Goal: Transaction & Acquisition: Purchase product/service

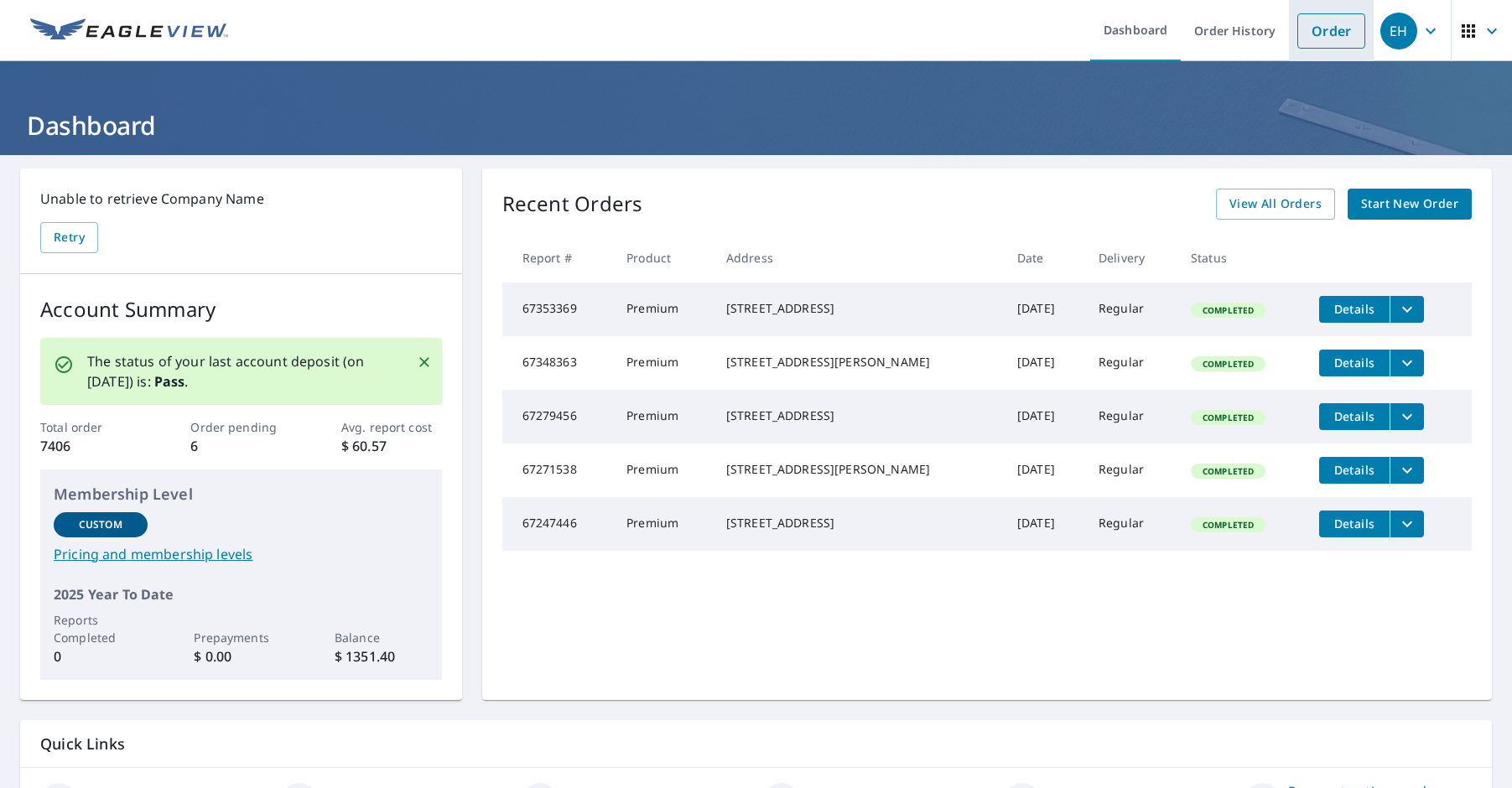
click at [1324, 38] on link "Order" at bounding box center [1331, 30] width 68 height 36
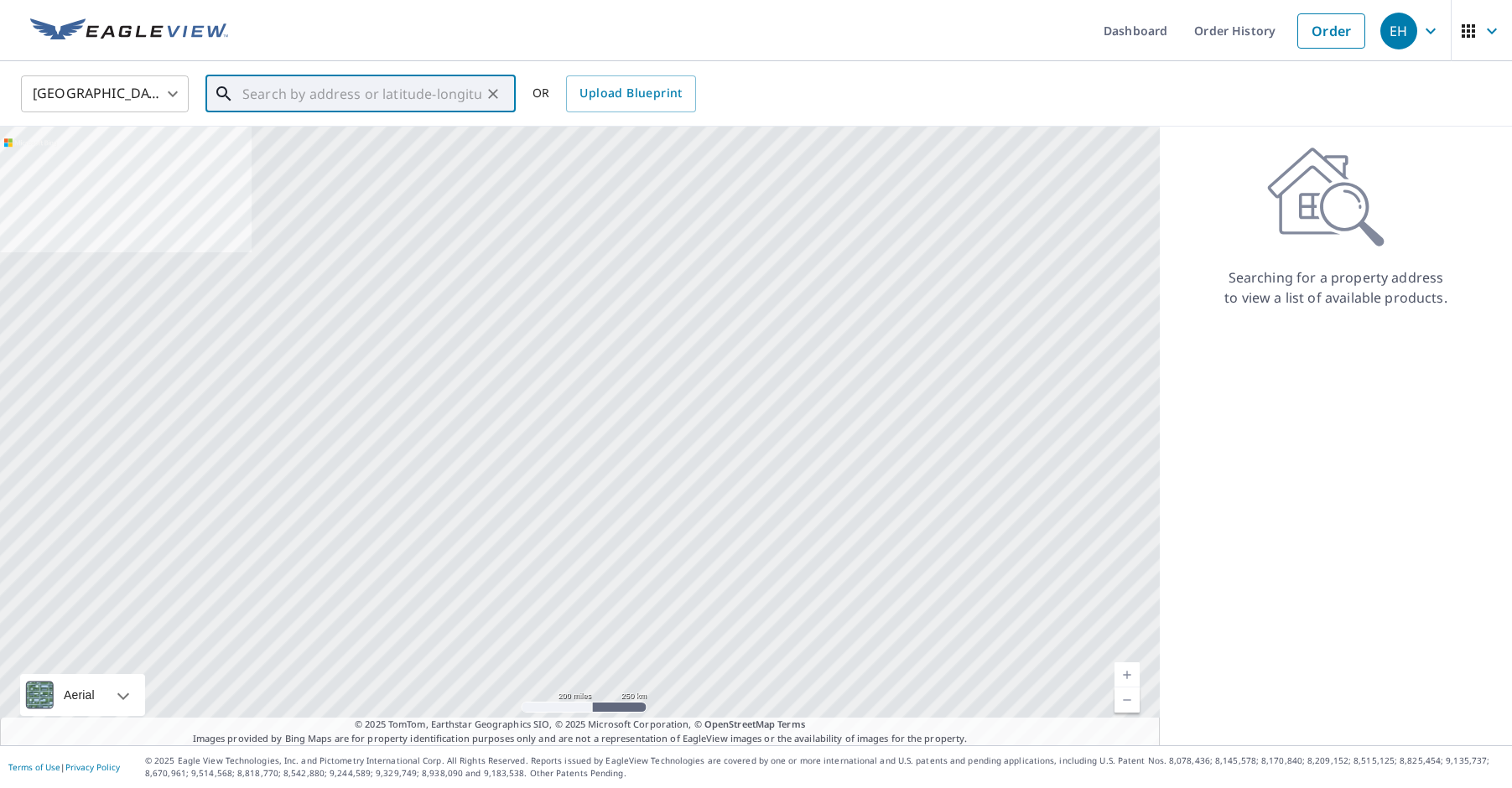
click at [334, 98] on input "text" at bounding box center [361, 94] width 239 height 47
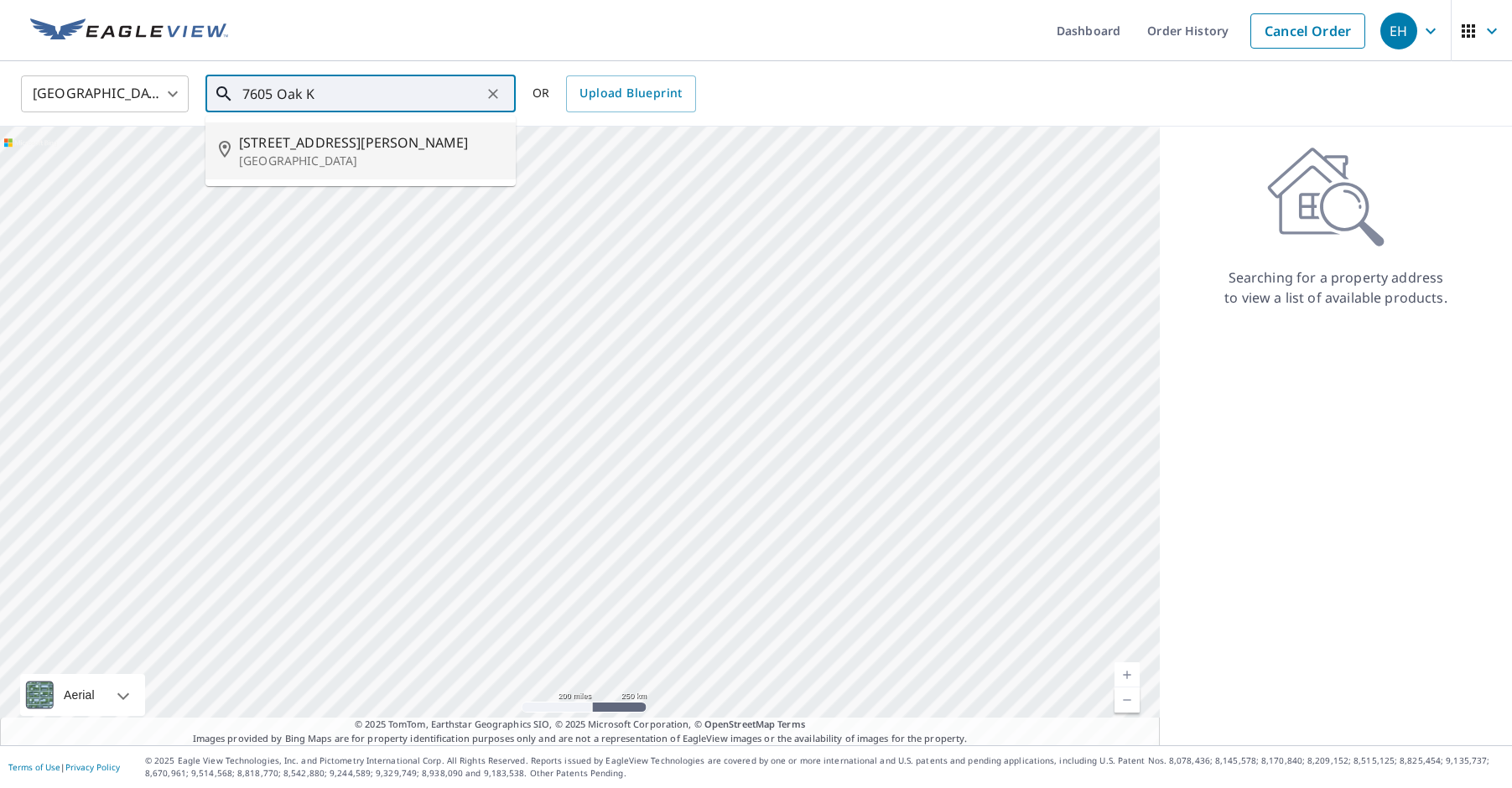
click at [326, 156] on p "[GEOGRAPHIC_DATA]" at bounding box center [370, 161] width 263 height 17
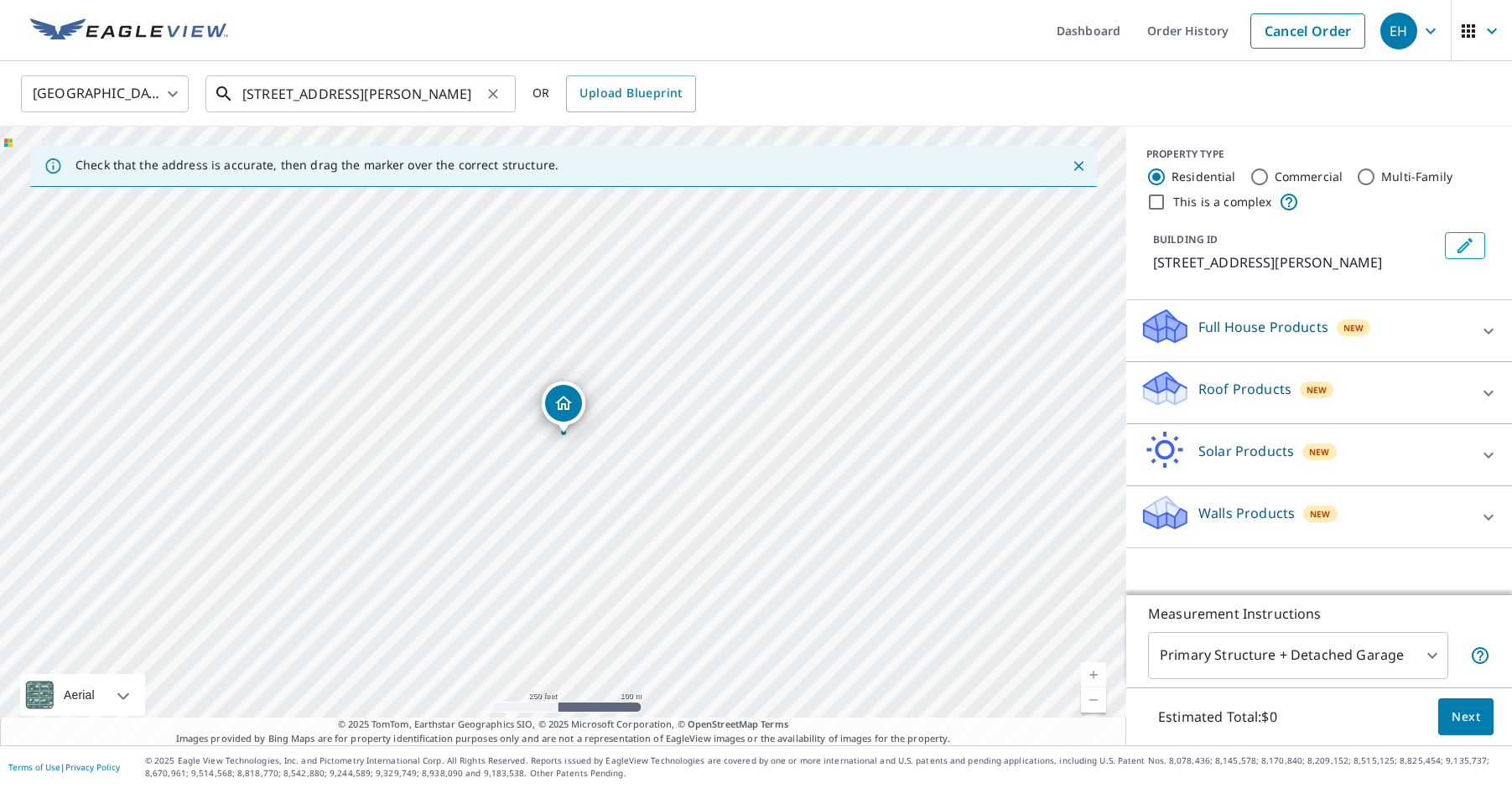
click at [271, 98] on input "[STREET_ADDRESS][PERSON_NAME]" at bounding box center [361, 94] width 239 height 47
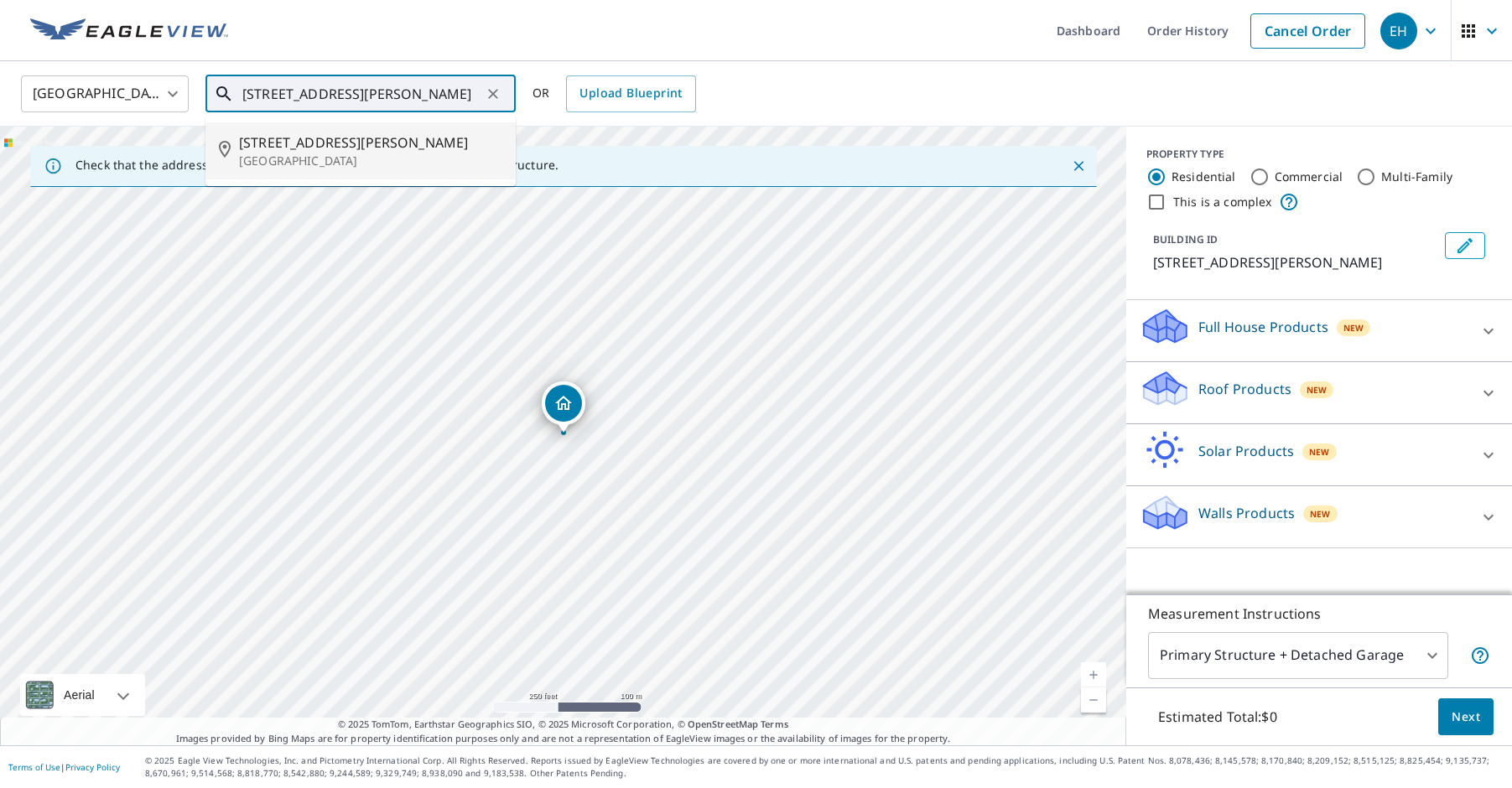
click at [340, 147] on span "[STREET_ADDRESS][PERSON_NAME]" at bounding box center [370, 142] width 263 height 20
type input "[STREET_ADDRESS][PERSON_NAME]"
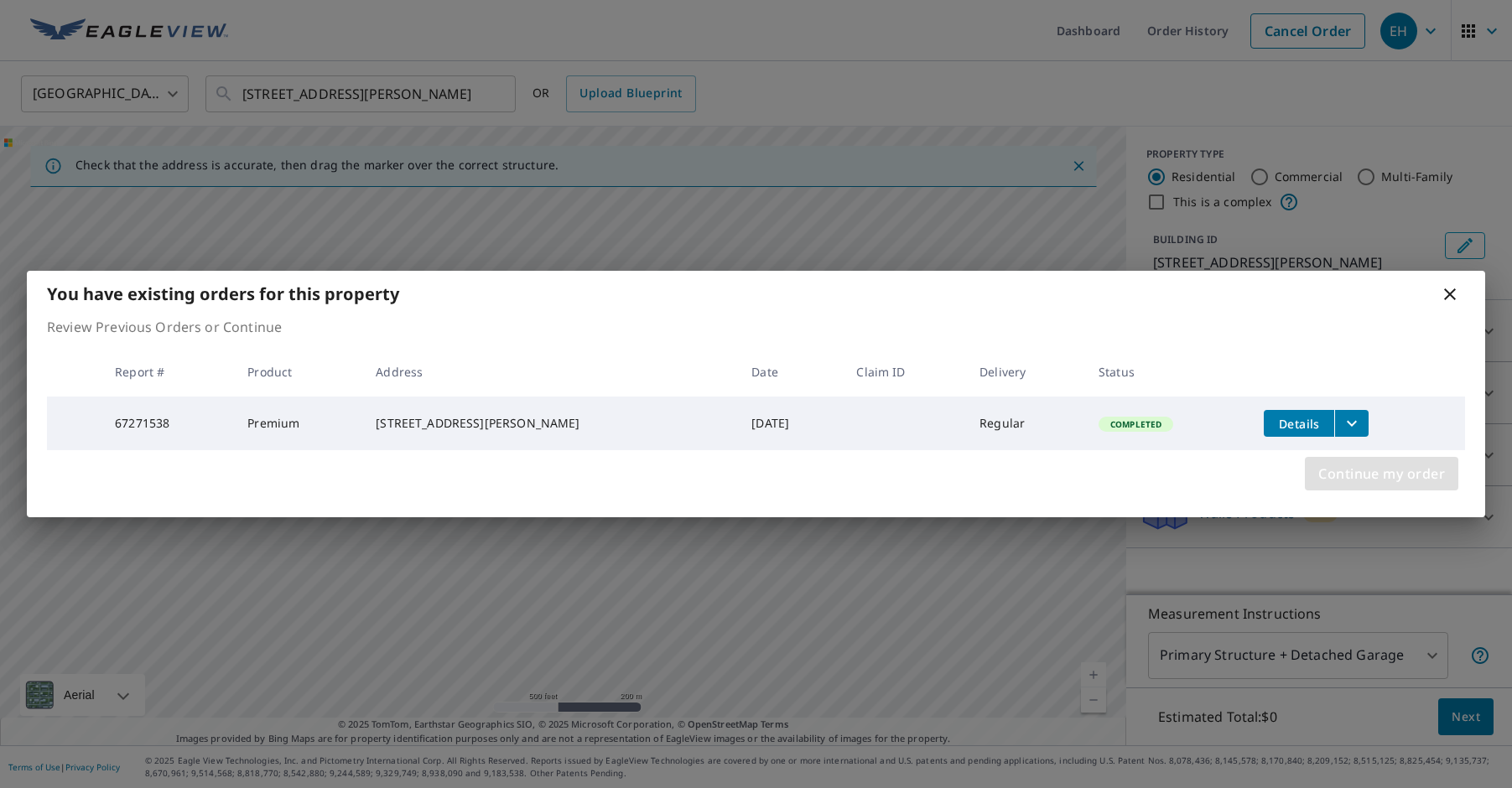
click at [1363, 480] on span "Continue my order" at bounding box center [1382, 473] width 127 height 23
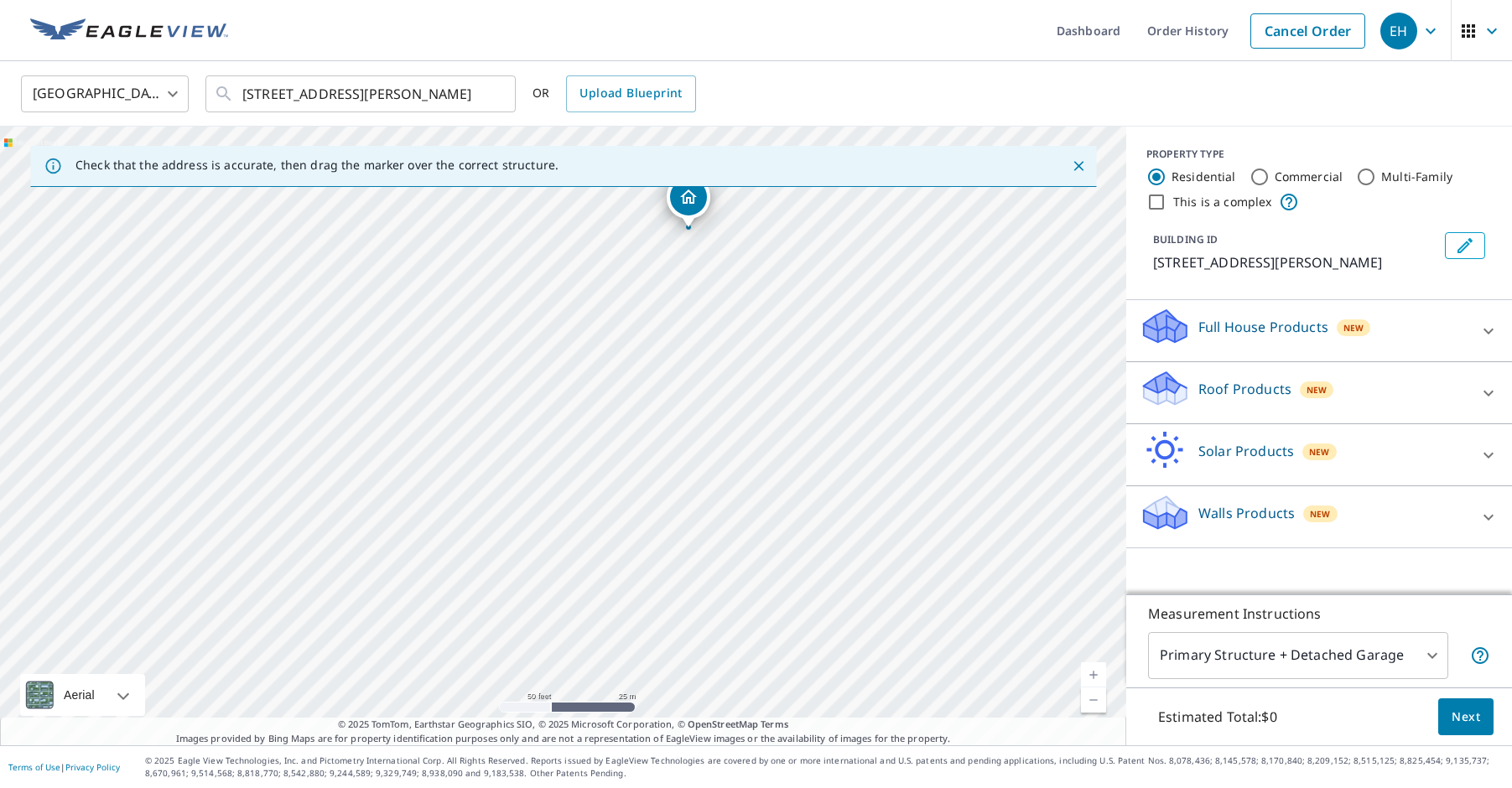
drag, startPoint x: 526, startPoint y: 266, endPoint x: 721, endPoint y: 599, distance: 385.9
click at [721, 599] on div "[STREET_ADDRESS][PERSON_NAME]" at bounding box center [563, 436] width 1126 height 619
drag, startPoint x: 772, startPoint y: 420, endPoint x: 749, endPoint y: 575, distance: 156.7
click at [749, 575] on div "[STREET_ADDRESS][PERSON_NAME]" at bounding box center [563, 436] width 1126 height 619
click at [603, 429] on div "[STREET_ADDRESS][PERSON_NAME]" at bounding box center [563, 436] width 1126 height 619
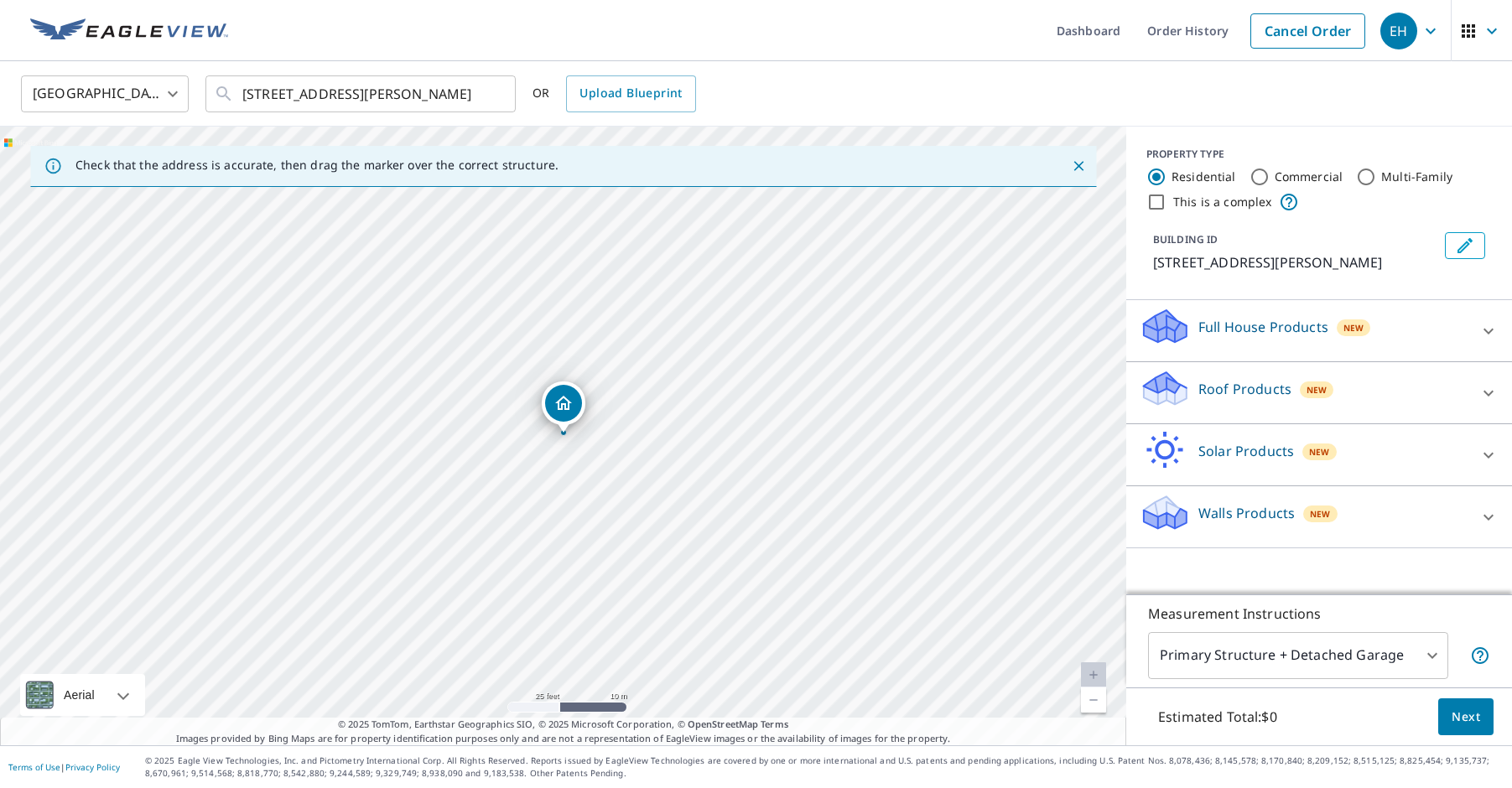
click at [505, 480] on div "[STREET_ADDRESS][PERSON_NAME]" at bounding box center [563, 436] width 1126 height 619
drag, startPoint x: 563, startPoint y: 415, endPoint x: 507, endPoint y: 457, distance: 70.0
click at [1328, 658] on body "EH EH Dashboard Order History Cancel Order EH [GEOGRAPHIC_DATA] [GEOGRAPHIC_DAT…" at bounding box center [756, 394] width 1512 height 788
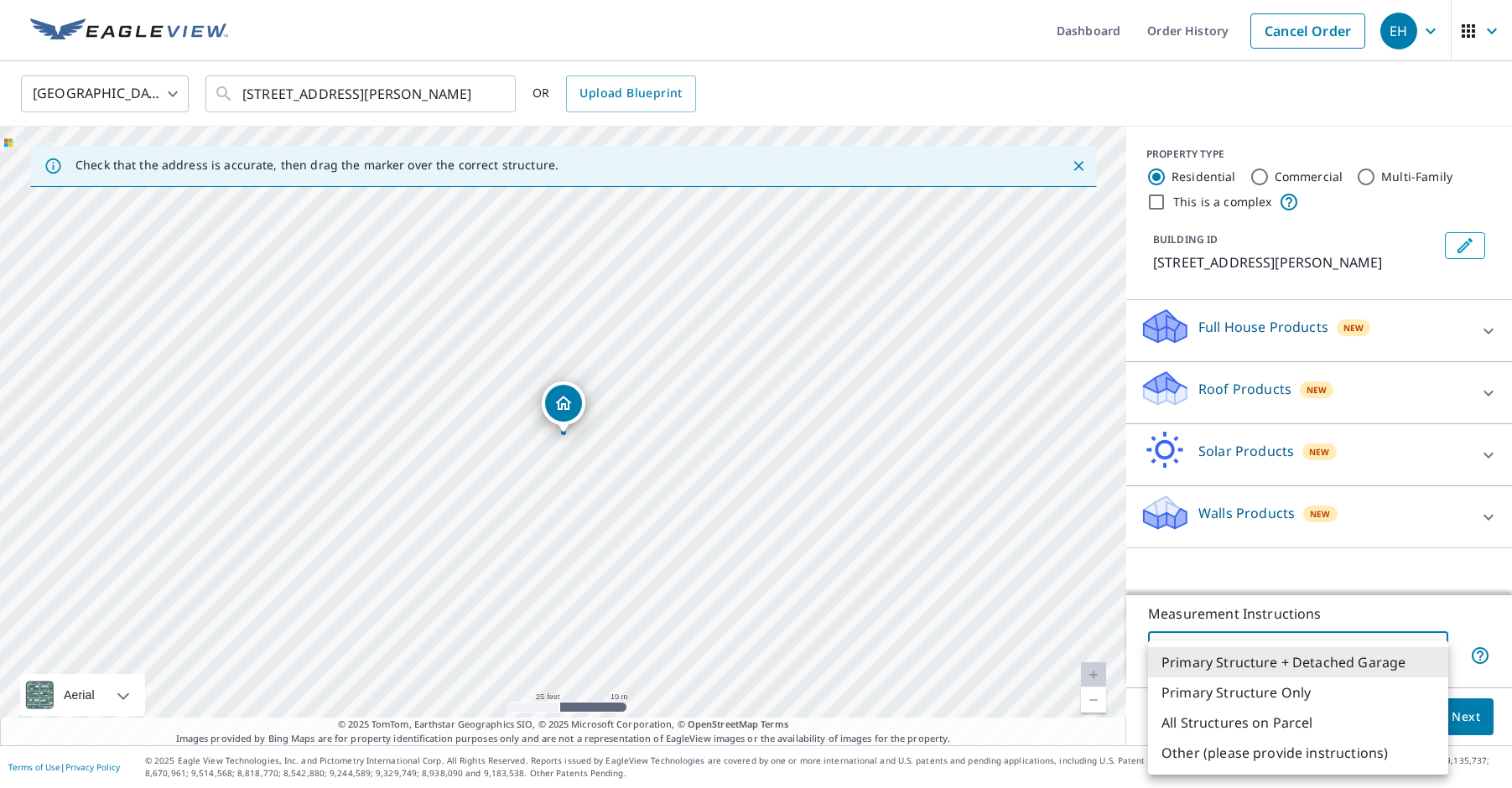
click at [1321, 726] on li "All Structures on Parcel" at bounding box center [1298, 723] width 301 height 30
type input "3"
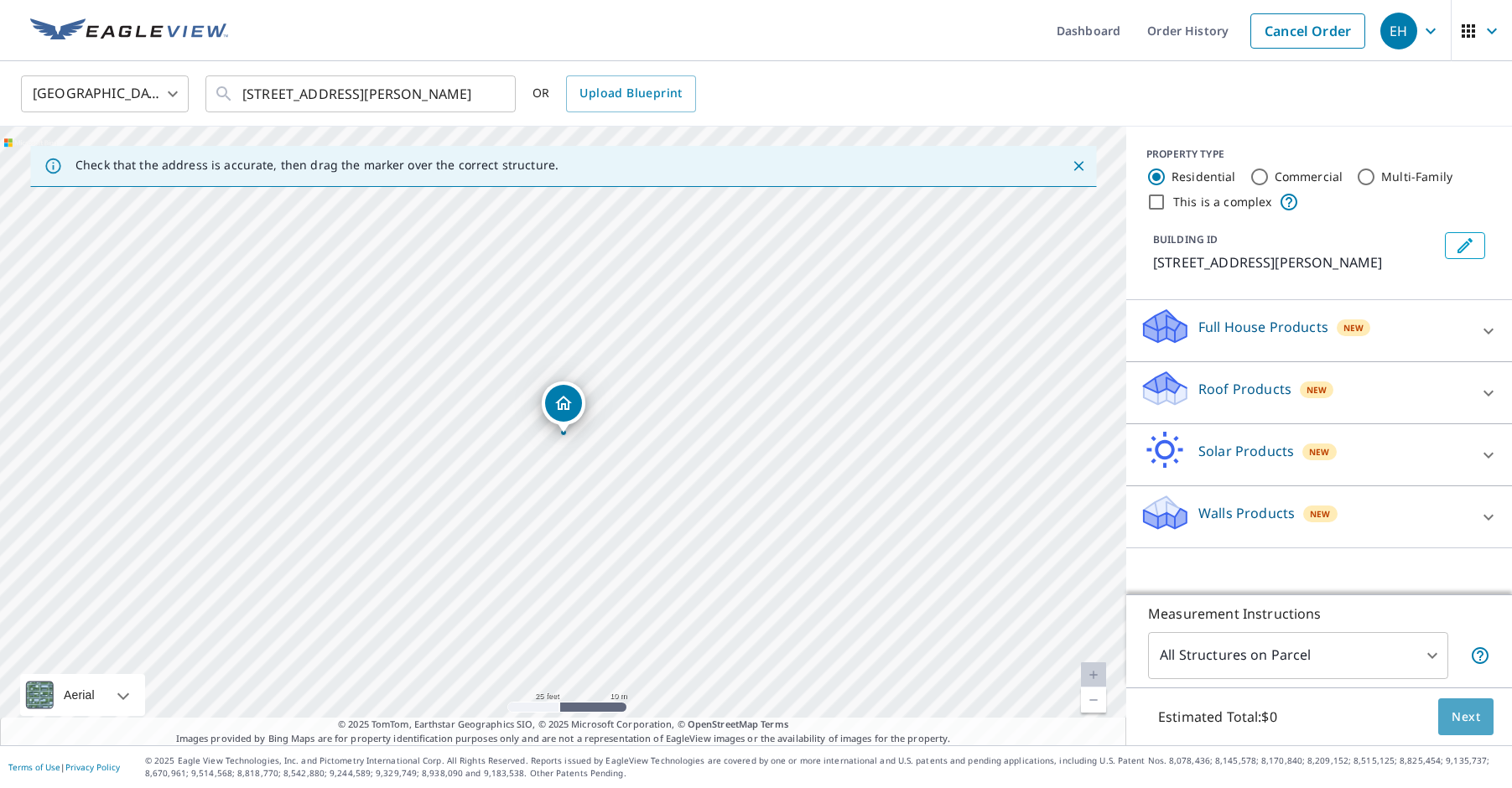
click at [1479, 715] on span "Next" at bounding box center [1466, 718] width 29 height 21
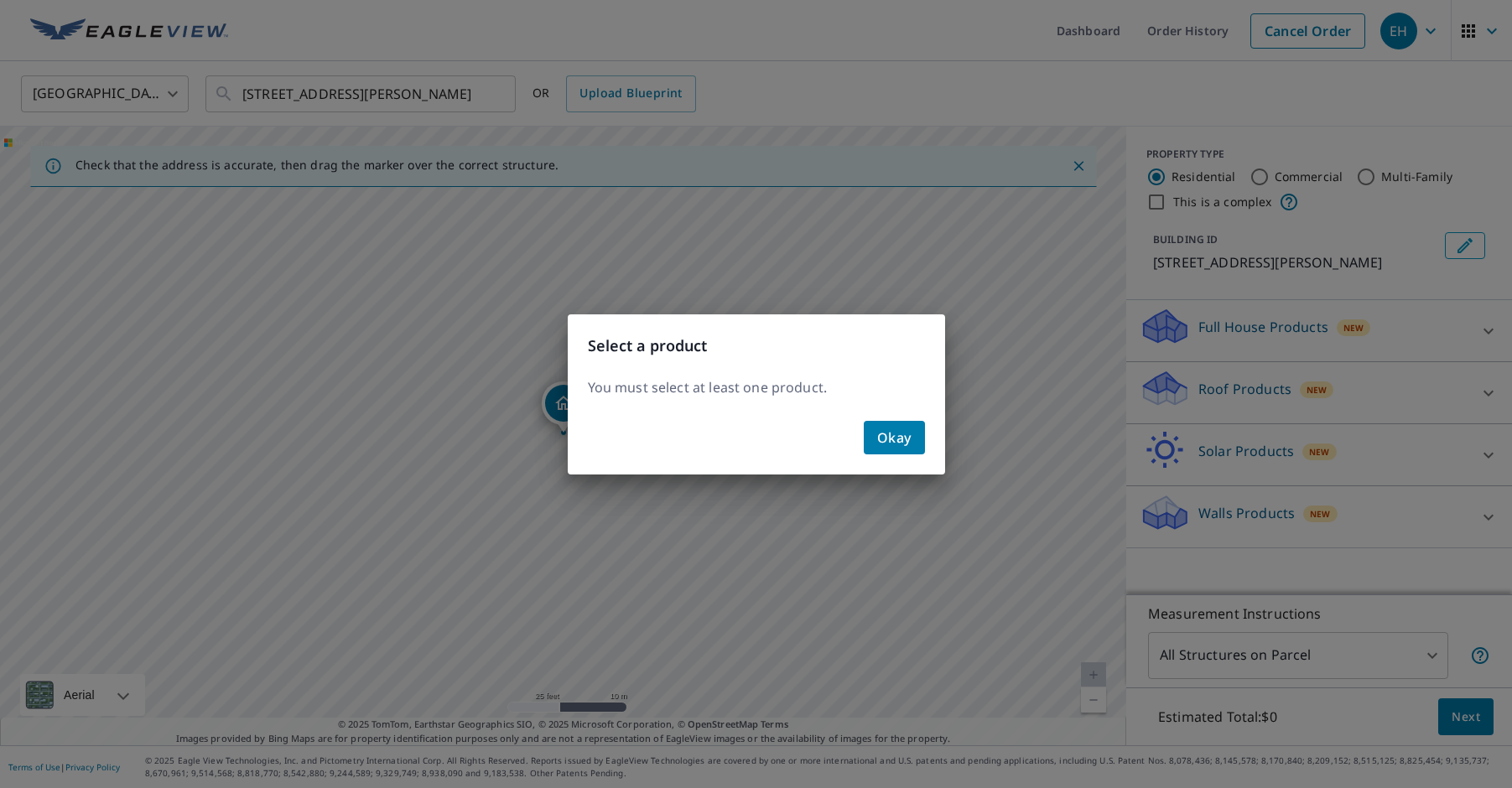
click at [914, 434] on button "Okay" at bounding box center [894, 438] width 61 height 34
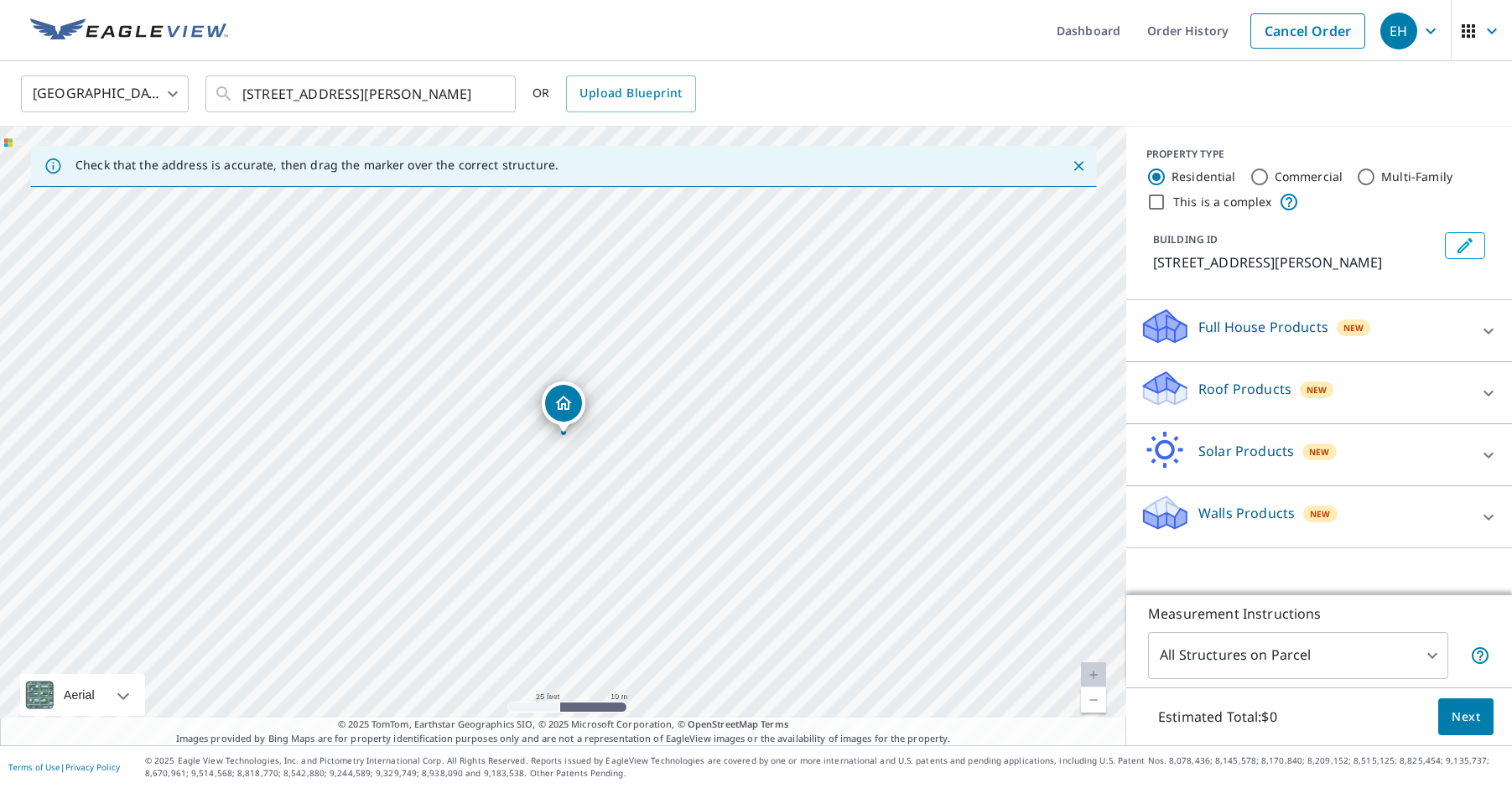
click at [1261, 417] on div "Roof Products New" at bounding box center [1304, 393] width 328 height 48
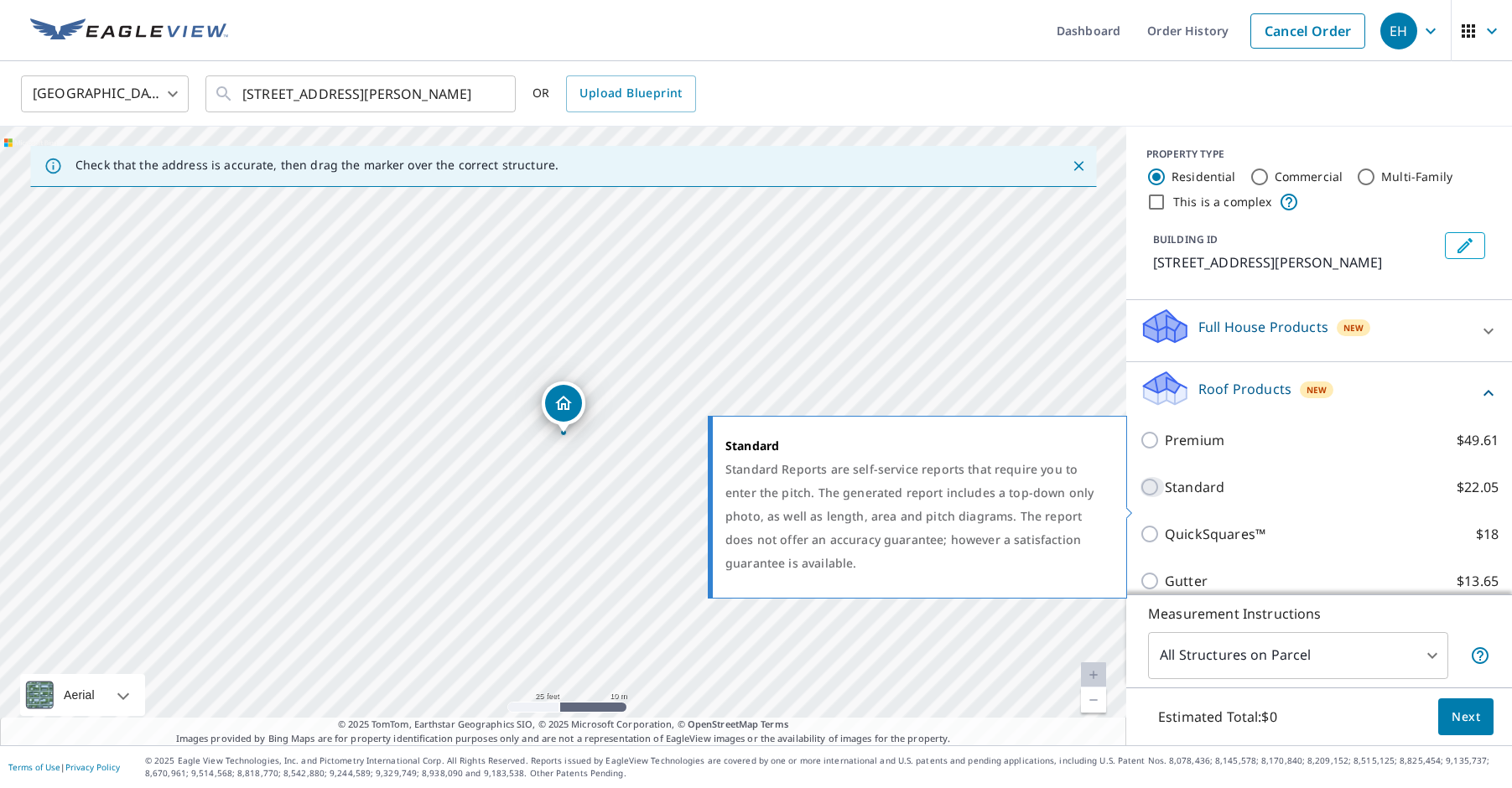
click at [1155, 497] on input "Standard $22.05" at bounding box center [1152, 487] width 25 height 20
checkbox input "true"
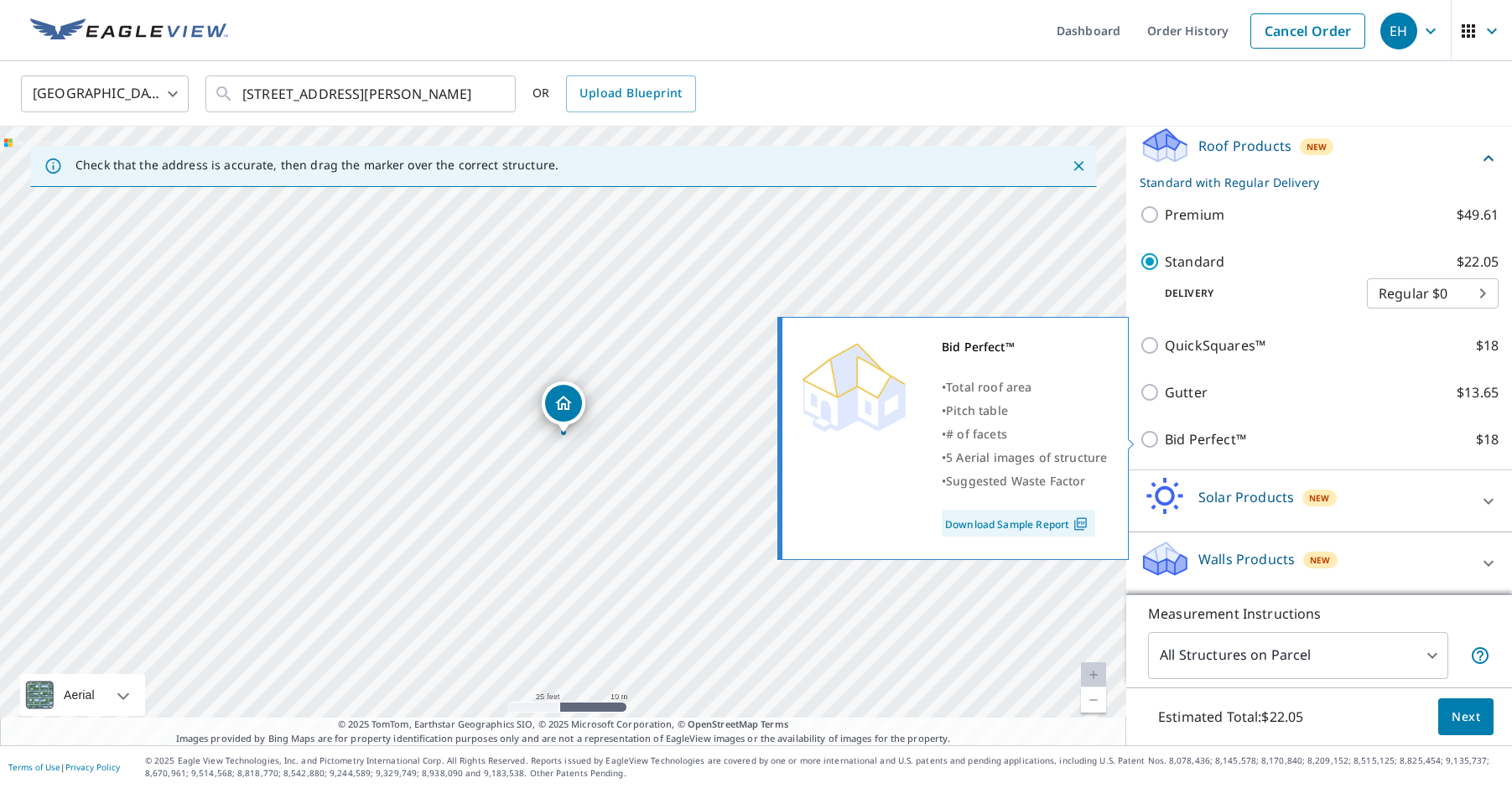
scroll to position [263, 0]
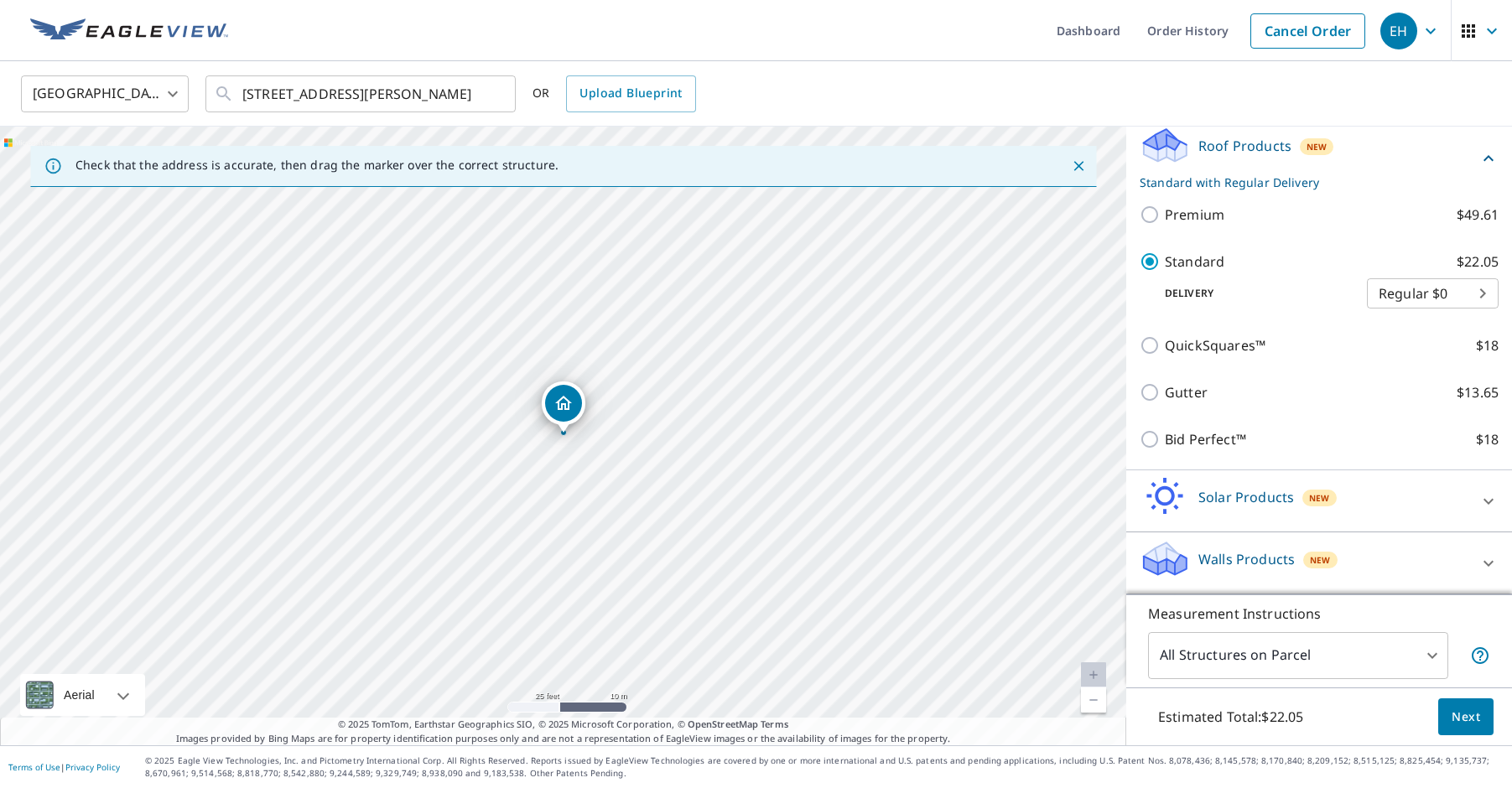
click at [1474, 709] on span "Next" at bounding box center [1466, 718] width 29 height 21
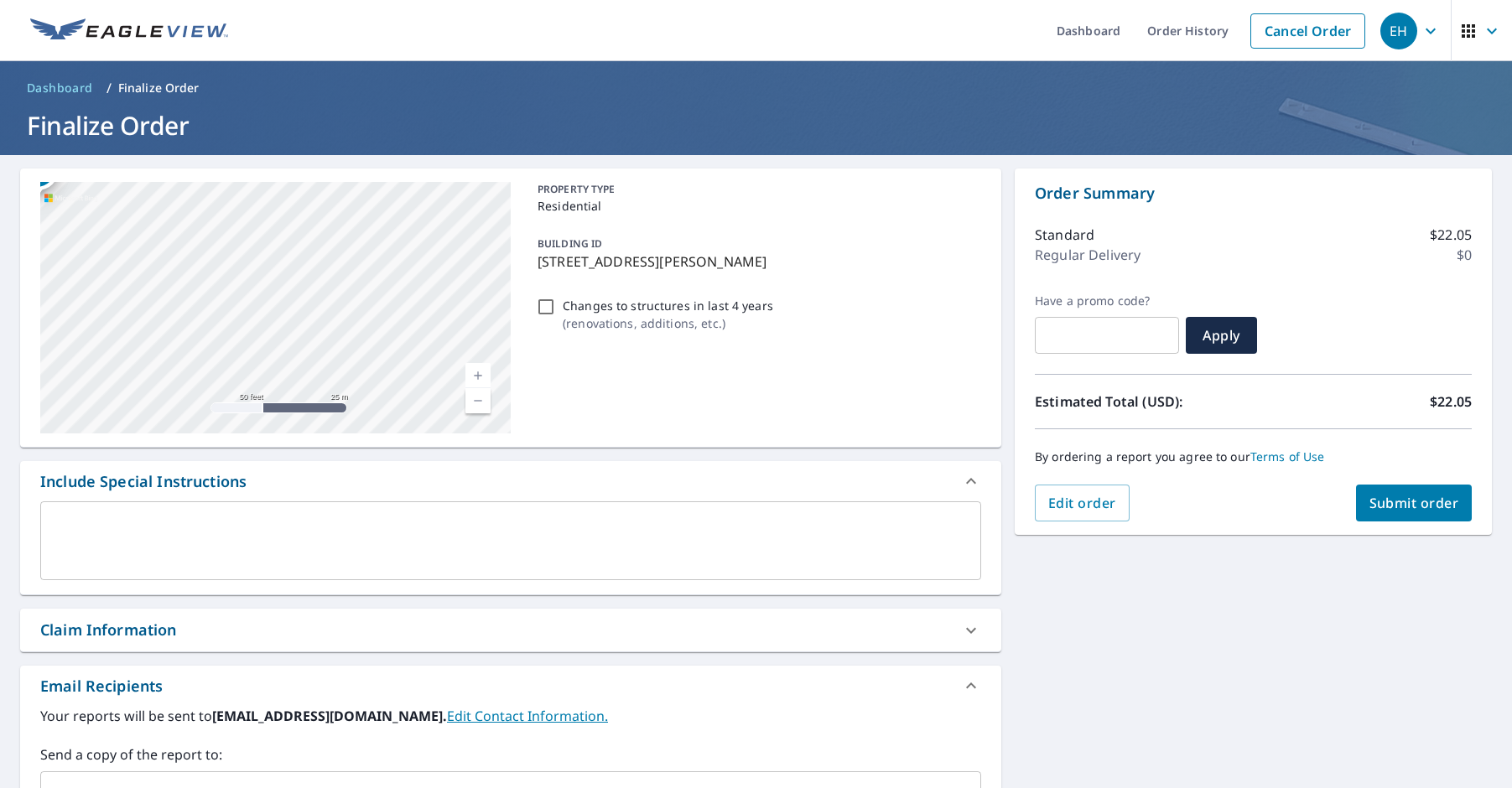
drag, startPoint x: 253, startPoint y: 283, endPoint x: 517, endPoint y: 378, distance: 280.6
click at [517, 378] on div "[STREET_ADDRESS][PERSON_NAME] [GEOGRAPHIC_DATA] A standard road map Aerial A de…" at bounding box center [510, 308] width 981 height 279
checkbox input "true"
drag, startPoint x: 147, startPoint y: 264, endPoint x: 494, endPoint y: 353, distance: 358.2
click at [494, 353] on div "[STREET_ADDRESS][PERSON_NAME]" at bounding box center [275, 308] width 470 height 252
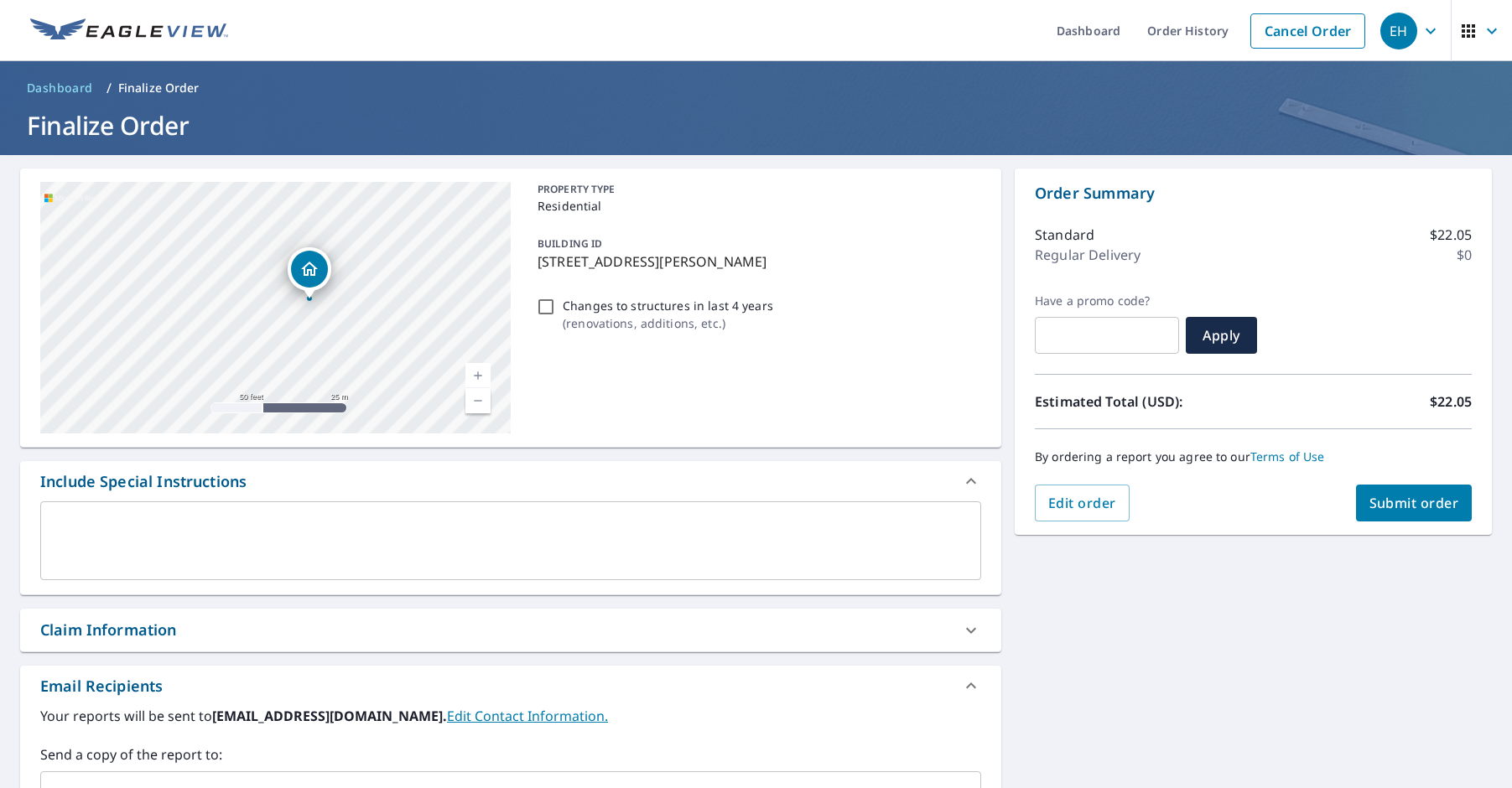
drag, startPoint x: 328, startPoint y: 326, endPoint x: 376, endPoint y: 343, distance: 50.9
click at [376, 343] on div "[STREET_ADDRESS][PERSON_NAME]" at bounding box center [275, 308] width 470 height 252
click at [460, 528] on textarea at bounding box center [511, 541] width 918 height 48
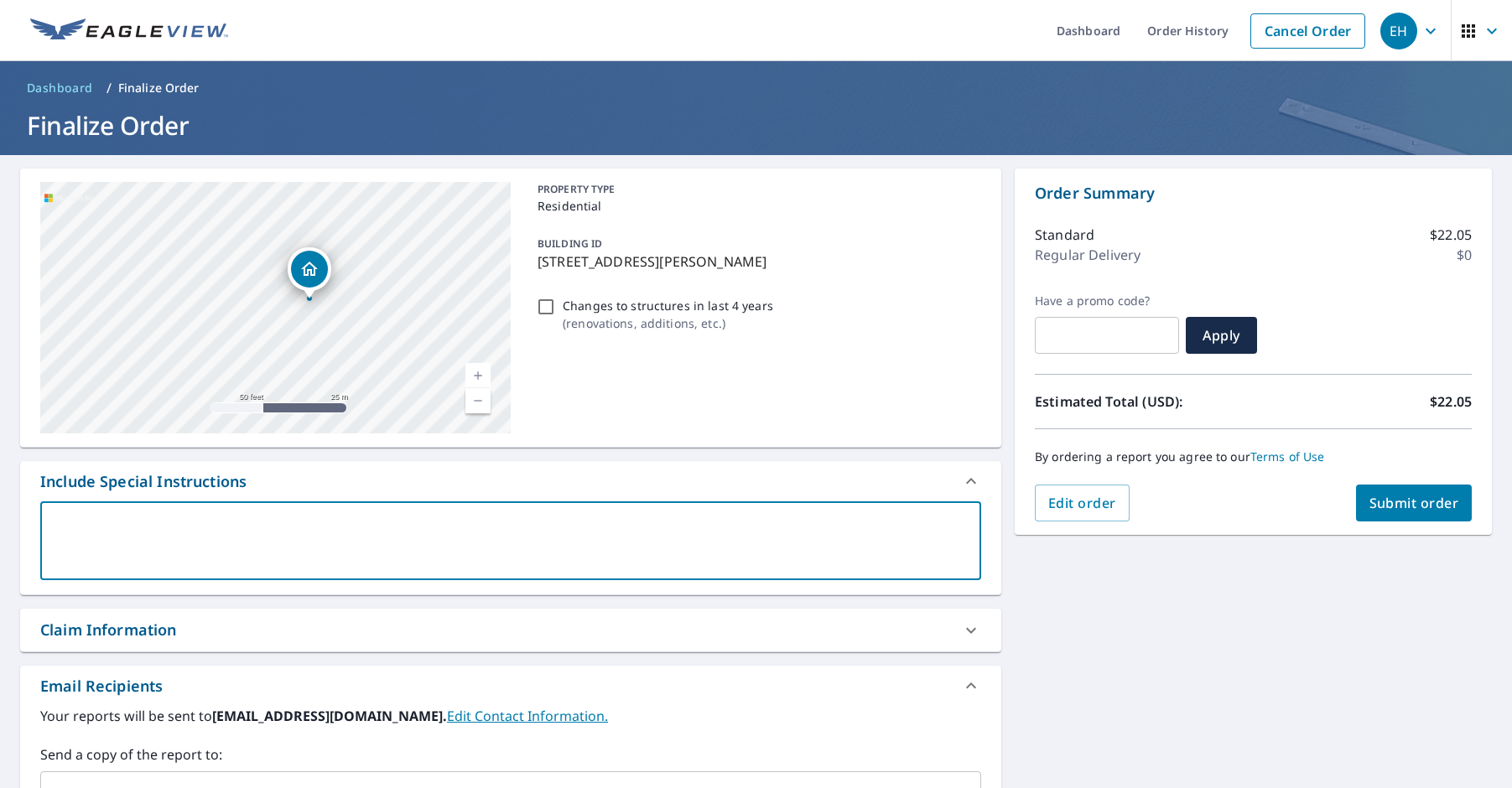
type textarea "S"
type textarea "x"
checkbox input "true"
type textarea "St"
type textarea "x"
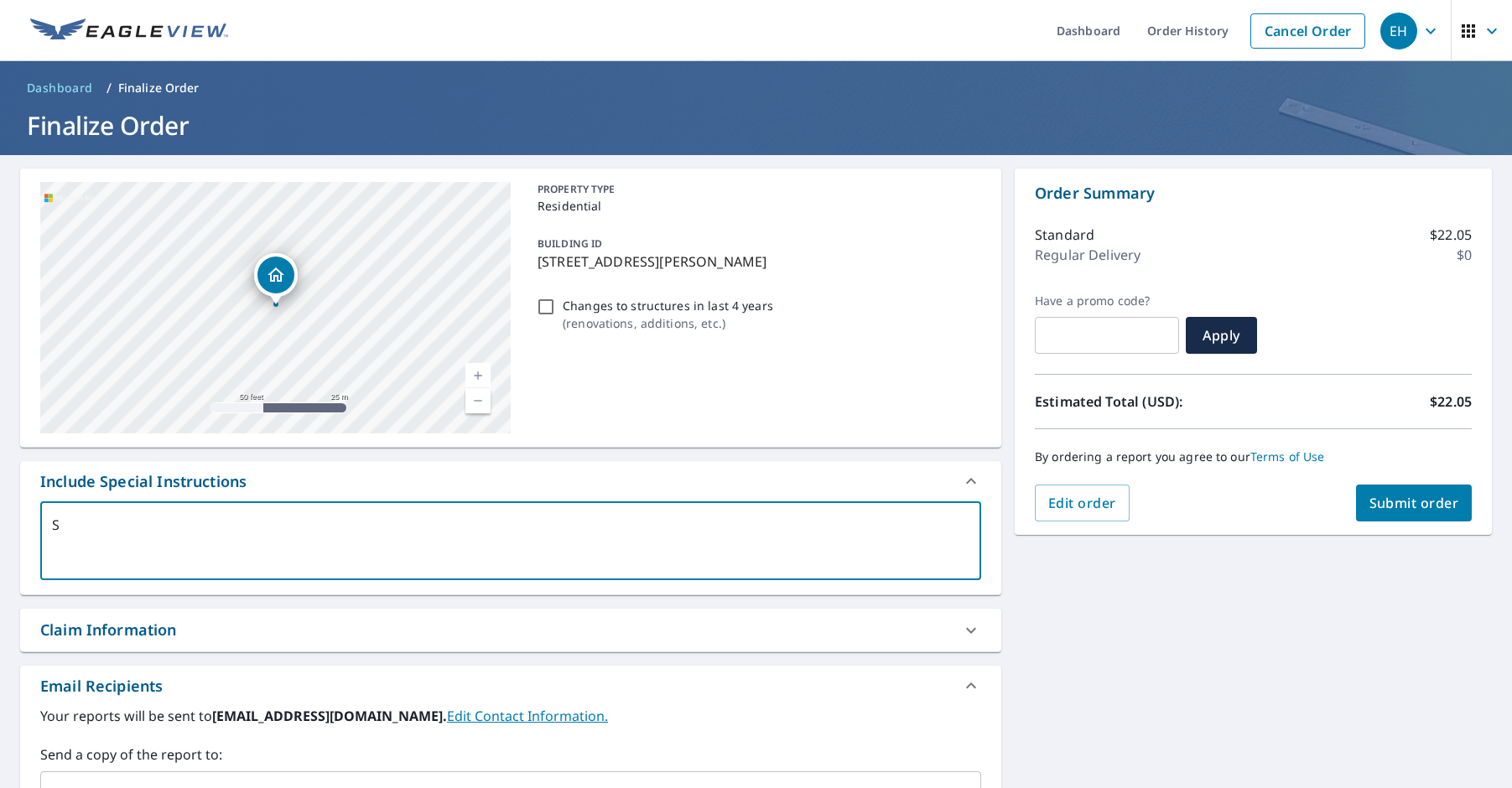
checkbox input "true"
type textarea "Str"
type textarea "x"
checkbox input "true"
type textarea "Stru"
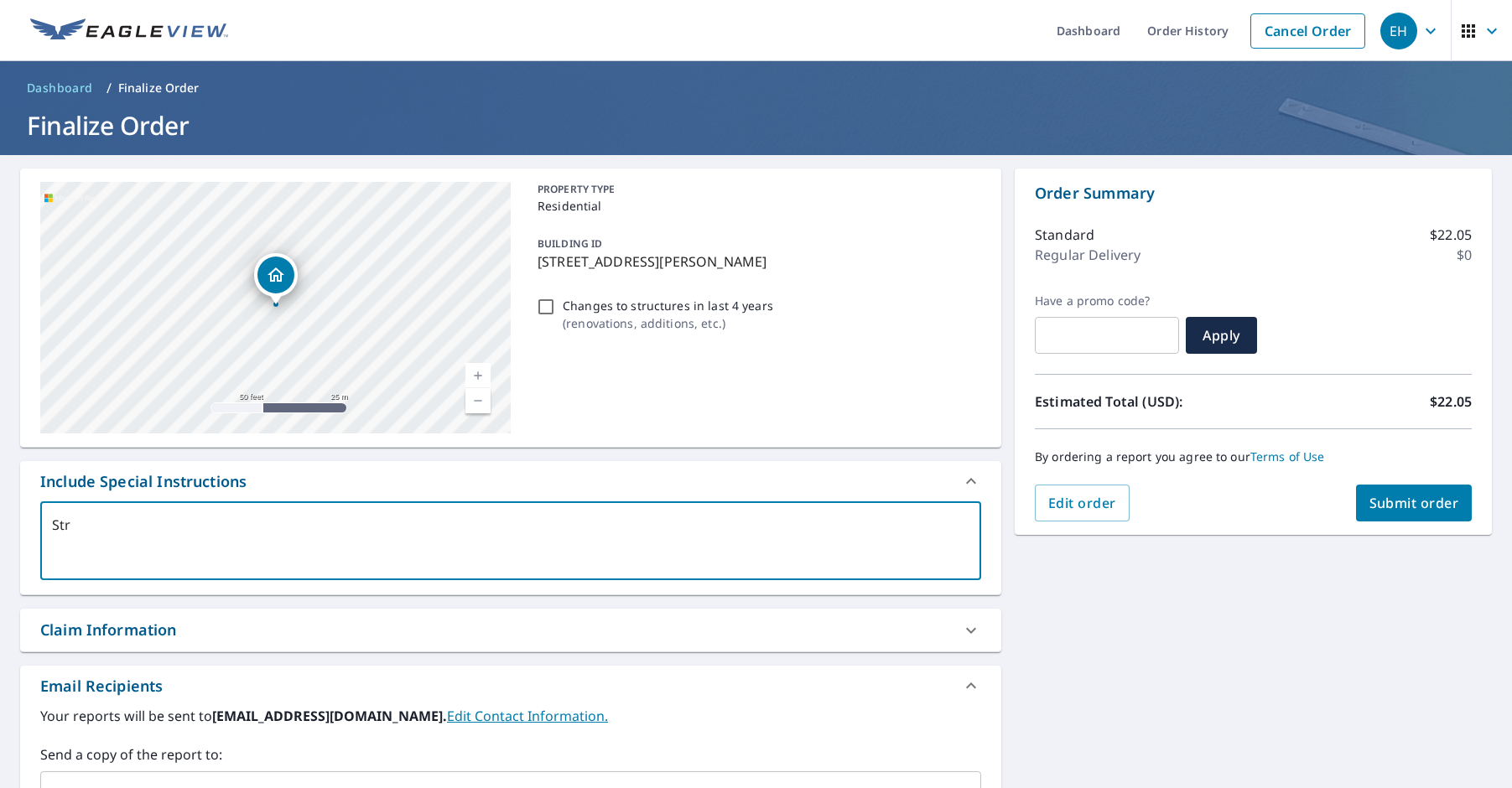
type textarea "x"
checkbox input "true"
type textarea "Struc"
type textarea "x"
checkbox input "true"
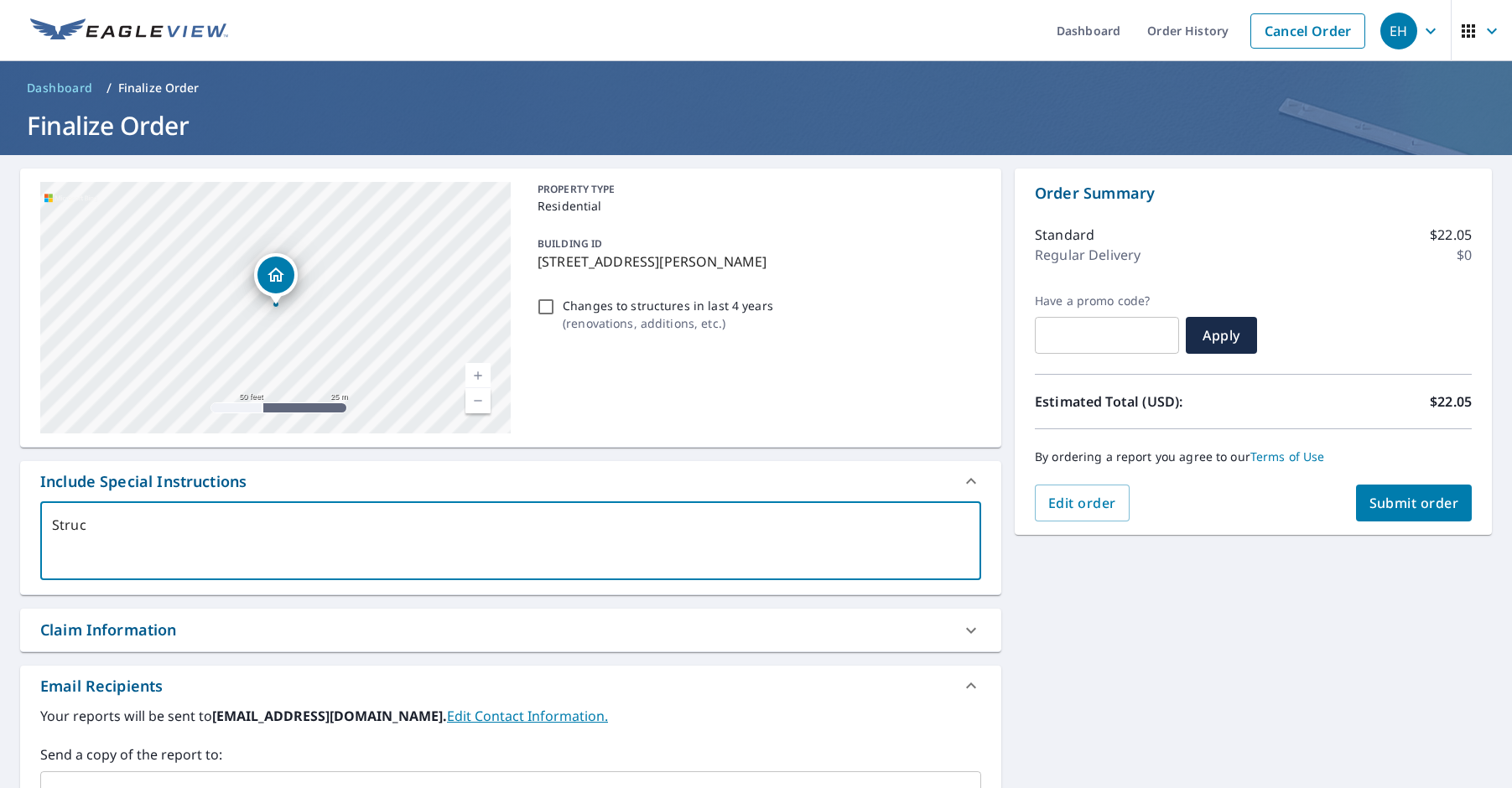
type textarea "Struct"
type textarea "x"
checkbox input "true"
type textarea "Structi"
type textarea "x"
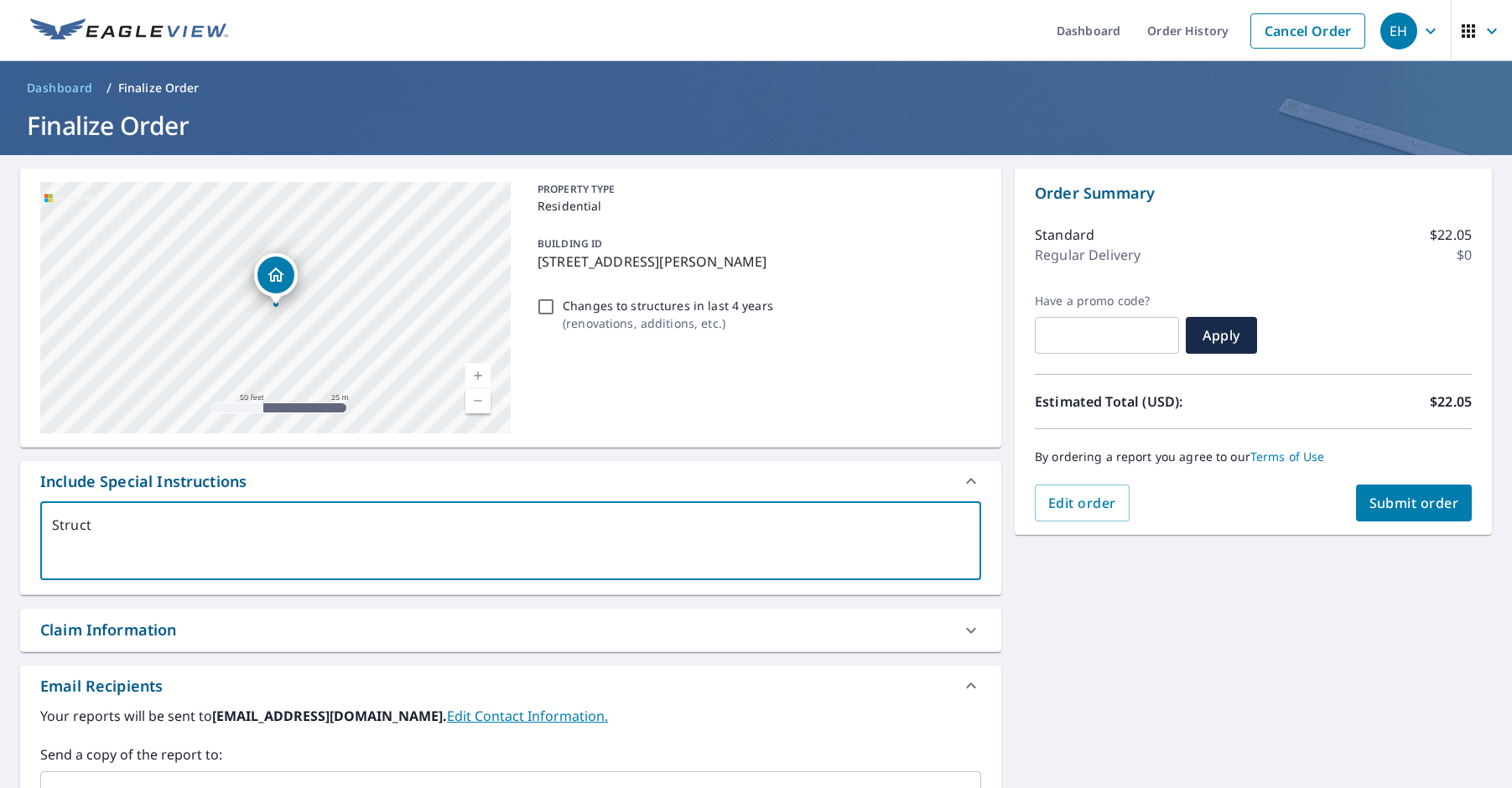
checkbox input "true"
type textarea "Structio"
type textarea "x"
checkbox input "true"
type textarea "Struction"
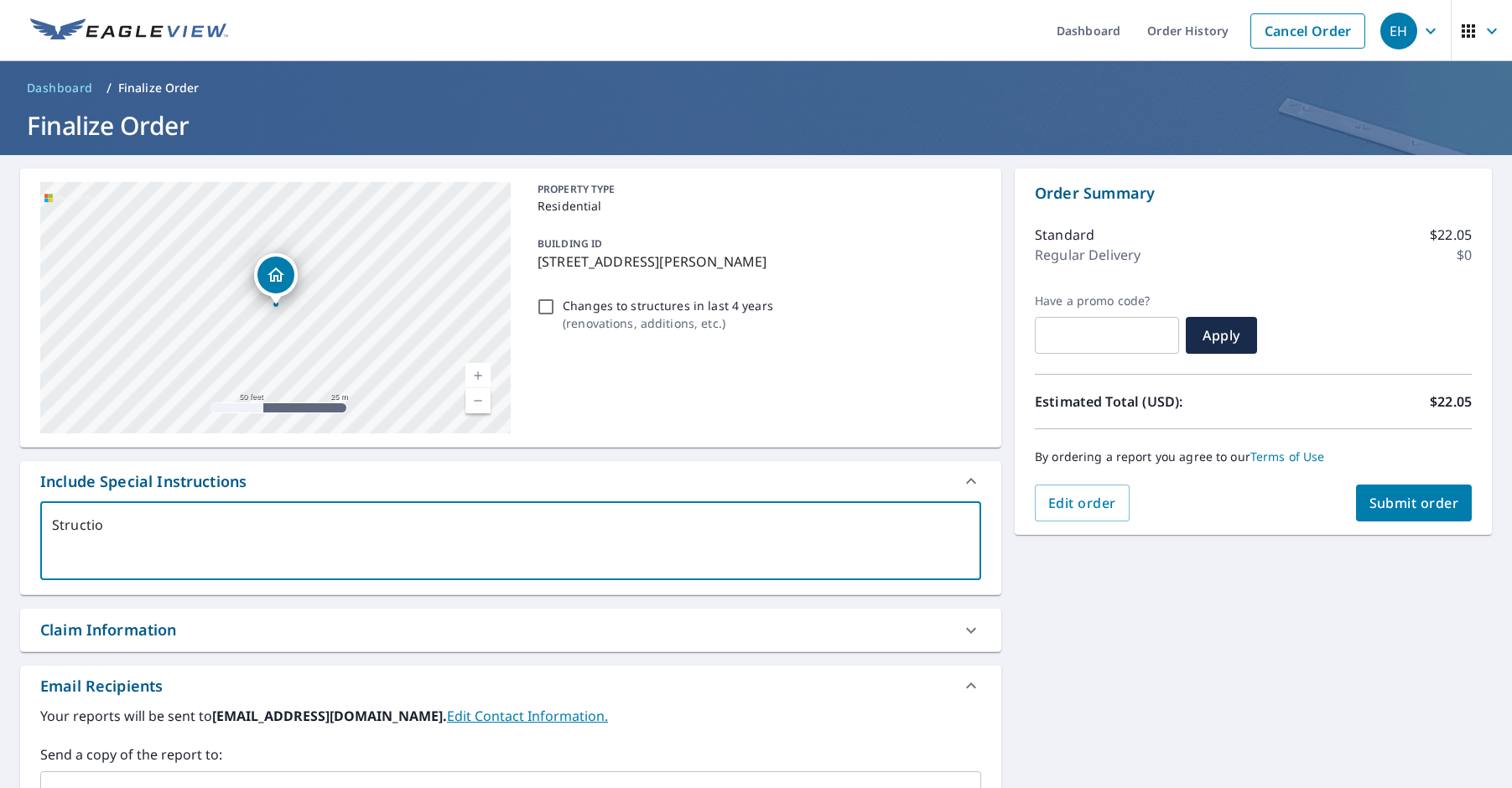
type textarea "x"
checkbox input "true"
type textarea "Structure"
type textarea "x"
checkbox input "true"
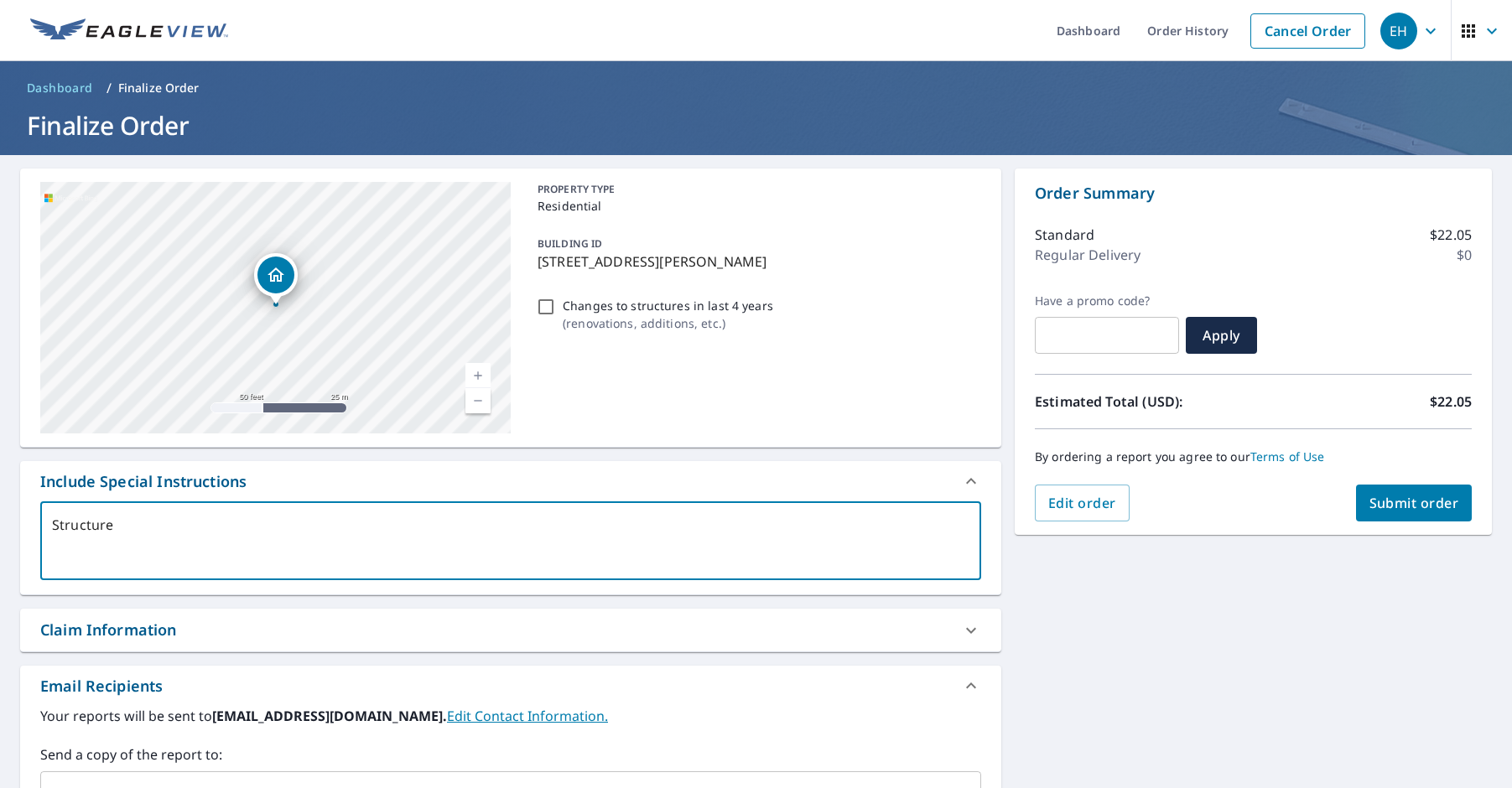
type textarea "Structure a"
type textarea "x"
checkbox input "true"
type textarea "Structure ah"
type textarea "x"
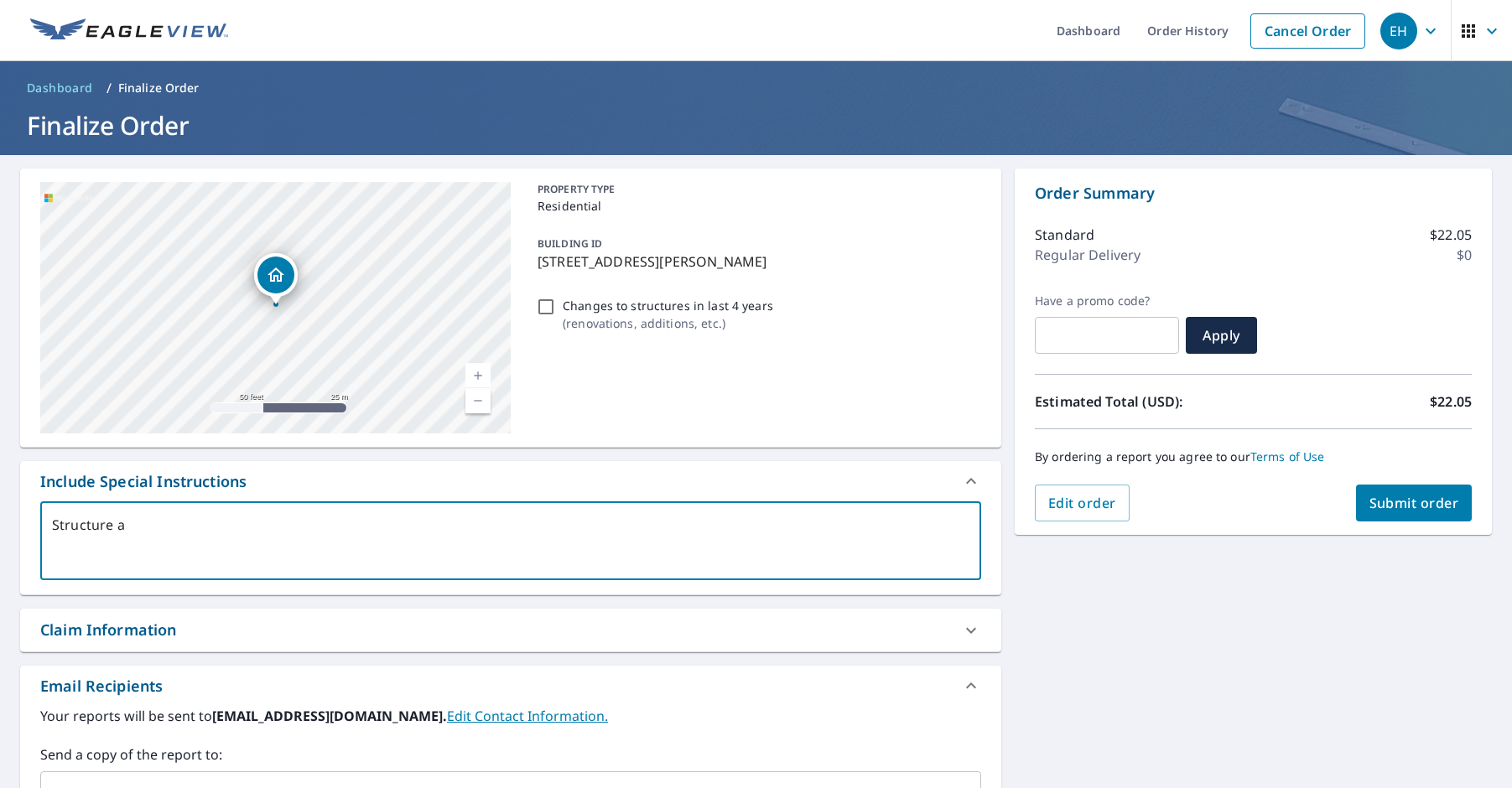
checkbox input "true"
type textarea "Structure ahs"
type textarea "x"
checkbox input "true"
type textarea "Structure ahs"
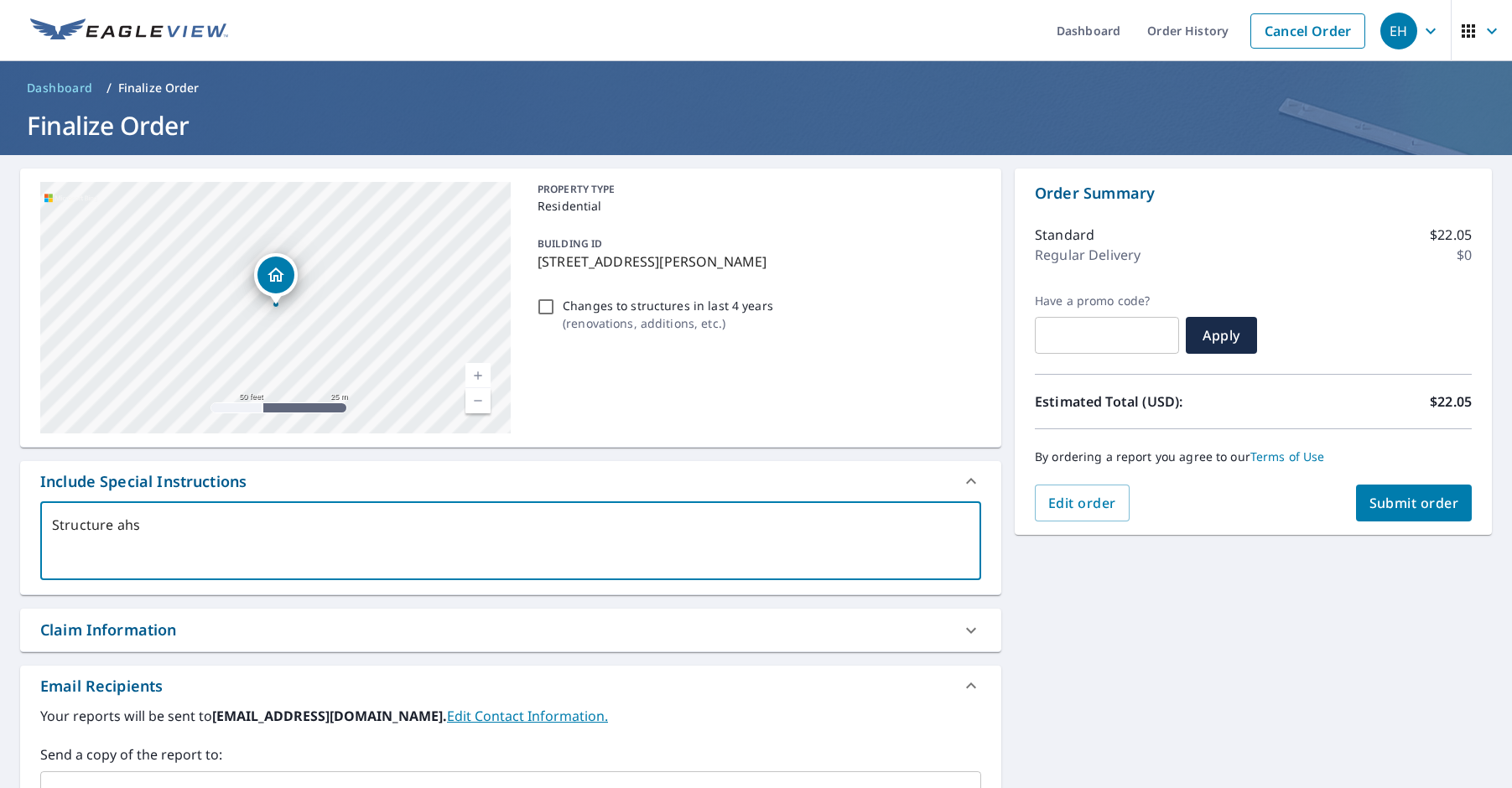
type textarea "x"
checkbox input "true"
type textarea "Structure ahs"
type textarea "x"
checkbox input "true"
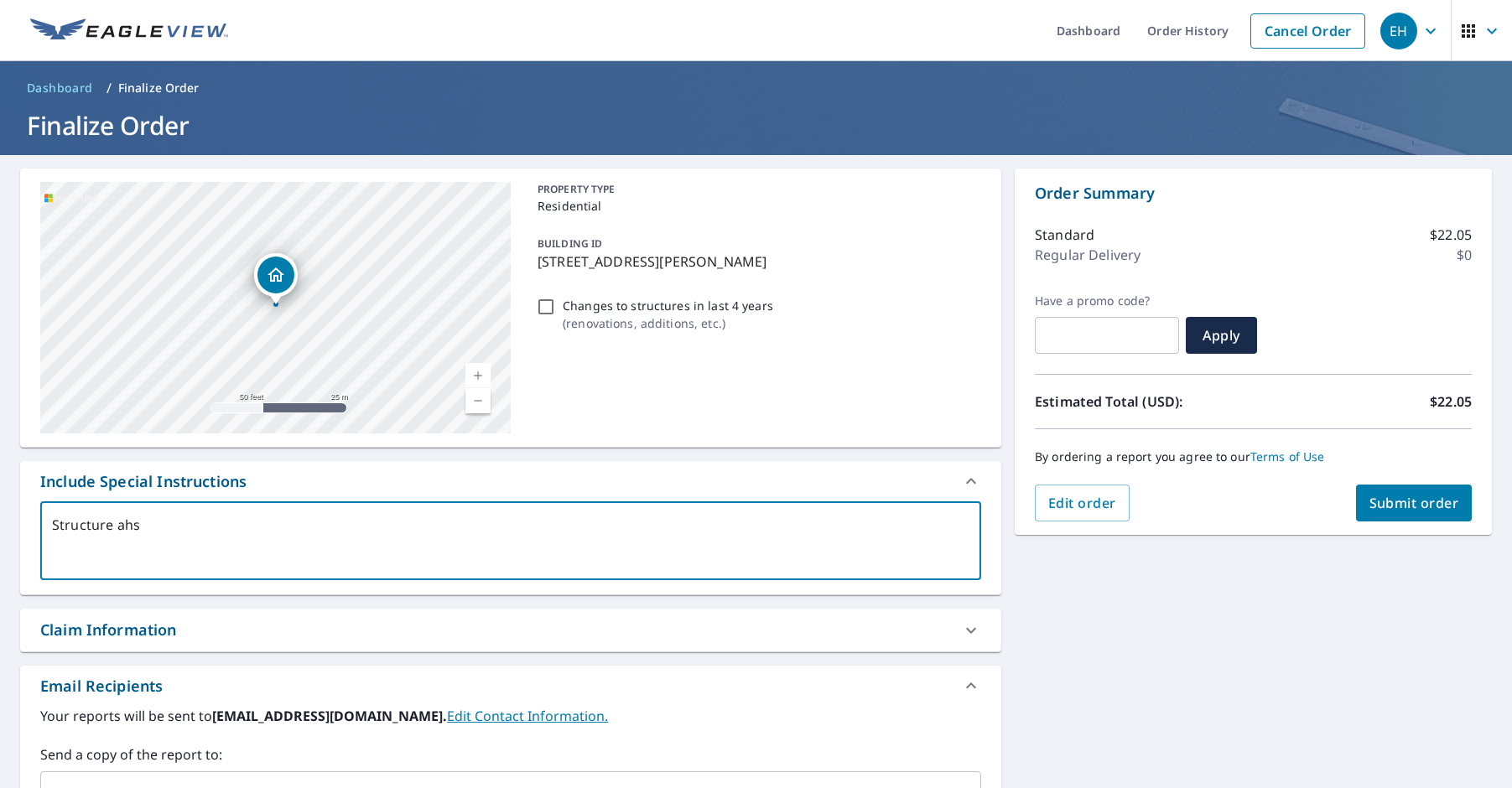
type textarea "Structure ah"
type textarea "x"
checkbox input "true"
type textarea "Structure a"
type textarea "x"
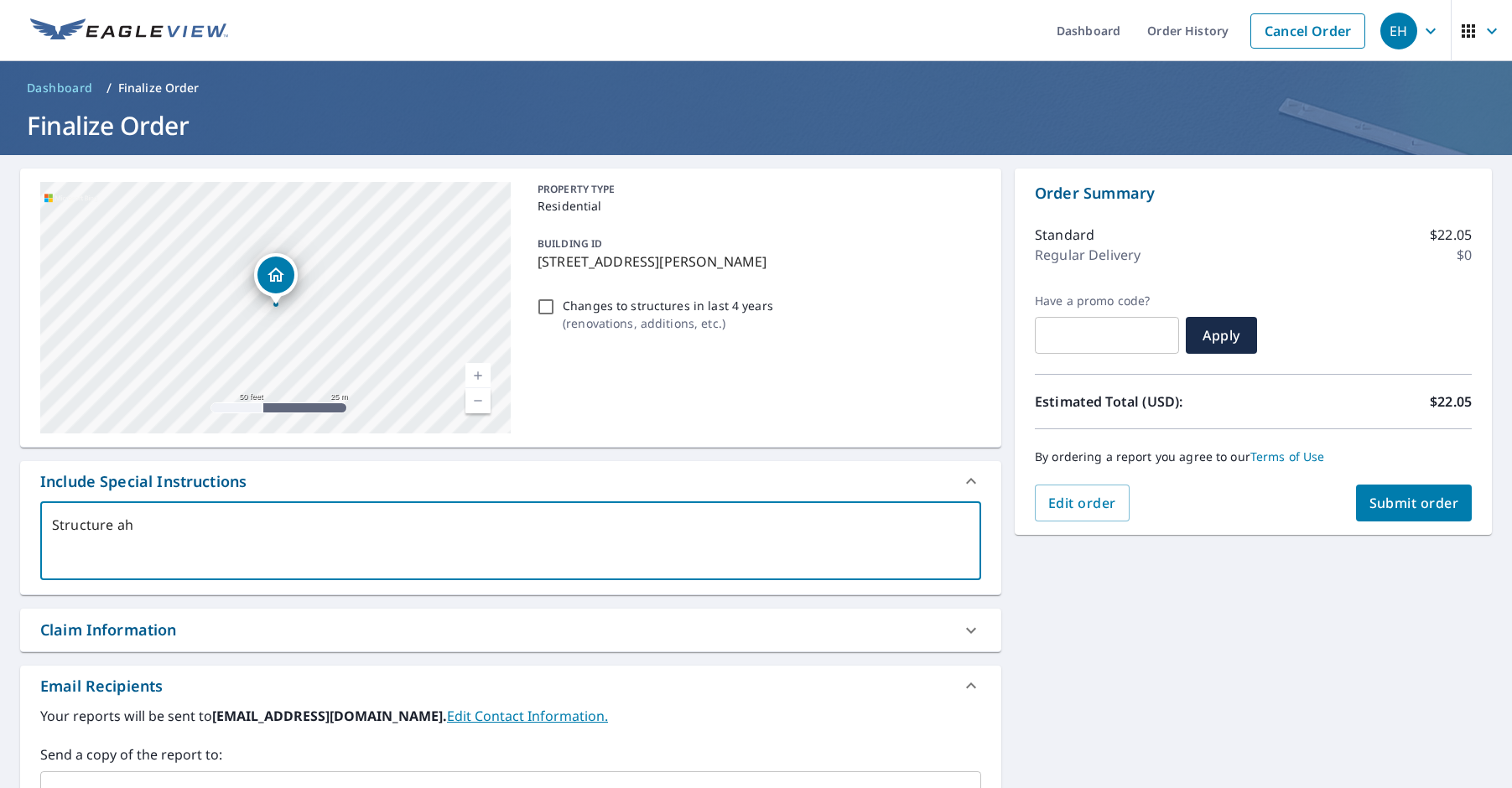
checkbox input "true"
type textarea "Structure"
type textarea "x"
checkbox input "true"
type textarea "Structure h"
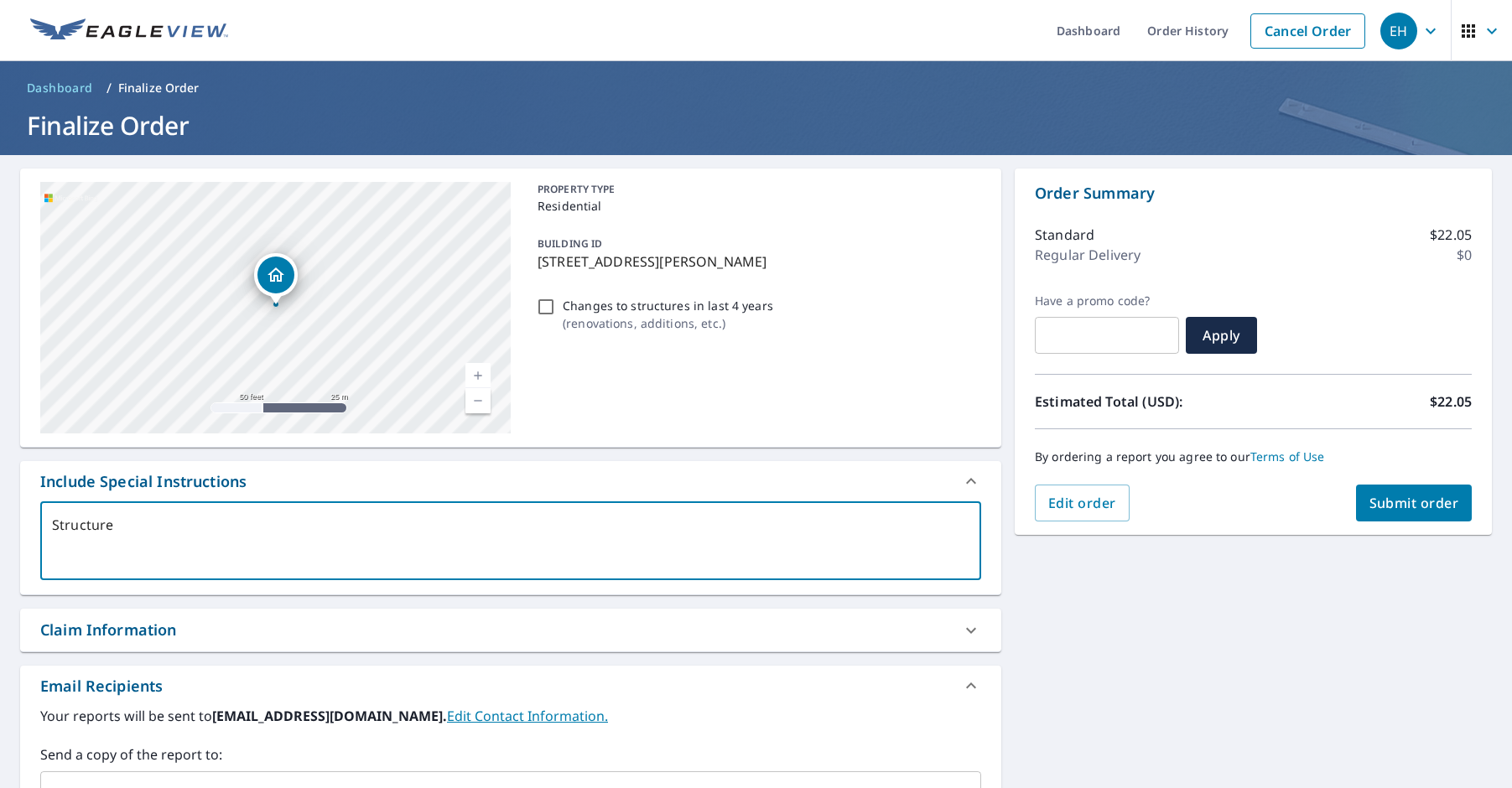
type textarea "x"
checkbox input "true"
type textarea "Structure ha"
type textarea "x"
checkbox input "true"
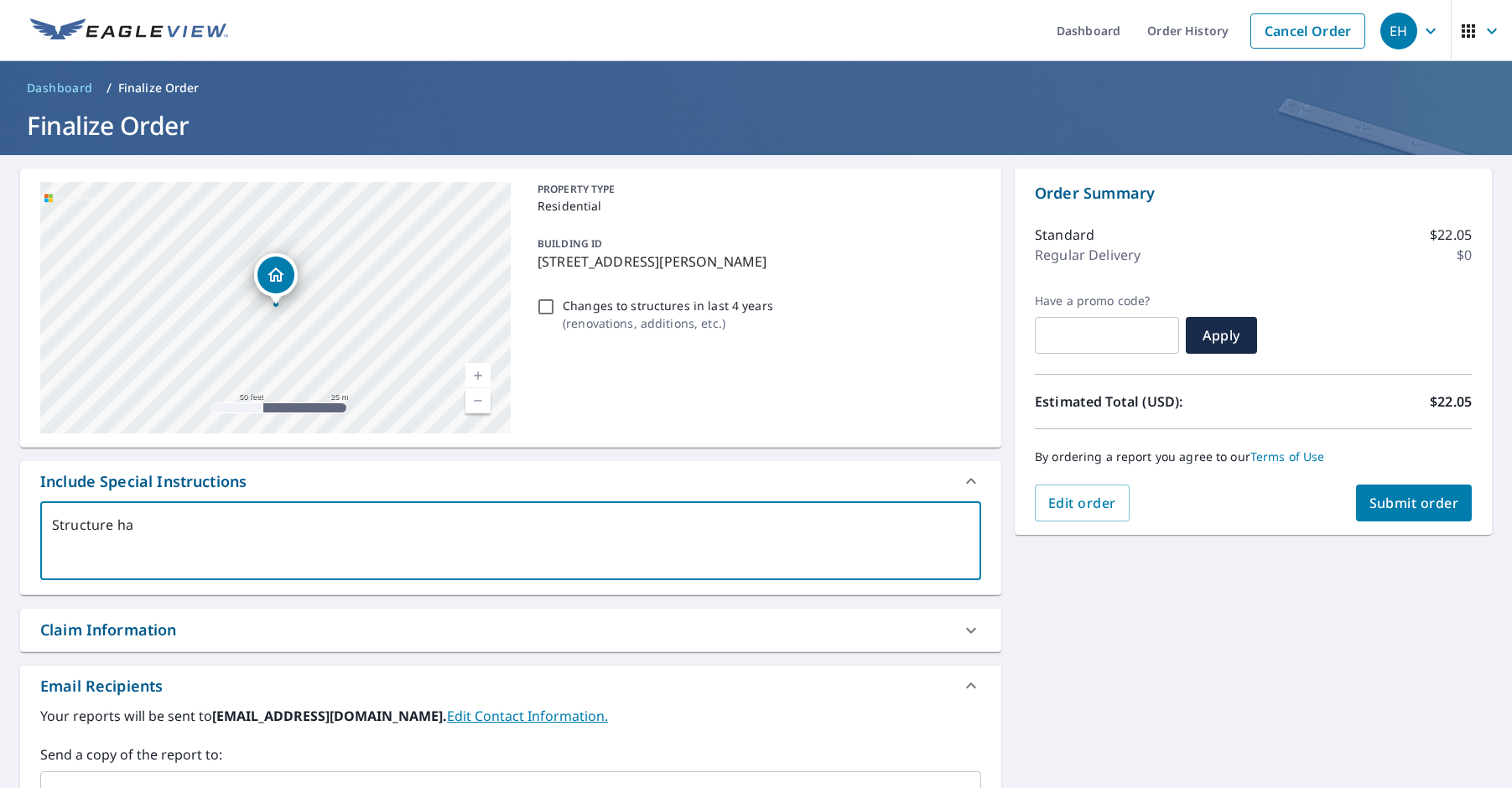
type textarea "Structure has"
type textarea "x"
checkbox input "true"
type textarea "Structure has"
type textarea "x"
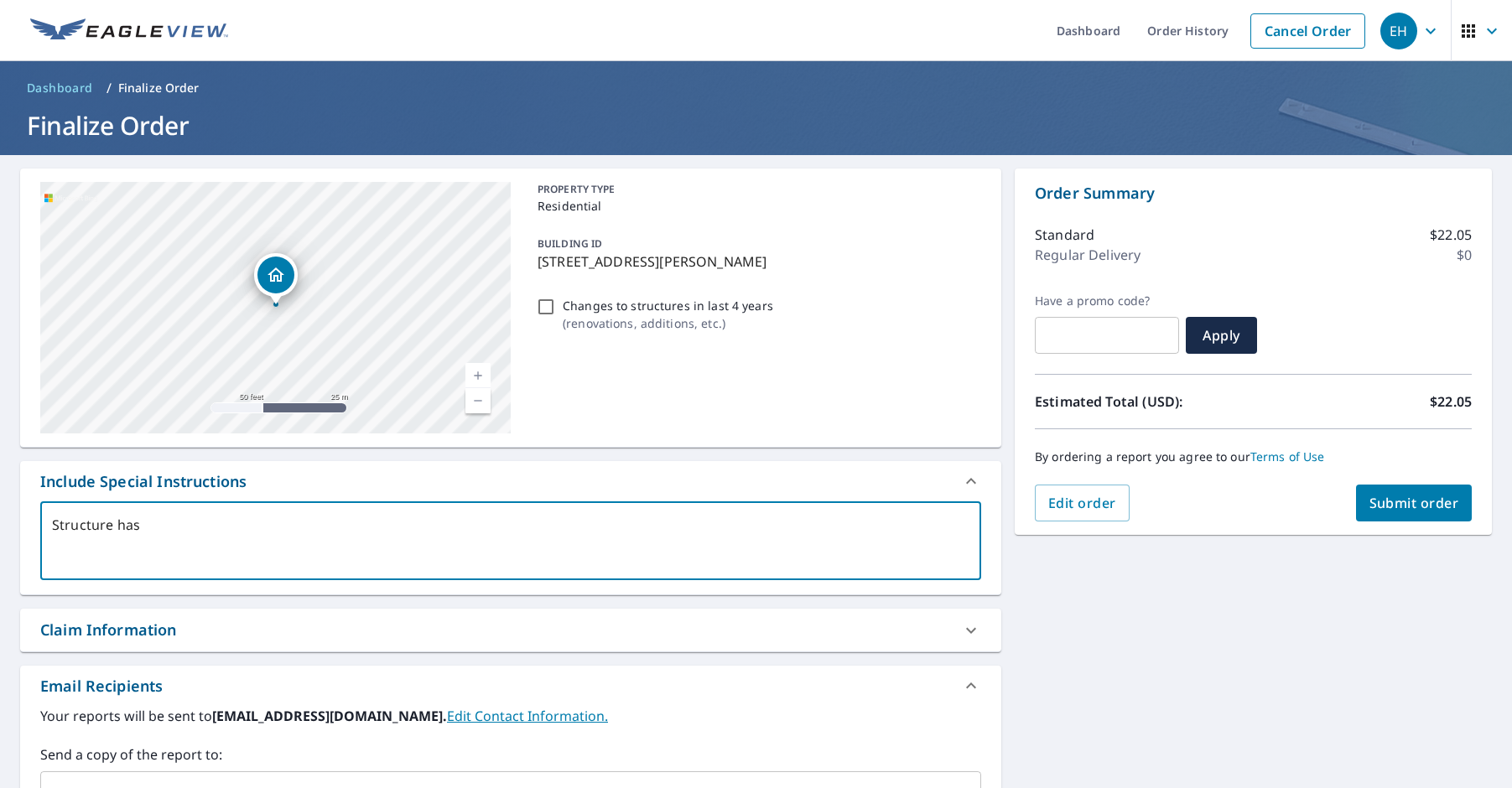
checkbox input "true"
type textarea "Structure has a"
type textarea "x"
checkbox input "true"
type textarea "Structure has al"
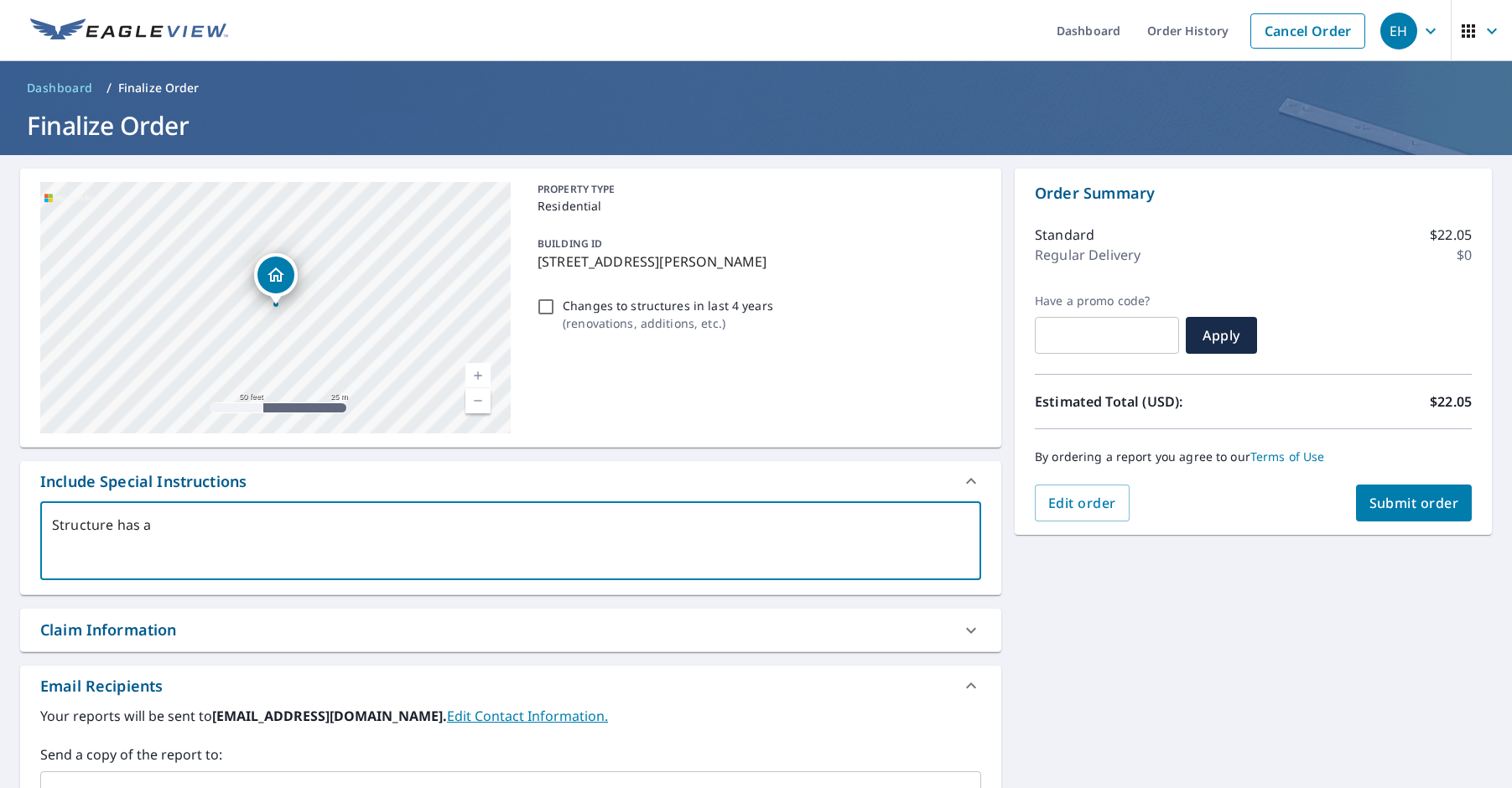
type textarea "x"
checkbox input "true"
type textarea "Structure has alr"
type textarea "x"
checkbox input "true"
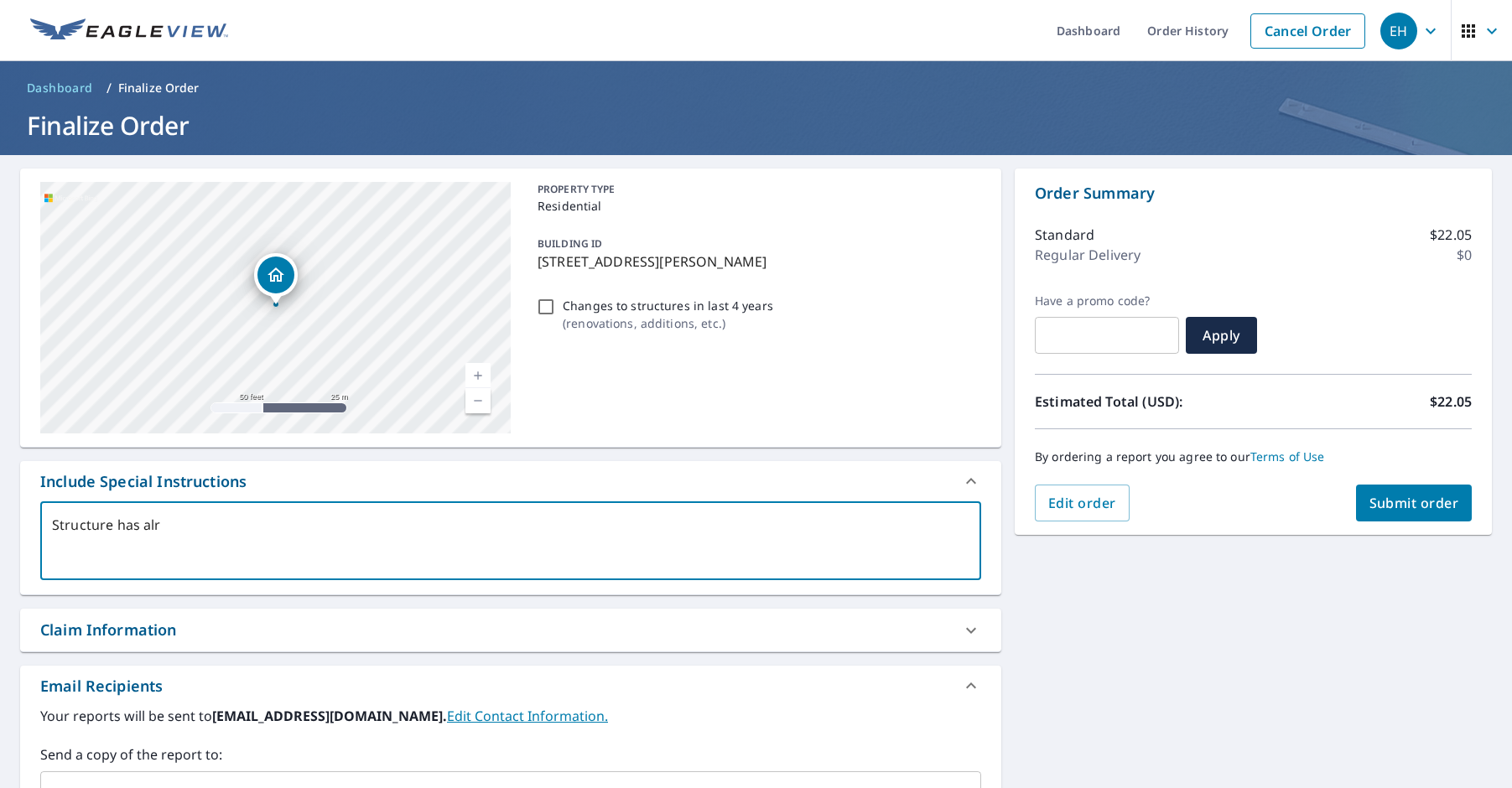
type textarea "Structure has alre"
type textarea "x"
checkbox input "true"
type textarea "Structure has alrea"
type textarea "x"
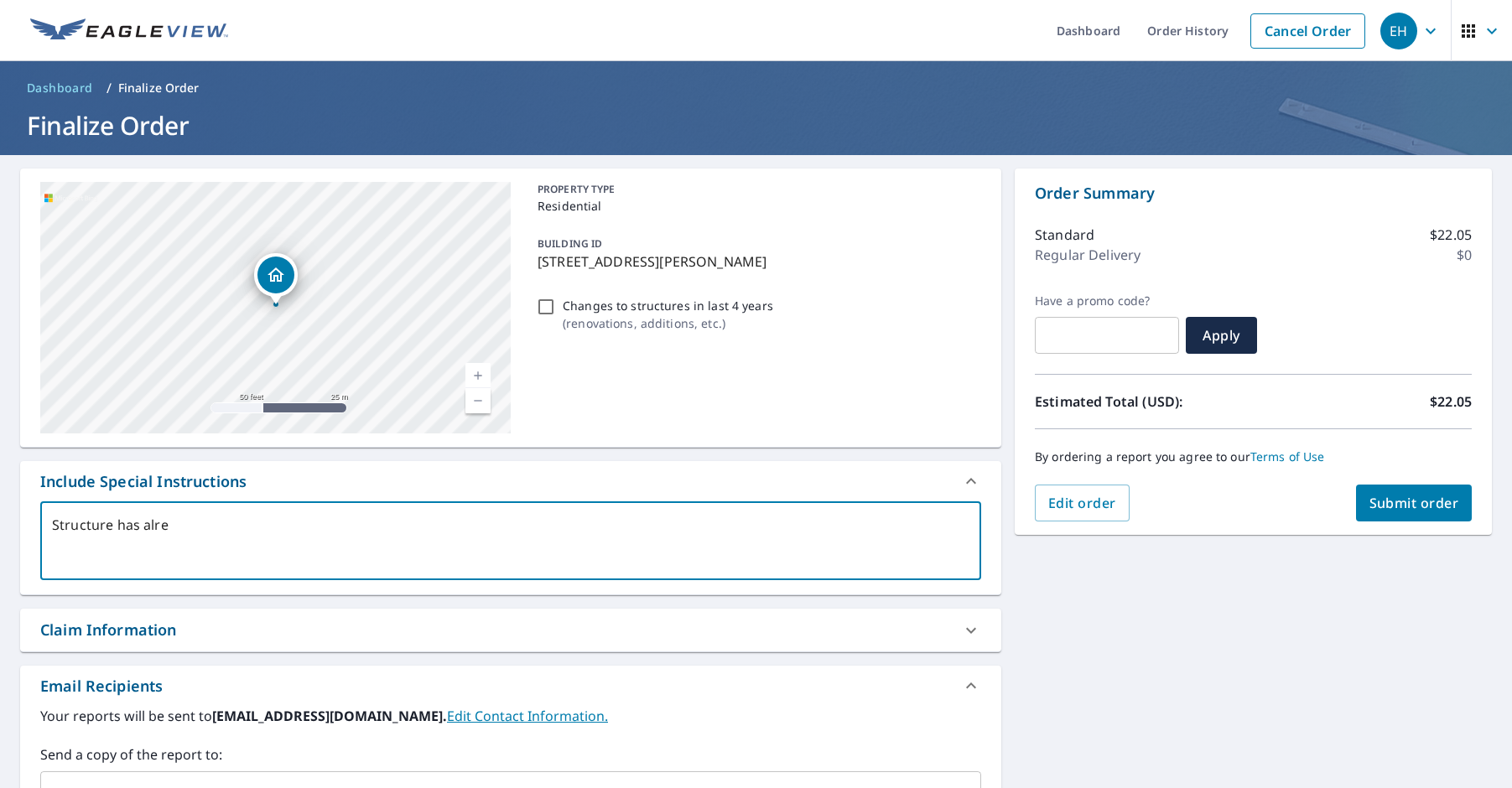
checkbox input "true"
type textarea "Structure has alread"
type textarea "x"
checkbox input "true"
type textarea "Structure has already"
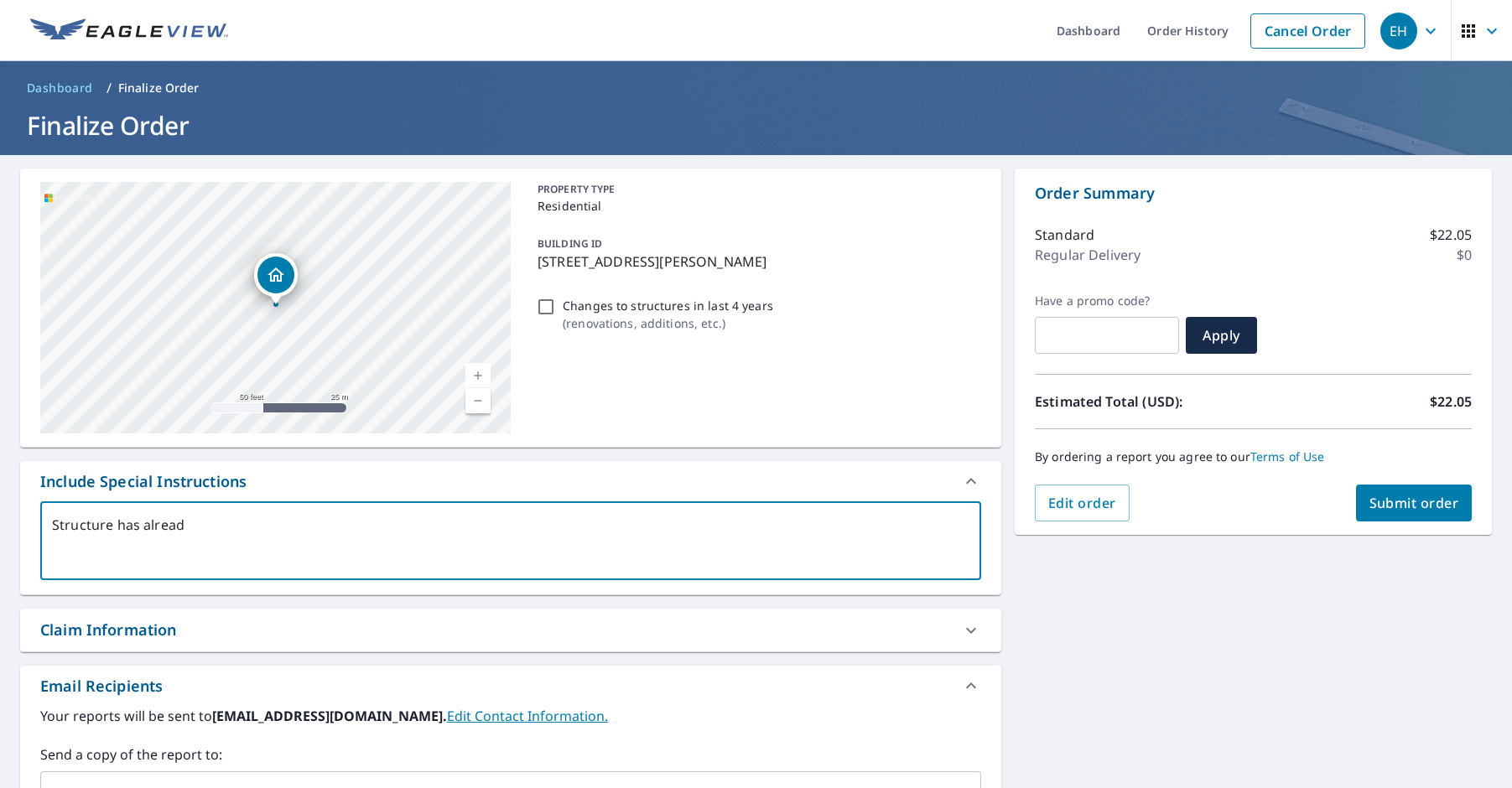
type textarea "x"
checkbox input "true"
type textarea "Structure has already"
type textarea "x"
checkbox input "true"
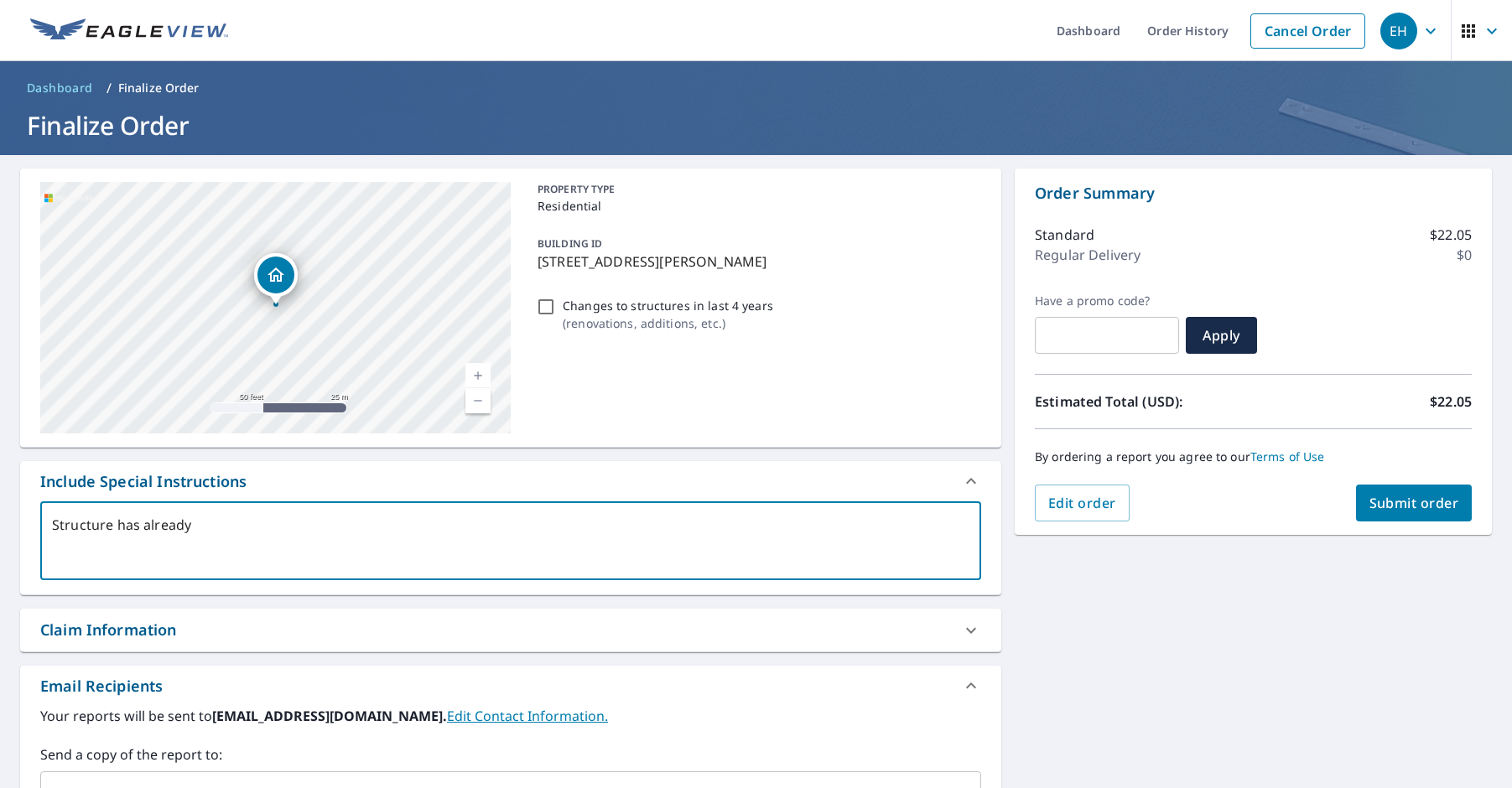
type textarea "Structure has already b"
type textarea "x"
checkbox input "true"
type textarea "Structure has already be"
type textarea "x"
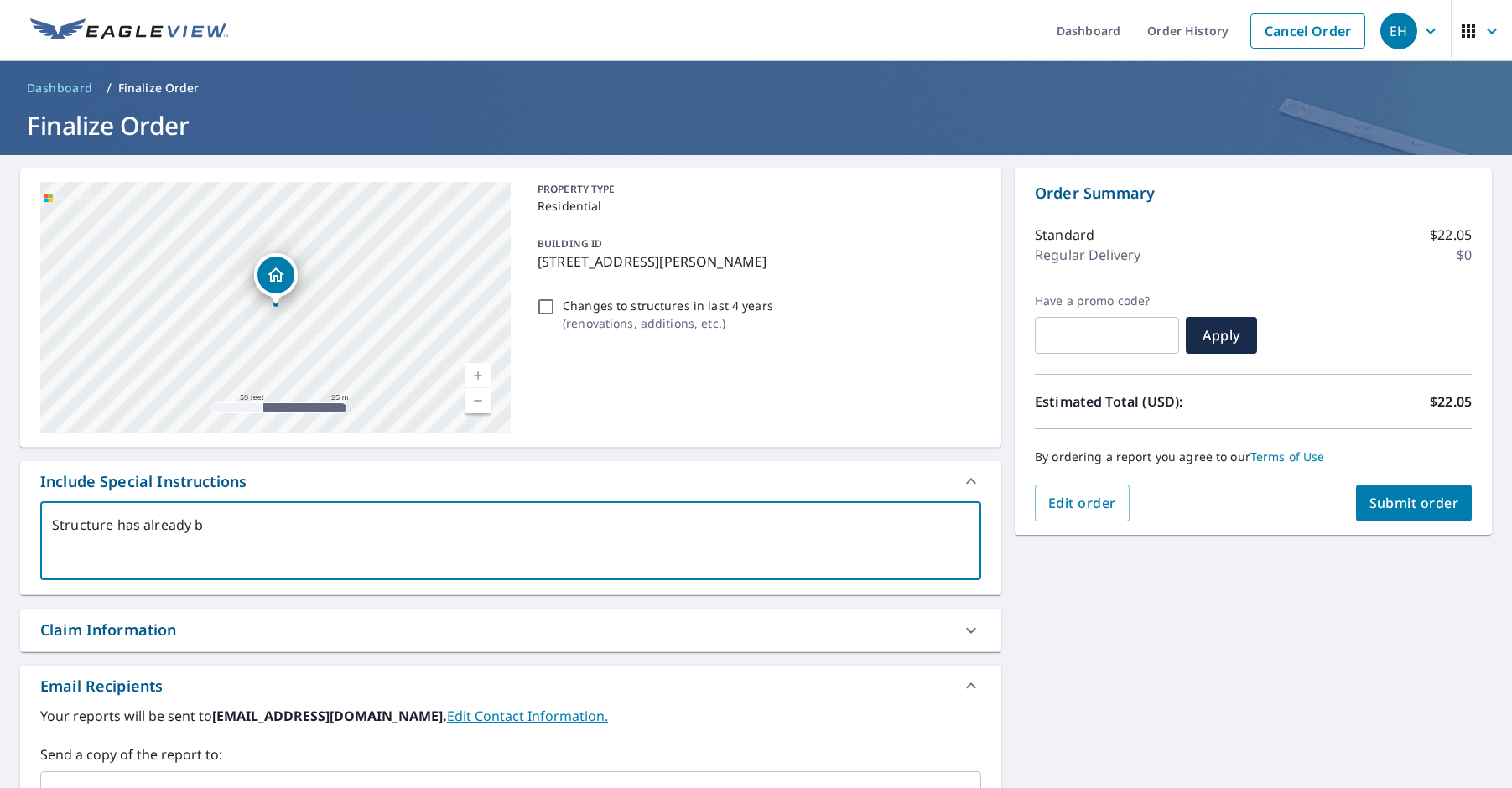
checkbox input "true"
type textarea "Structure has already bee"
type textarea "x"
checkbox input "true"
type textarea "Structure has already been"
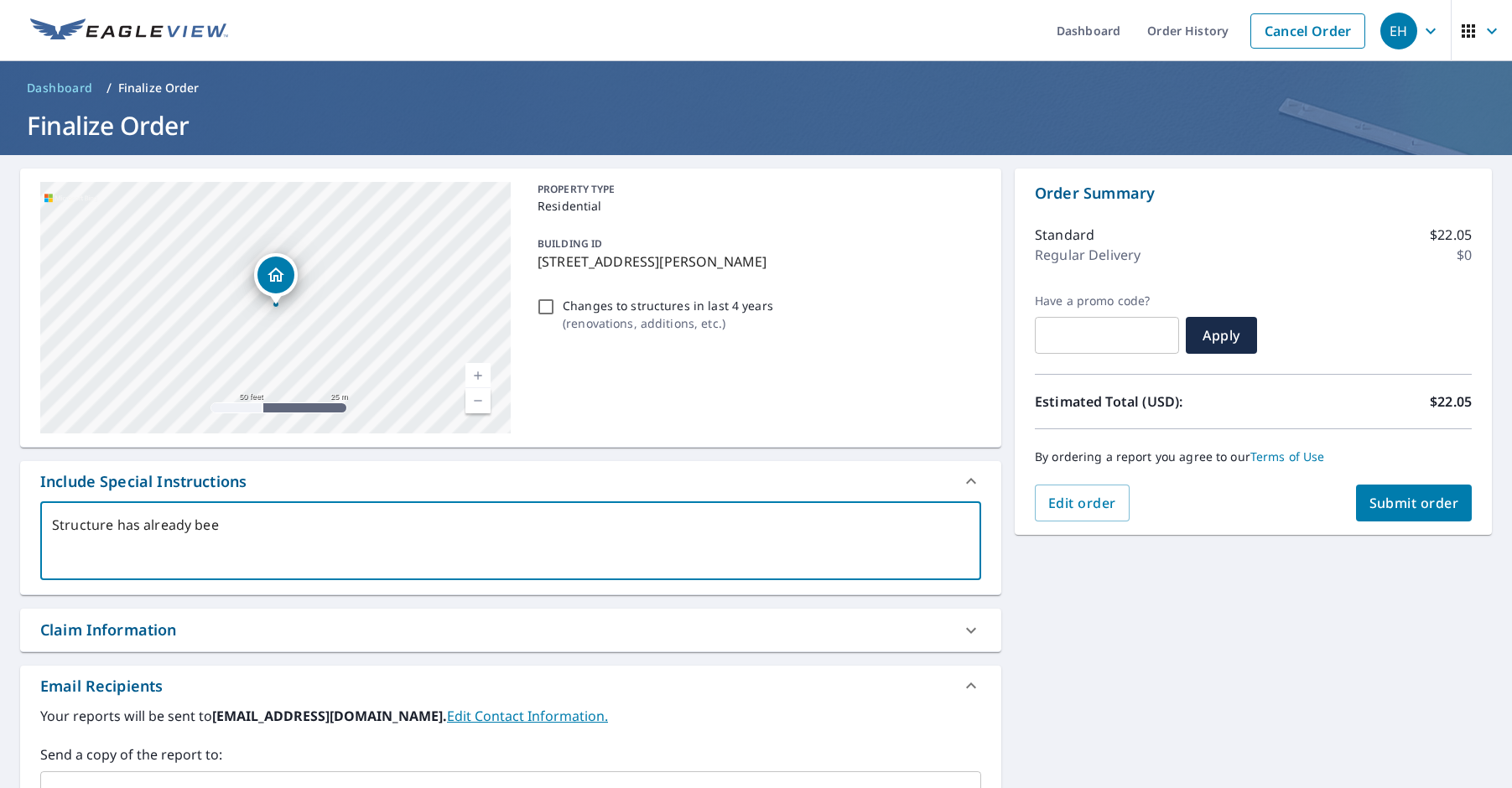
type textarea "x"
checkbox input "true"
type textarea "Structure has already been"
type textarea "x"
checkbox input "true"
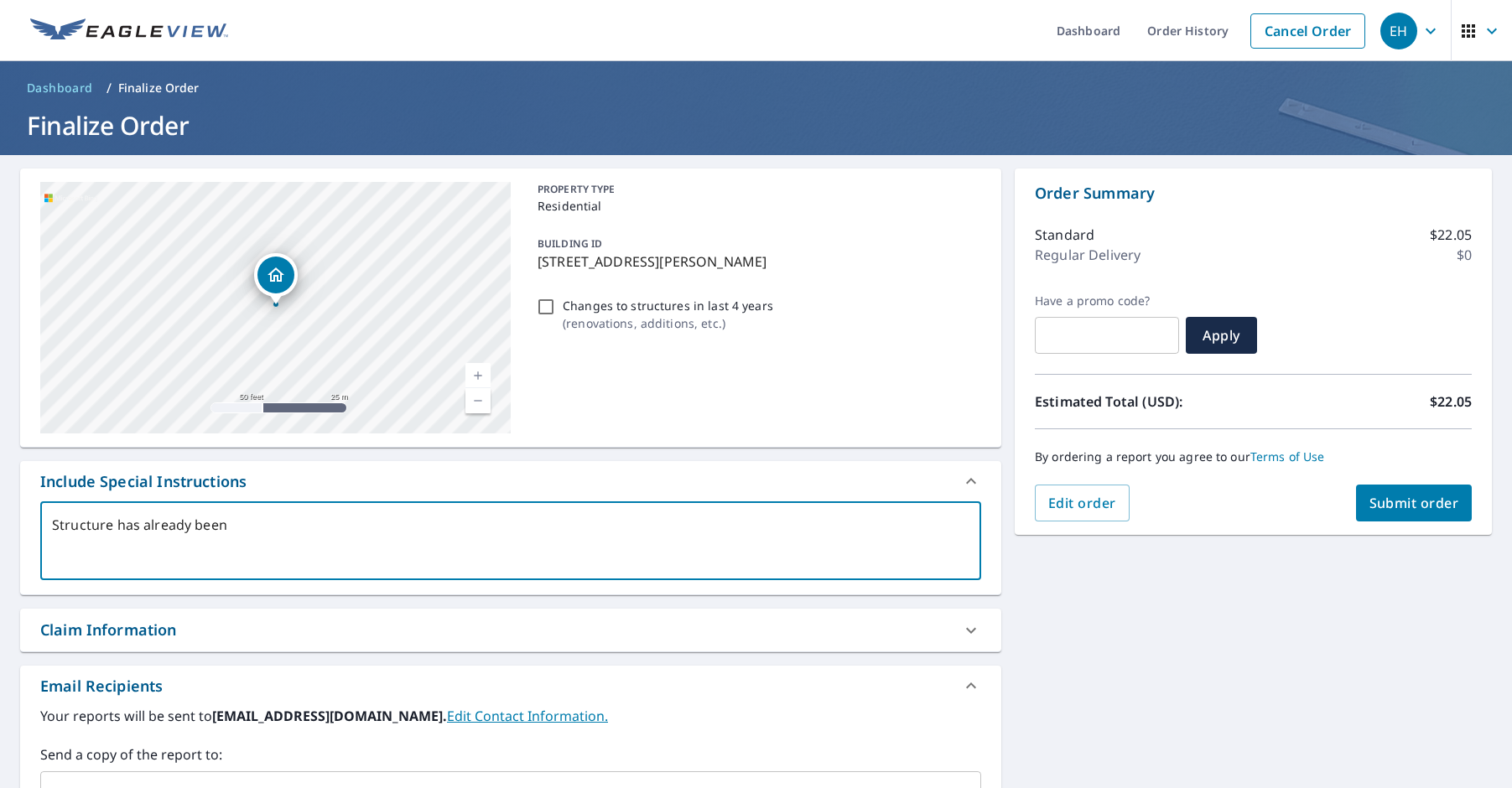
type textarea "Structure has already been o"
type textarea "x"
checkbox input "true"
type textarea "Structure has already been or"
type textarea "x"
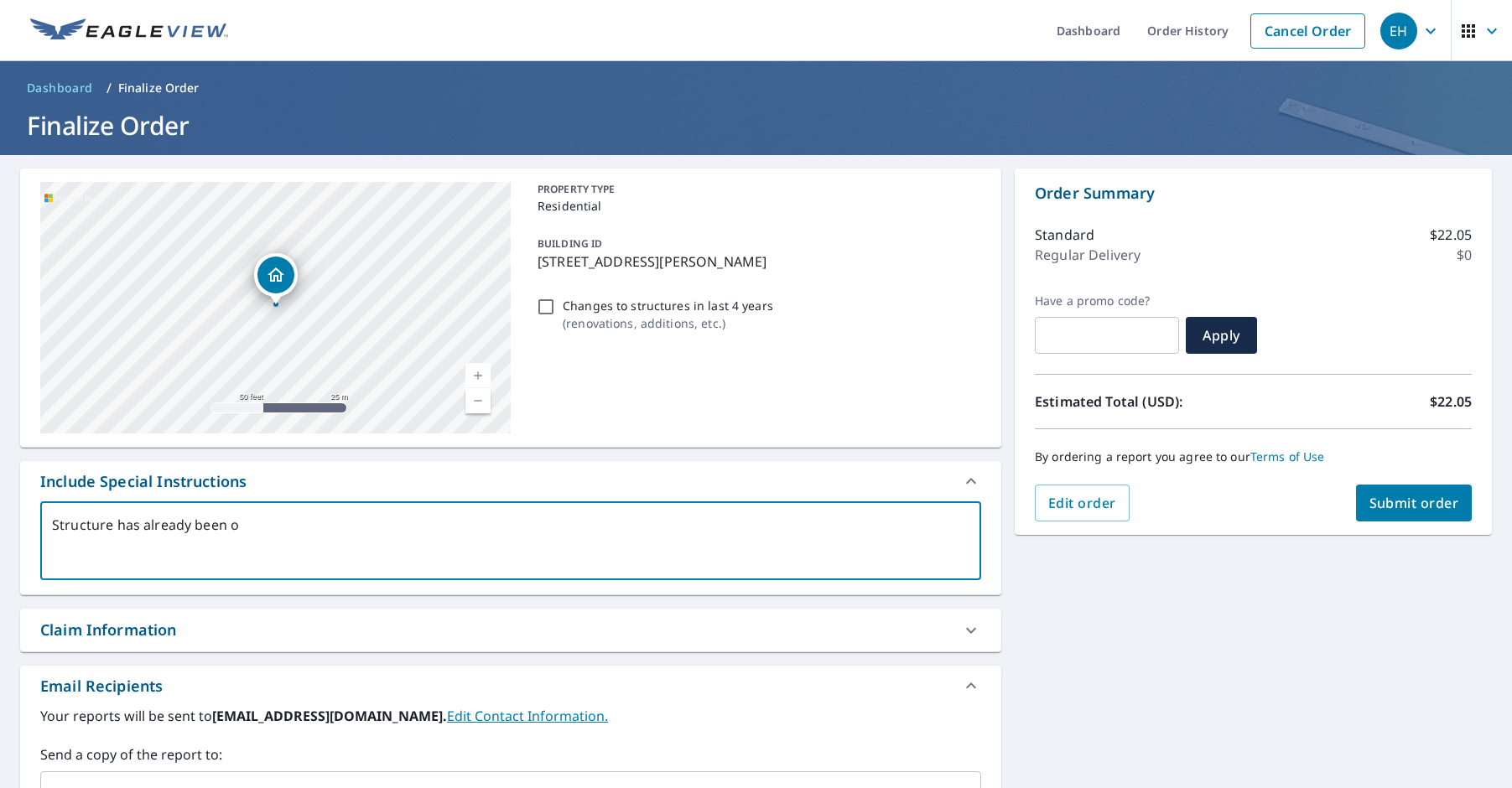
checkbox input "true"
type textarea "Structure has already been ord"
type textarea "x"
checkbox input "true"
type textarea "Structure has already been orde"
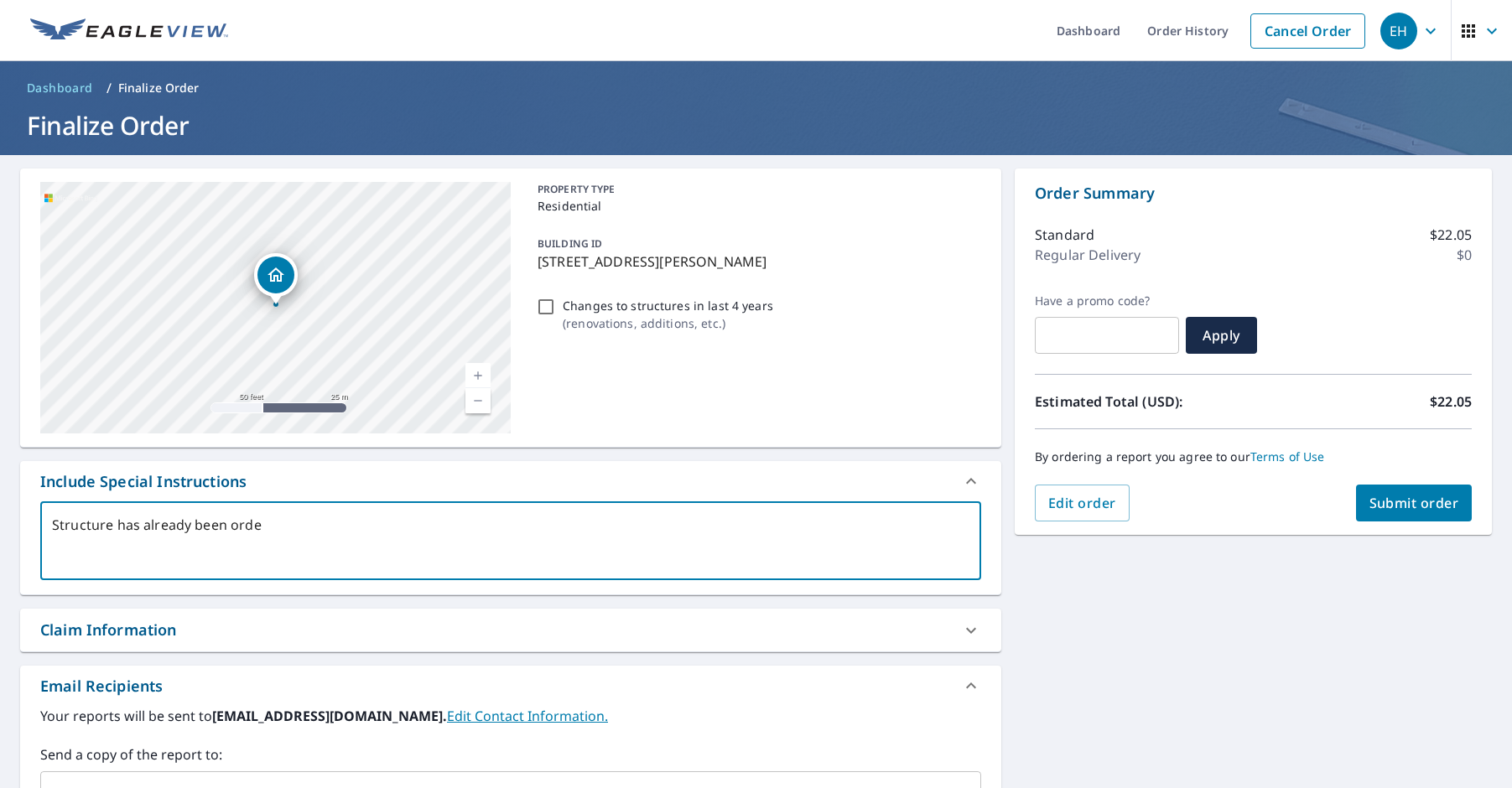
type textarea "x"
checkbox input "true"
type textarea "Structure has already been order"
type textarea "x"
checkbox input "true"
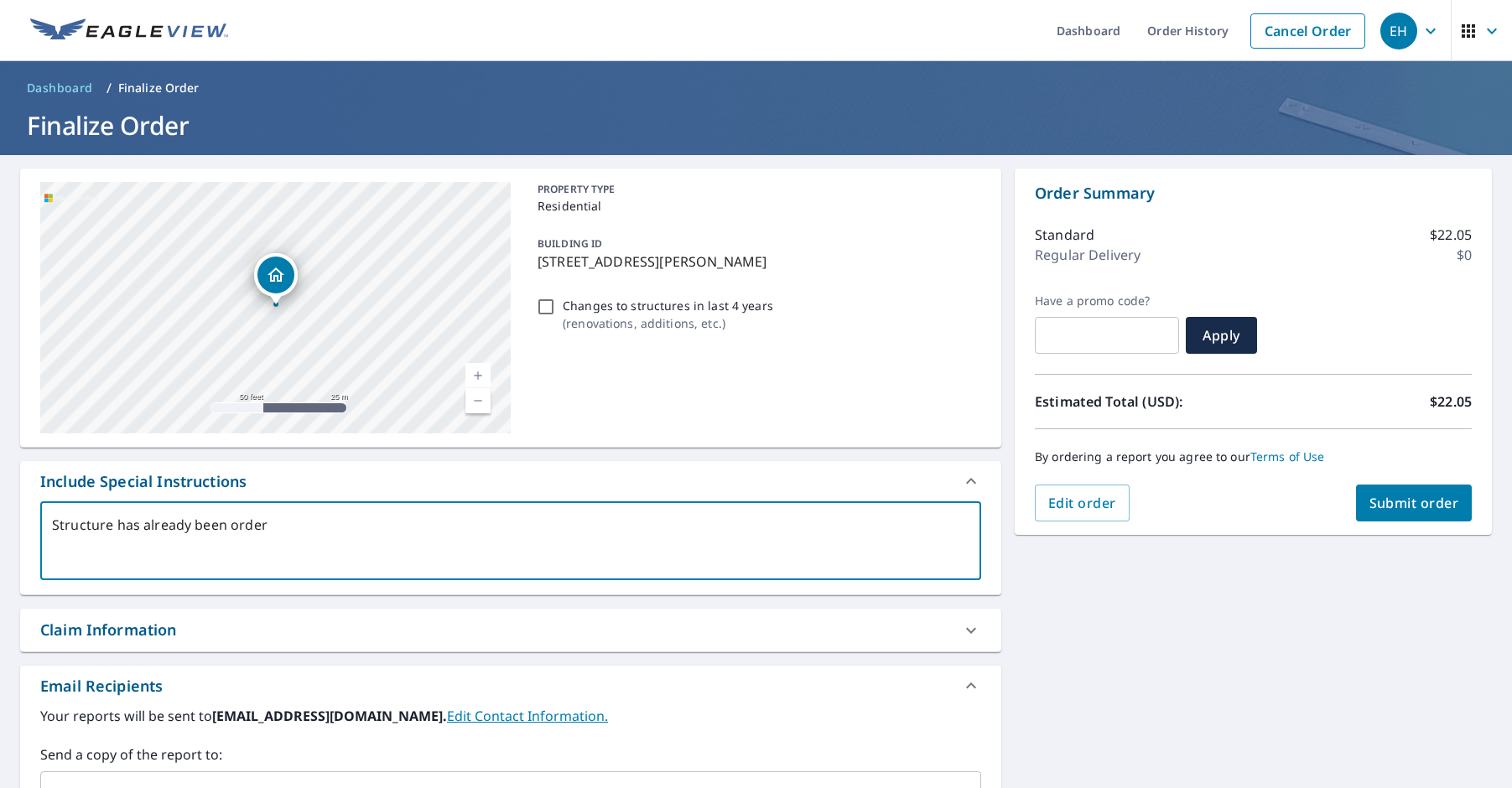
type textarea "Structure has already been ordere"
type textarea "x"
checkbox input "true"
type textarea "Structure has already been ordered"
type textarea "x"
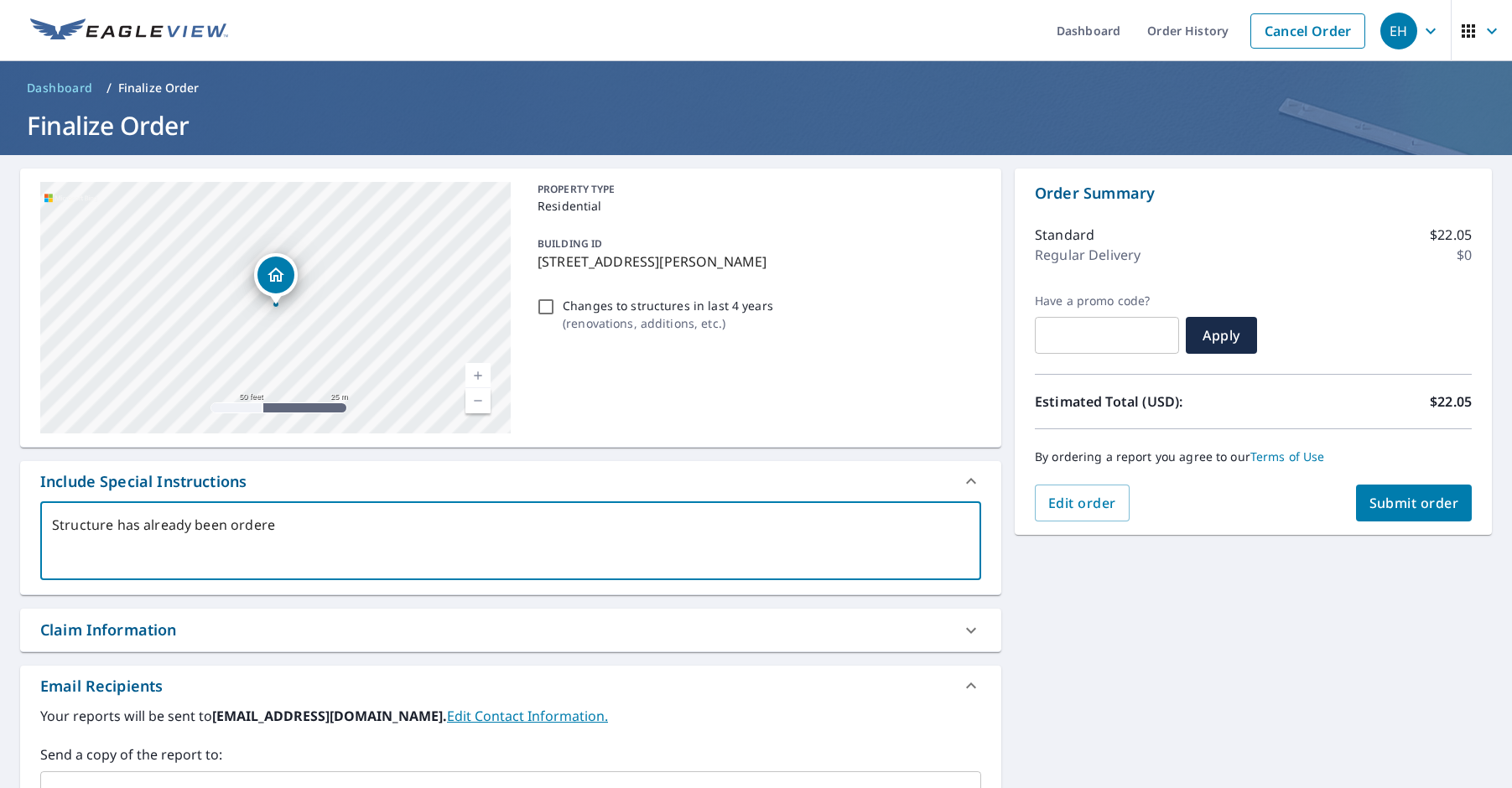
checkbox input "true"
type textarea "Structure has already been ordered"
type textarea "x"
checkbox input "true"
click at [193, 524] on textarea "Structure has already been ordered" at bounding box center [511, 541] width 918 height 48
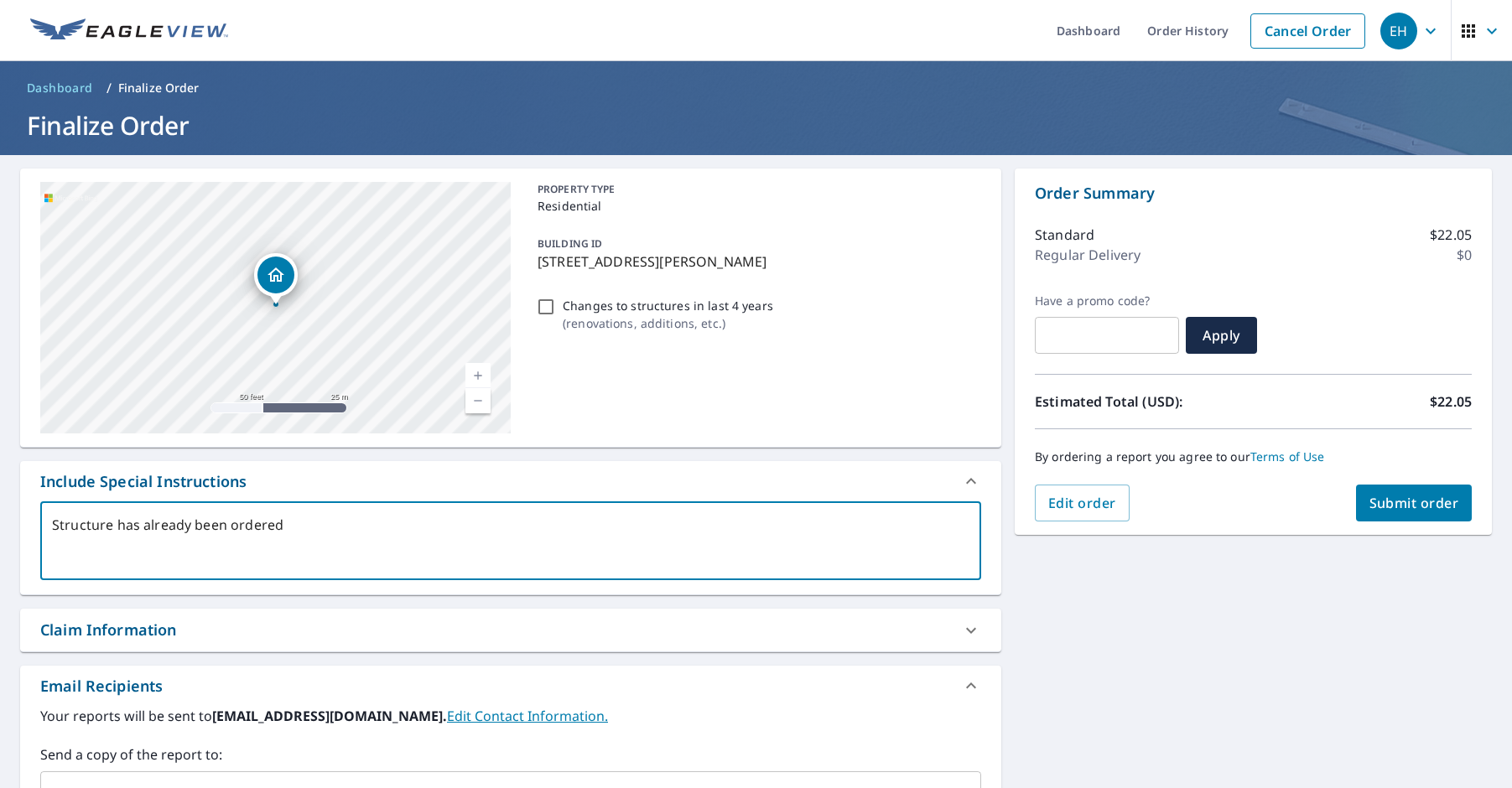
type textarea "Structure has alread been ordered"
type textarea "x"
checkbox input "true"
type textarea "Structure has alrea been ordered"
type textarea "x"
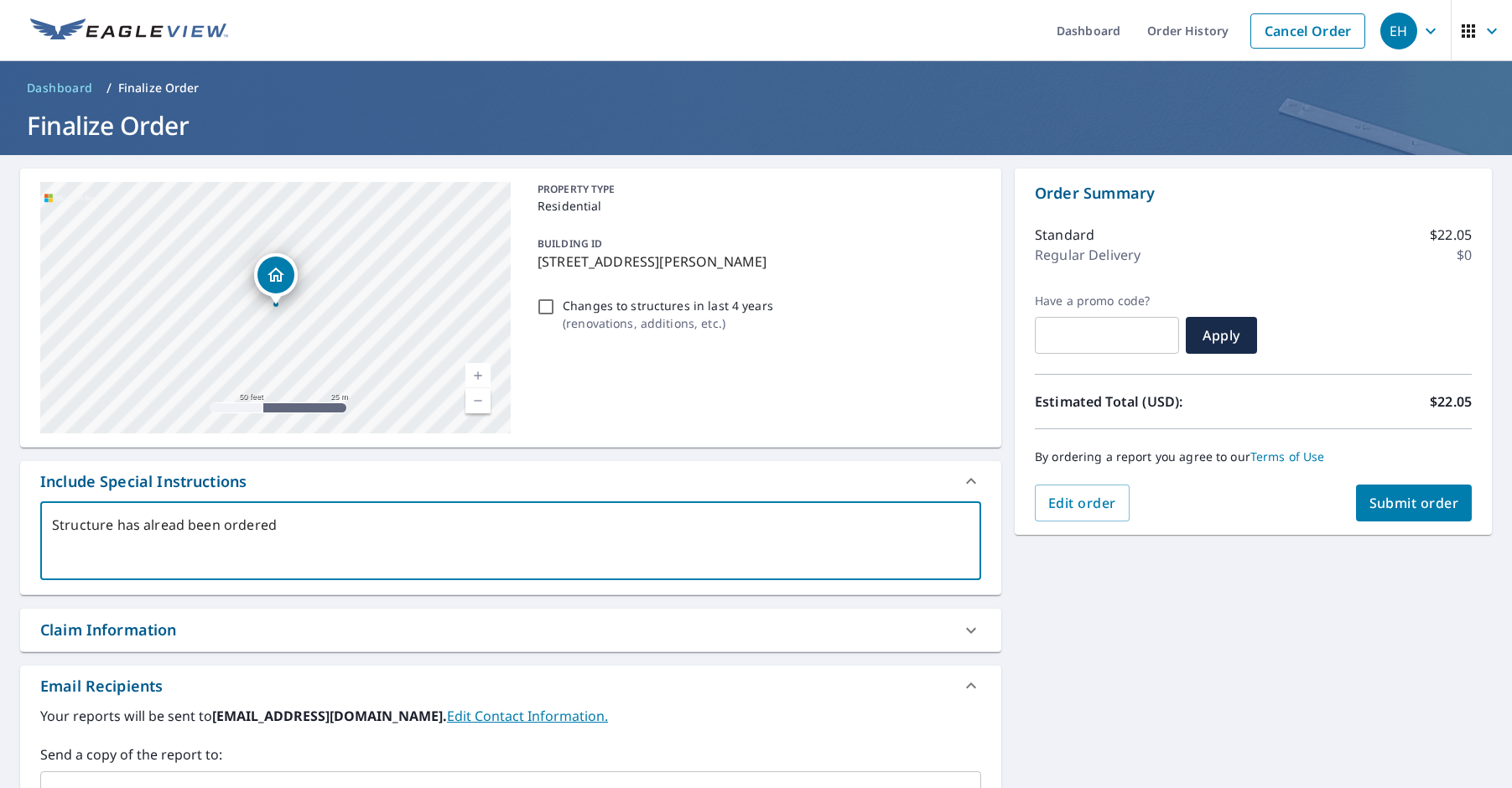
checkbox input "true"
type textarea "Structure has alre been ordered"
type textarea "x"
checkbox input "true"
type textarea "Structure has alr been ordered"
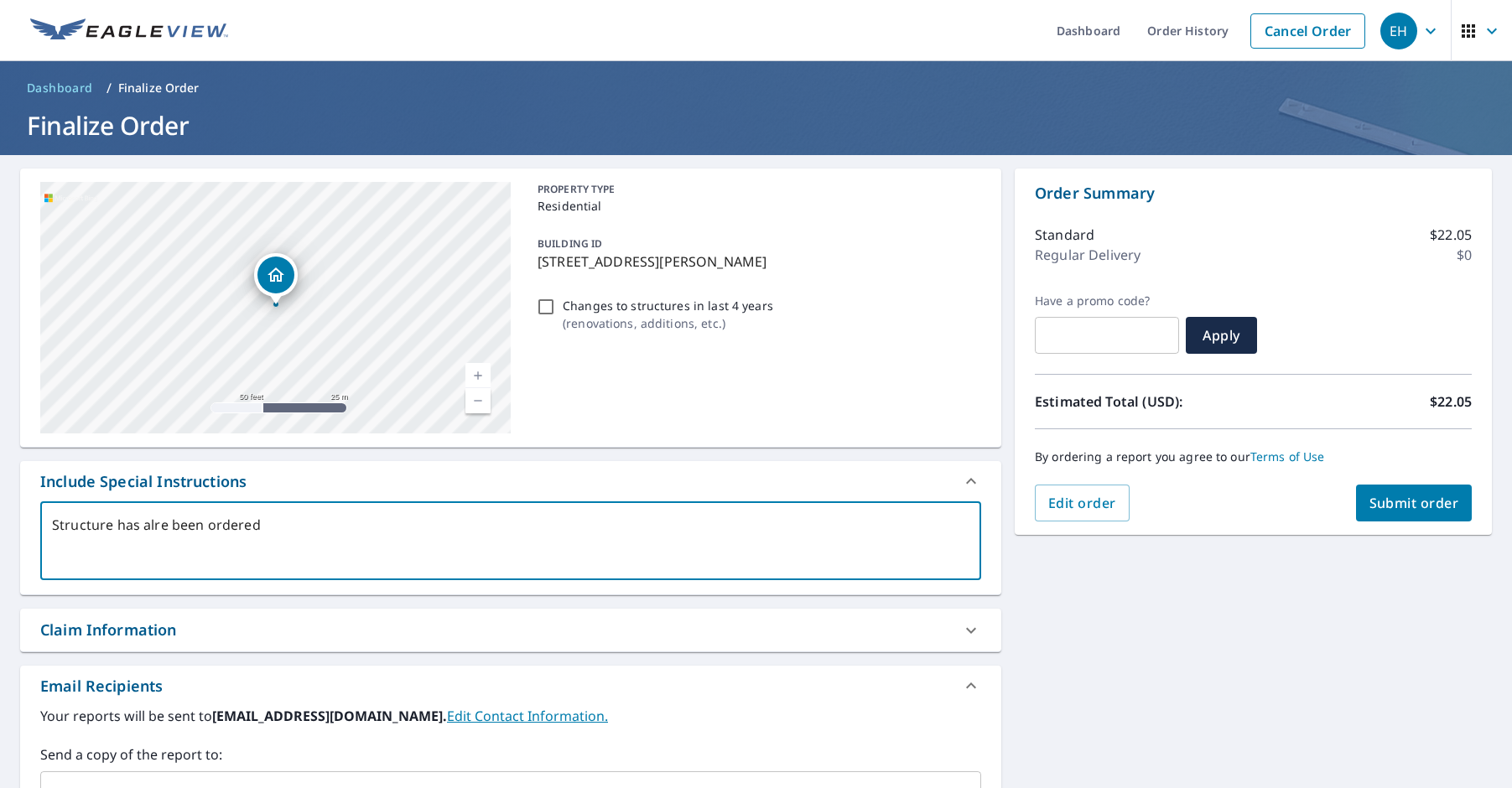
type textarea "x"
checkbox input "true"
type textarea "Structure has al been ordered"
type textarea "x"
checkbox input "true"
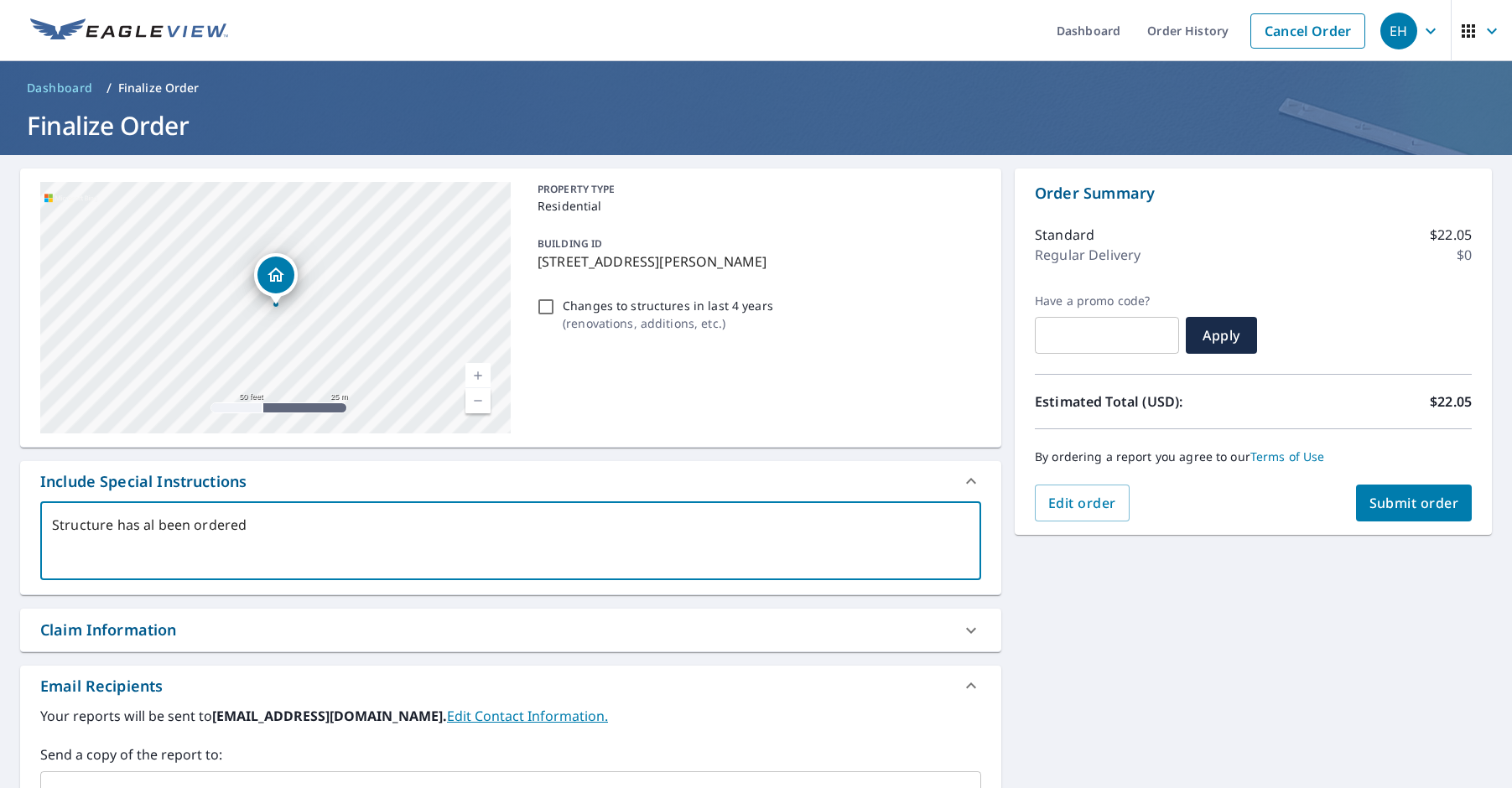
type textarea "Structure has a been ordered"
type textarea "x"
checkbox input "true"
type textarea "Structure has been ordered"
type textarea "x"
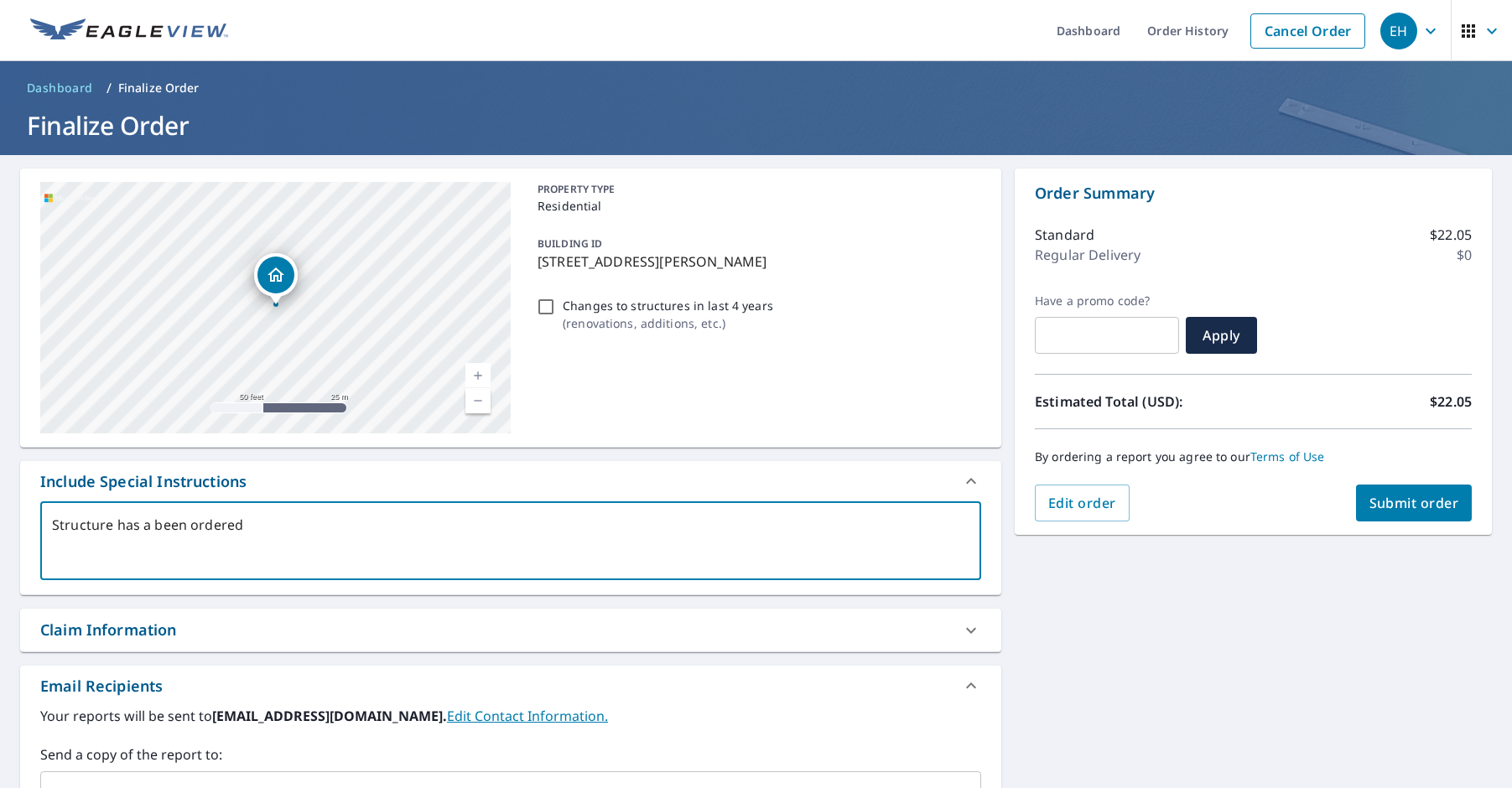
checkbox input "true"
type textarea "Structure has been ordered"
type textarea "x"
checkbox input "true"
click at [309, 535] on textarea "Structure has been ordered" at bounding box center [511, 541] width 918 height 48
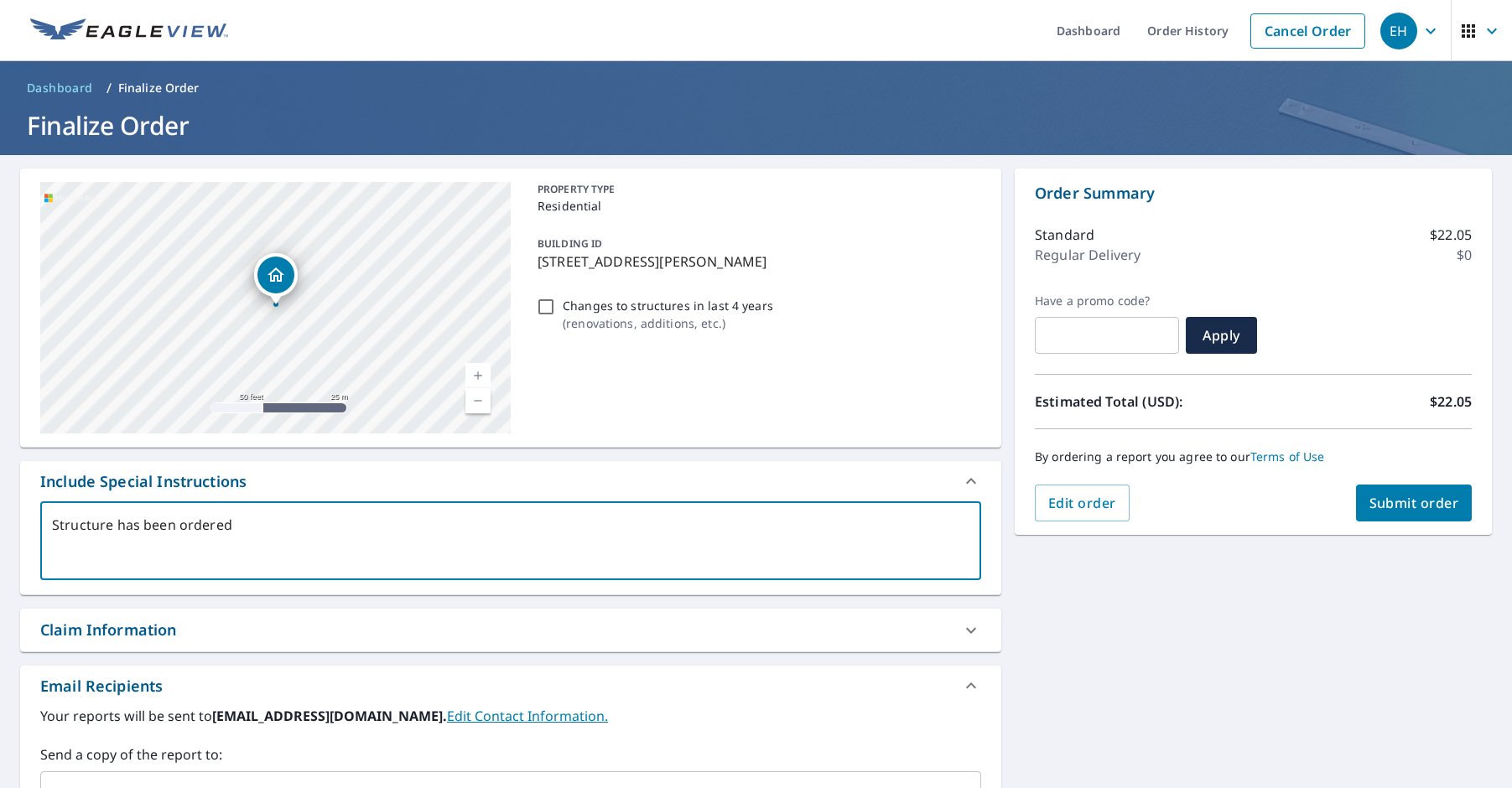
type textarea "Structure has been ordered j"
type textarea "x"
checkbox input "true"
type textarea "Structure has been ordered ju"
type textarea "x"
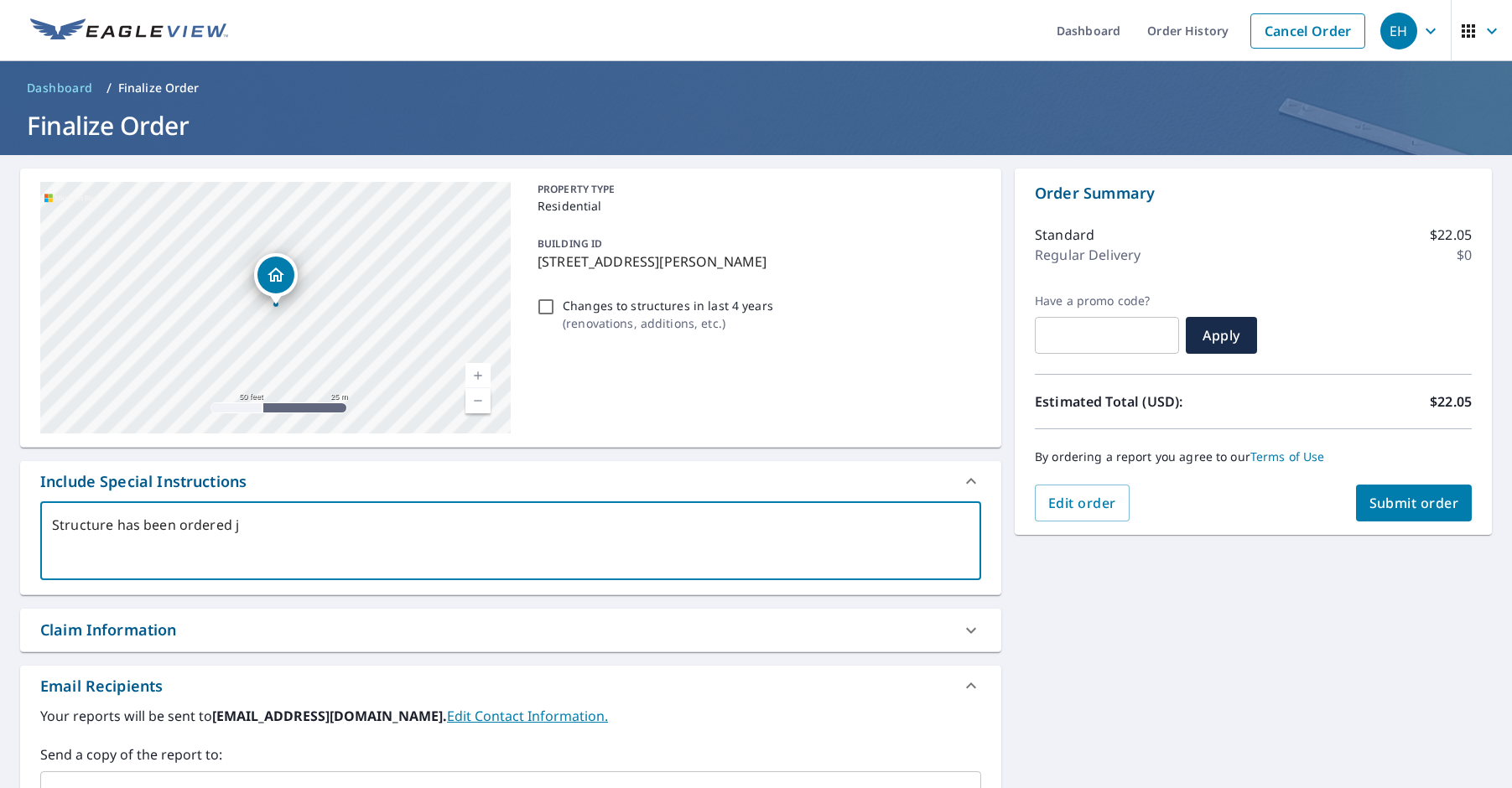
checkbox input "true"
type textarea "Structure has been ordered jus"
type textarea "x"
checkbox input "true"
type textarea "Structure has been ordered just"
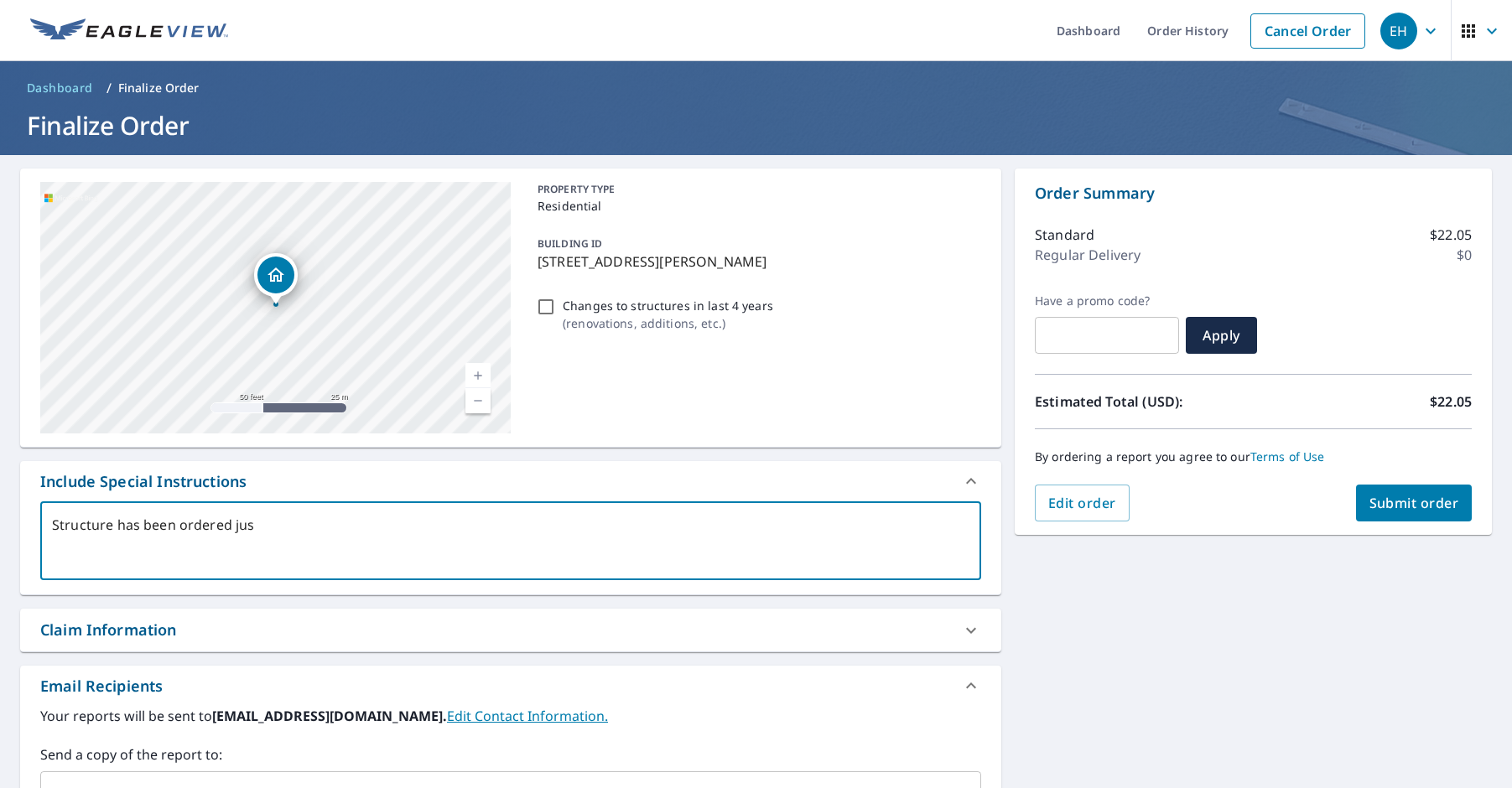
type textarea "x"
checkbox input "true"
type textarea "Structure has been ordered just"
type textarea "x"
checkbox input "true"
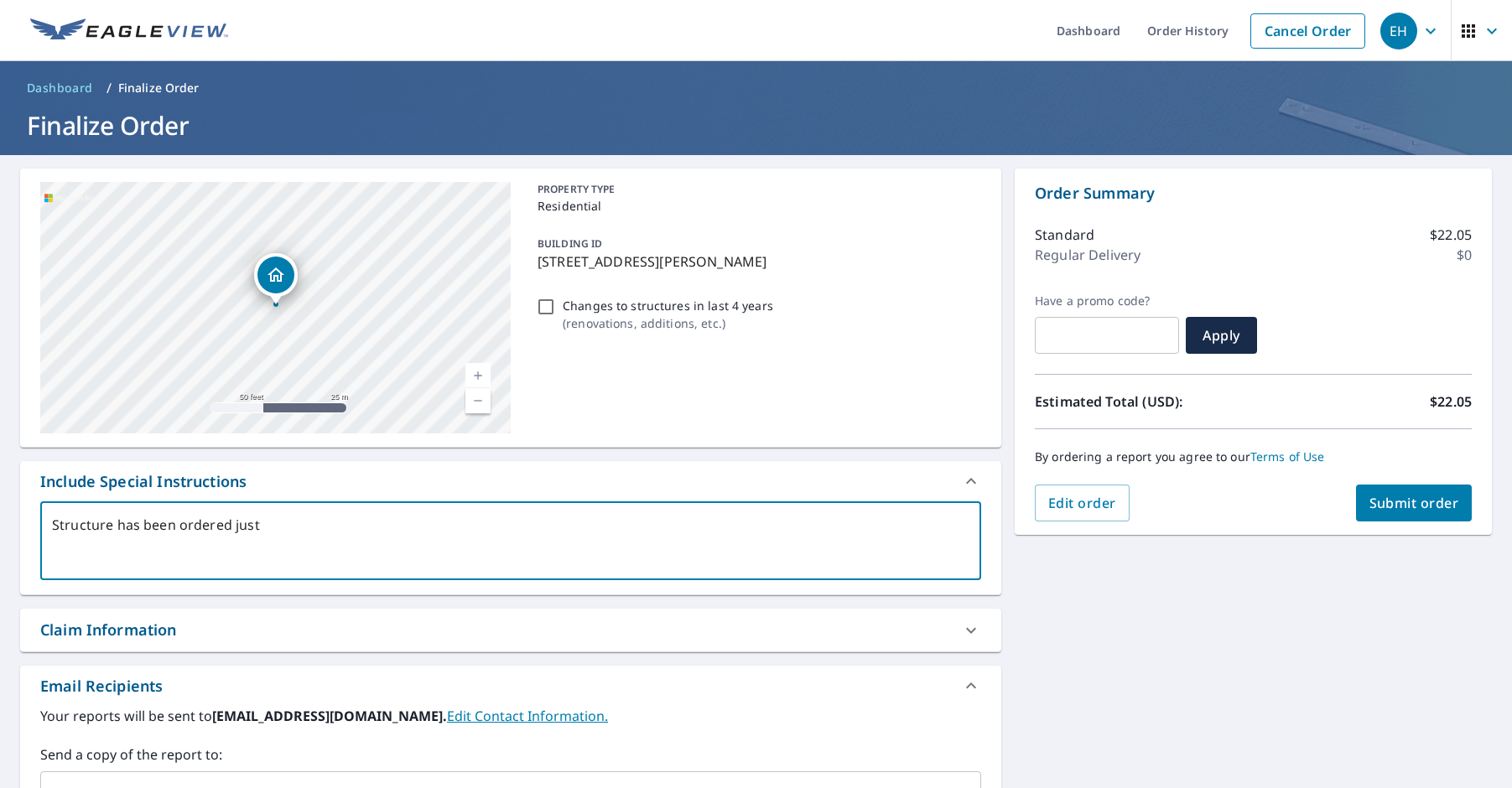
type textarea "Structure has been ordered just m"
type textarea "x"
checkbox input "true"
type textarea "Structure has been ordered just ms"
type textarea "x"
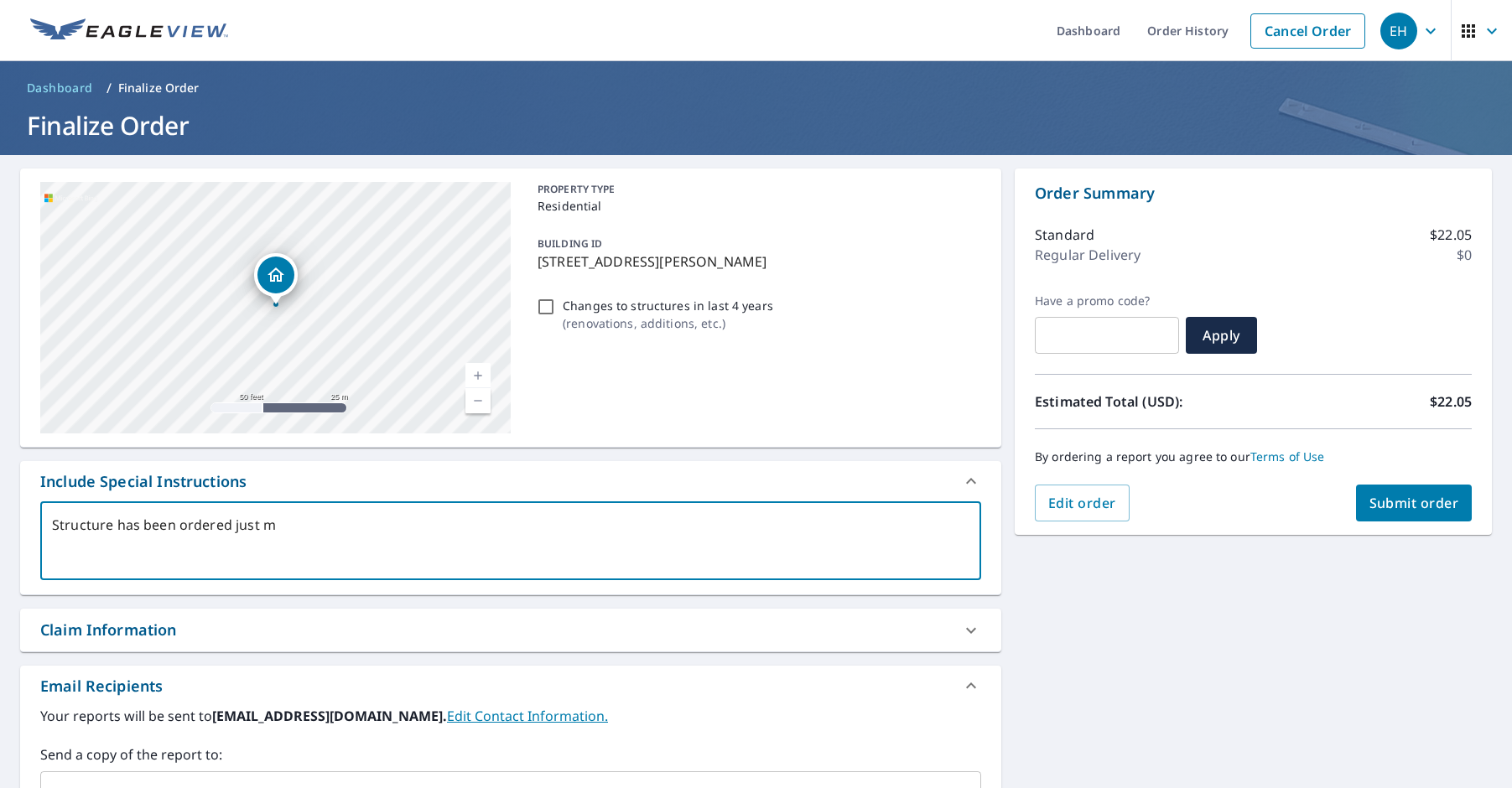
checkbox input "true"
type textarea "Structure has been ordered just mss"
type textarea "x"
checkbox input "true"
type textarea "Structure has been ordered just ms"
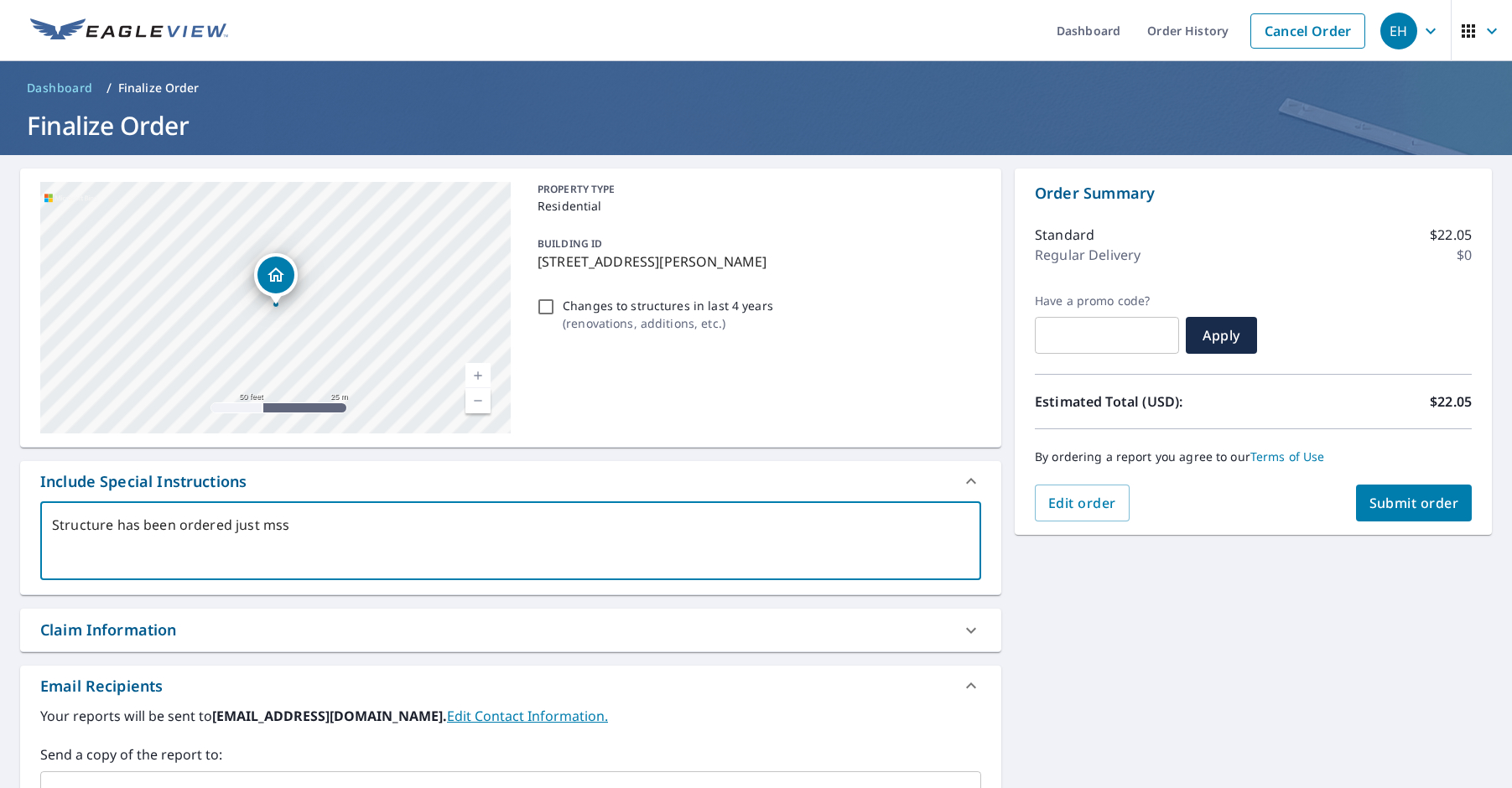
type textarea "x"
checkbox input "true"
type textarea "Structure has been ordered just m"
type textarea "x"
checkbox input "true"
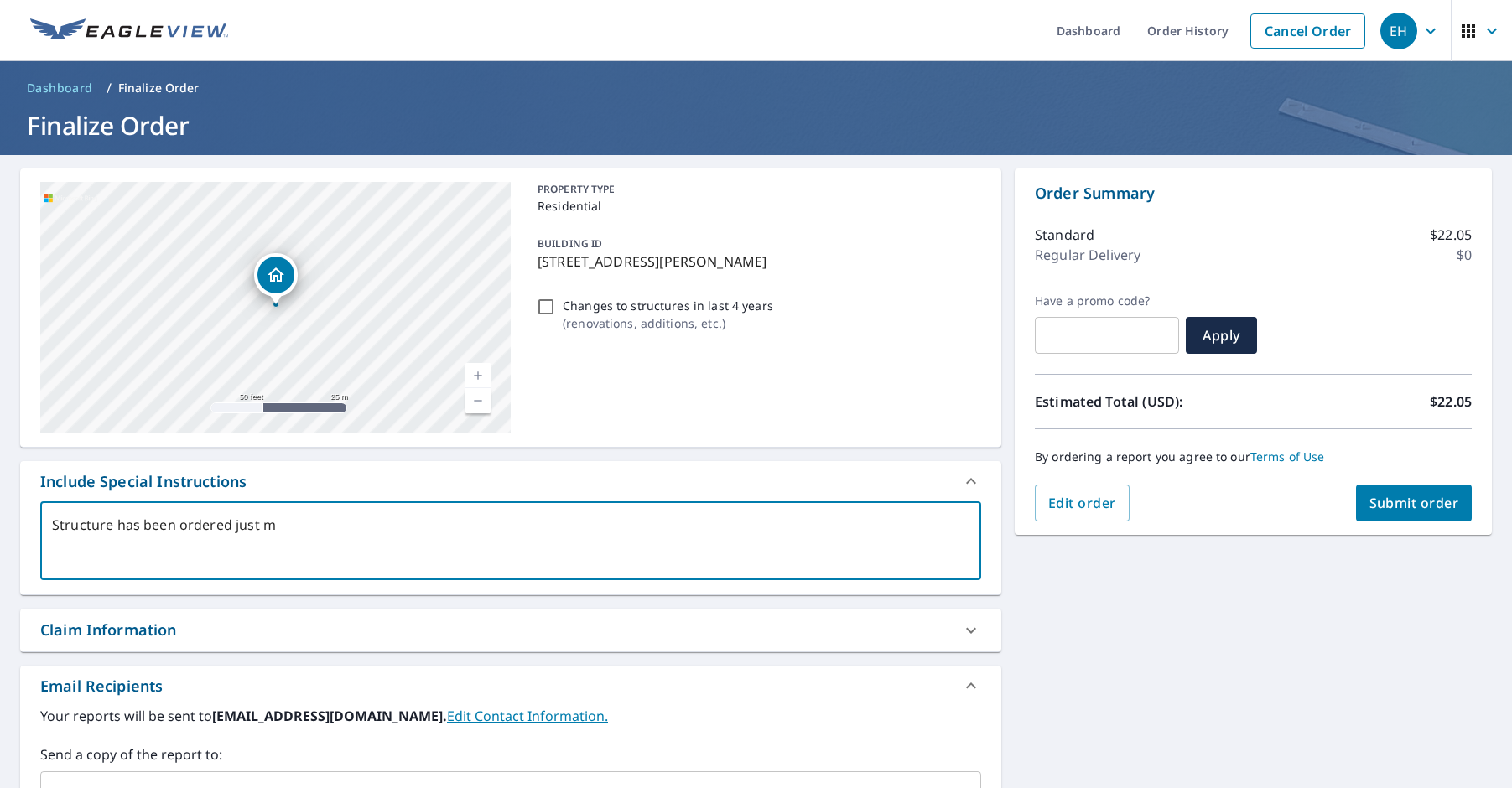
type textarea "Structure has been ordered just mi"
type textarea "x"
checkbox input "true"
type textarea "Structure has been ordered just mis"
type textarea "x"
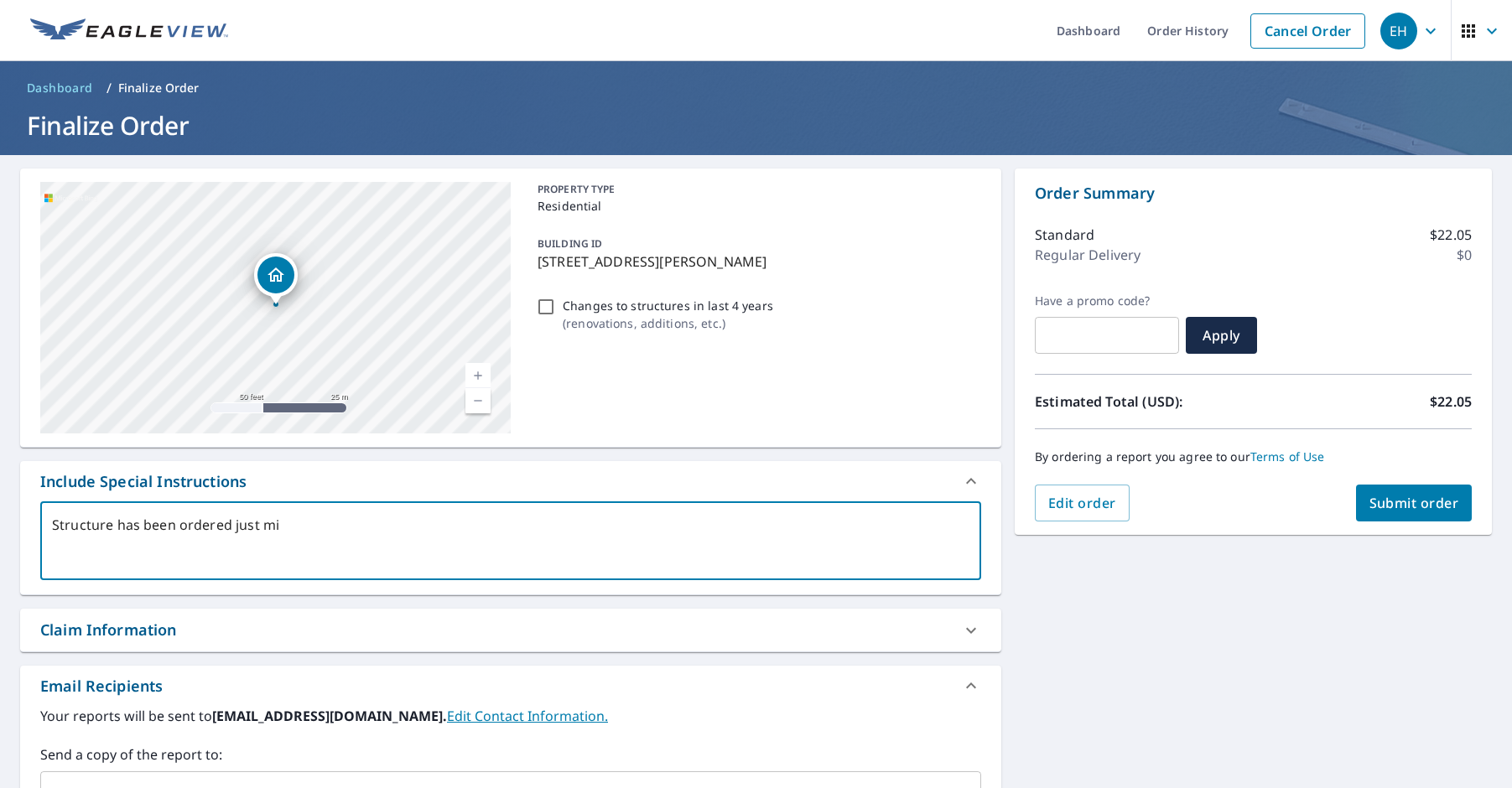
checkbox input "true"
type textarea "Structure has been ordered just miss"
type textarea "x"
checkbox input "true"
type textarea "Structure has been ordered just missi"
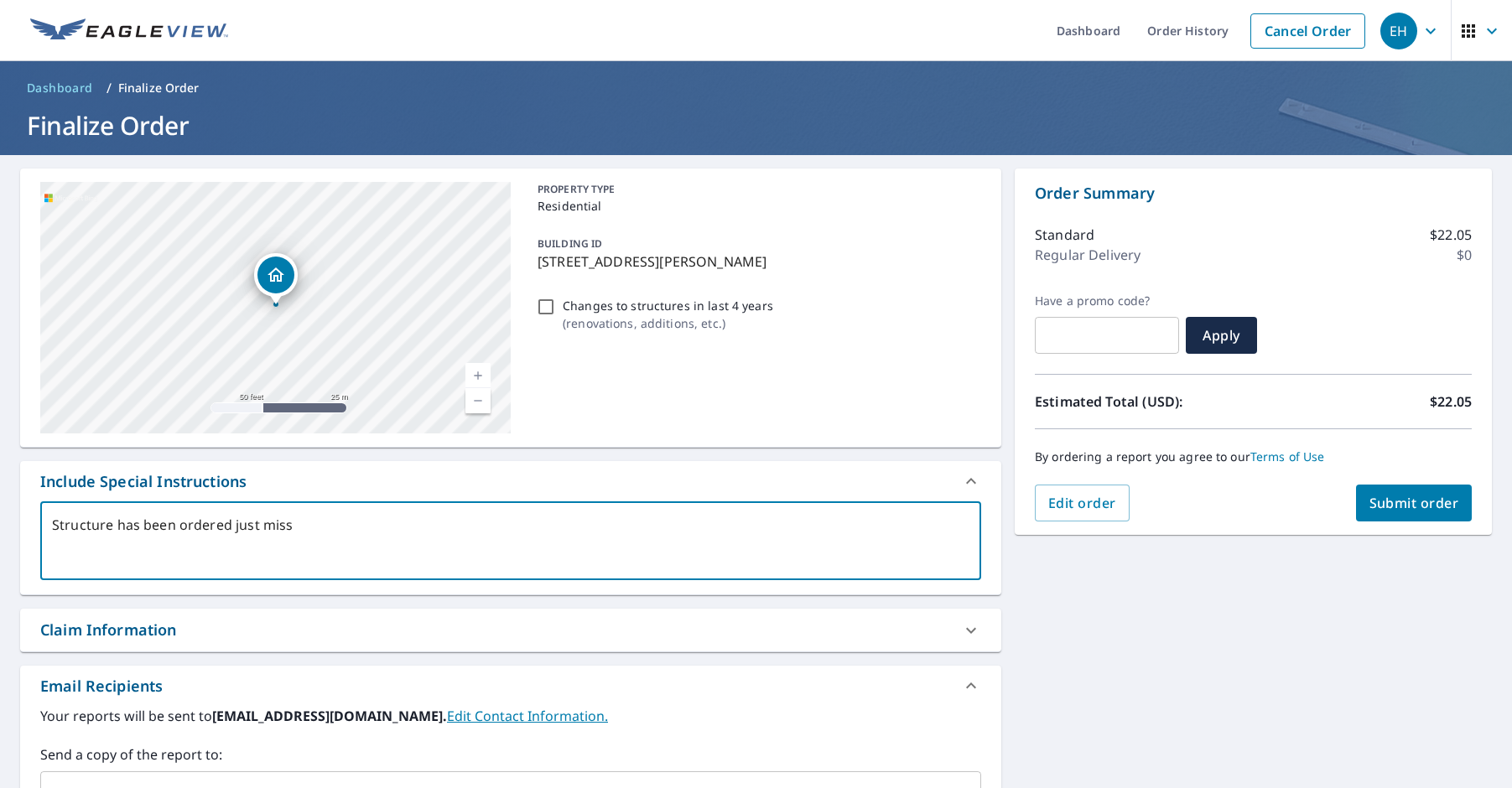
type textarea "x"
checkbox input "true"
type textarea "Structure has been ordered just missin"
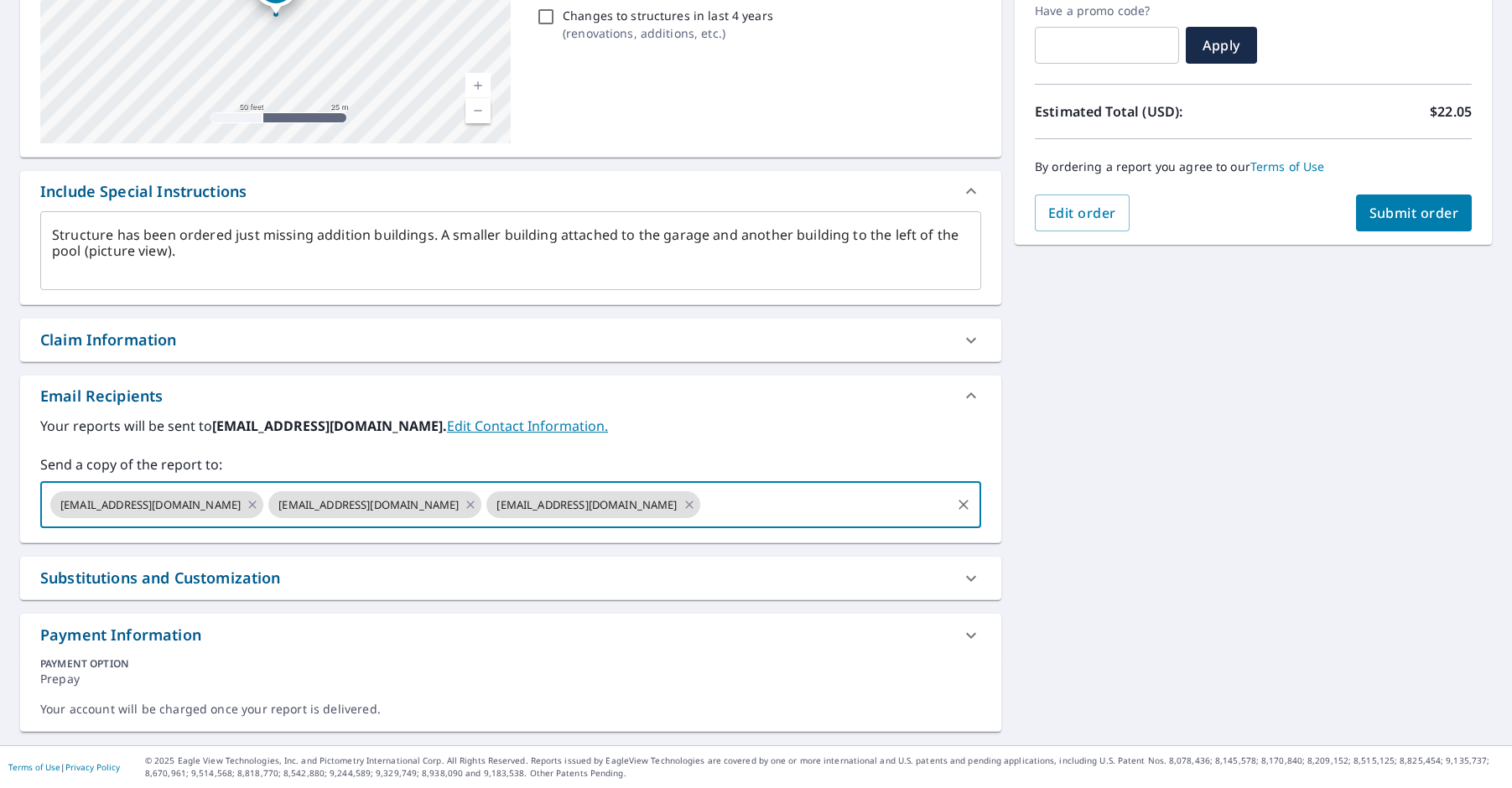
click at [1426, 219] on span "Submit order" at bounding box center [1414, 213] width 90 height 18
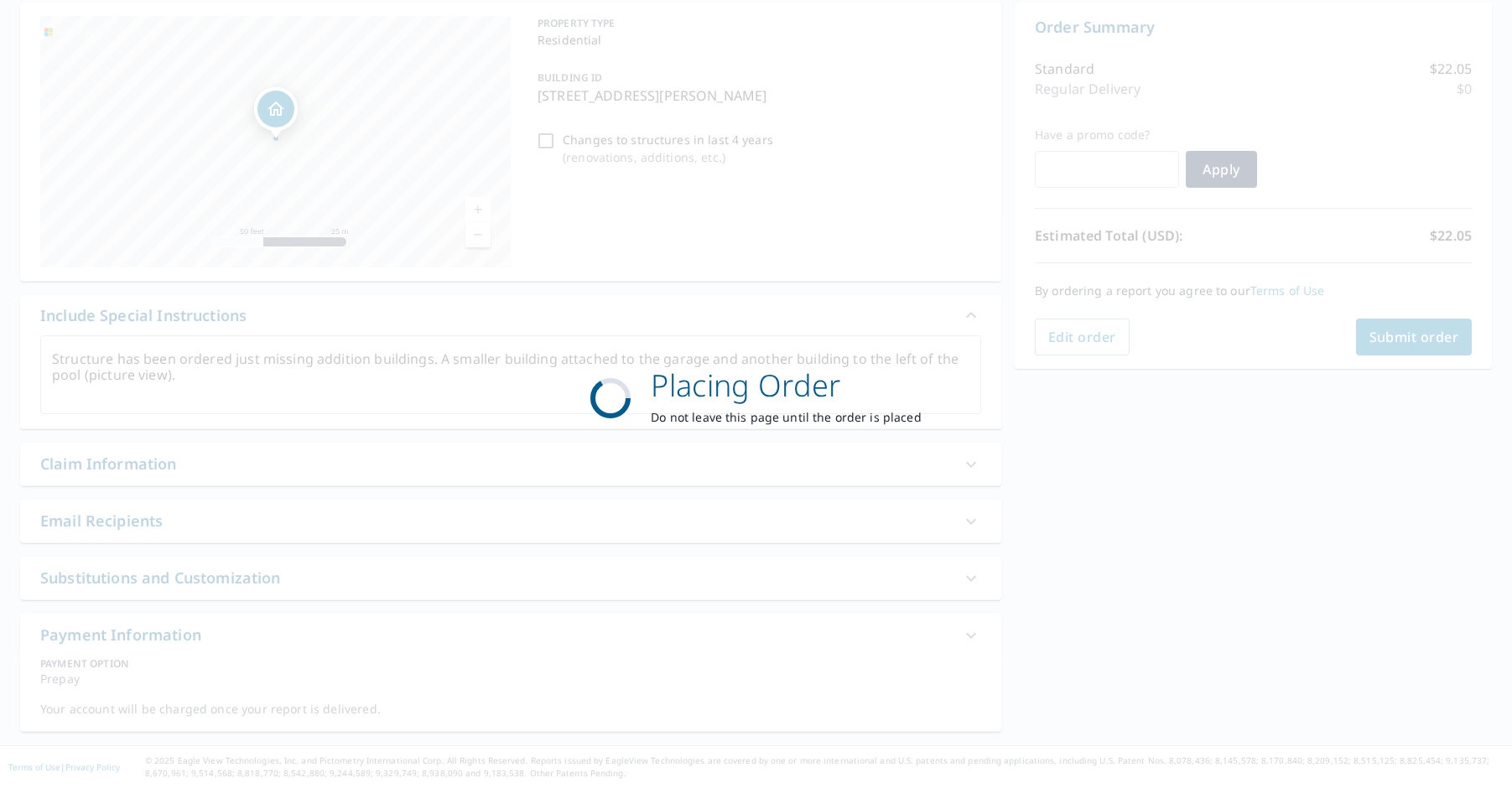
scroll to position [166, 0]
